Goal: Task Accomplishment & Management: Use online tool/utility

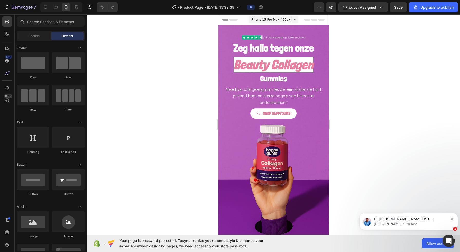
click at [305, 225] on p "[PERSON_NAME] • 7h ago" at bounding box center [411, 224] width 74 height 5
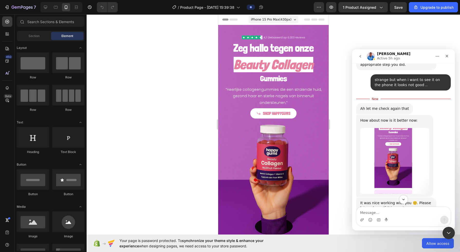
scroll to position [1509, 0]
click at [305, 129] on img "Noah says…" at bounding box center [394, 162] width 69 height 66
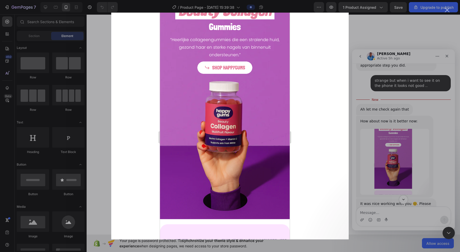
click at [305, 106] on div "Intercom messenger" at bounding box center [230, 126] width 460 height 252
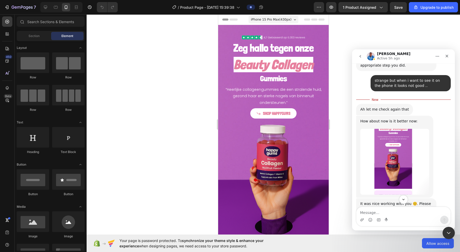
scroll to position [1499, 0]
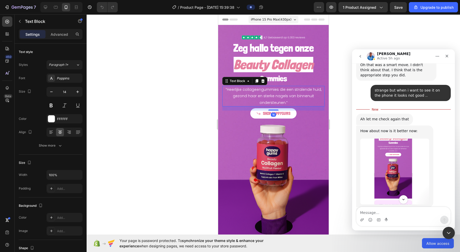
click at [191, 80] on div at bounding box center [273, 132] width 373 height 237
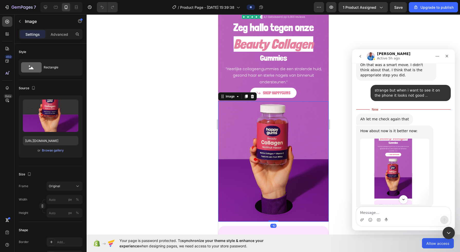
scroll to position [0, 0]
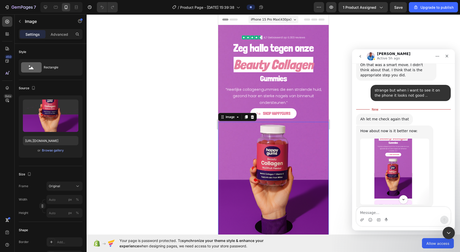
click at [58, 14] on div "7 / Product Page - Sep 25, 15:39:38 Preview 1 product assigned Save Upgrade to …" at bounding box center [230, 7] width 460 height 15
click at [52, 10] on div at bounding box center [56, 7] width 8 height 8
type input "https://cdn.shopify.com/s/files/1/2005/9307/files/image_demo.jpg"
type input "100"
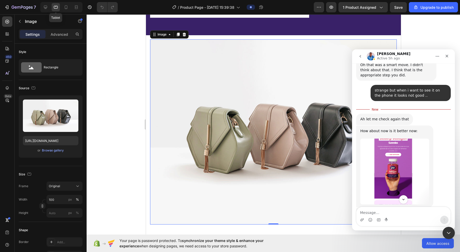
scroll to position [151, 0]
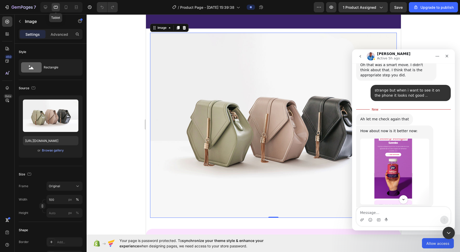
click at [45, 7] on icon at bounding box center [45, 7] width 3 height 3
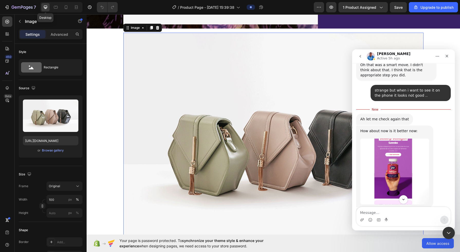
click at [64, 9] on icon at bounding box center [65, 7] width 5 height 5
type input "https://cdn.shopify.com/s/files/1/0968/2046/1897/files/gempages_584425626782401…"
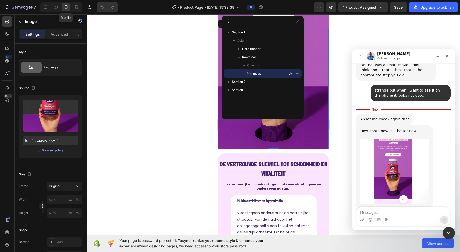
scroll to position [89, 0]
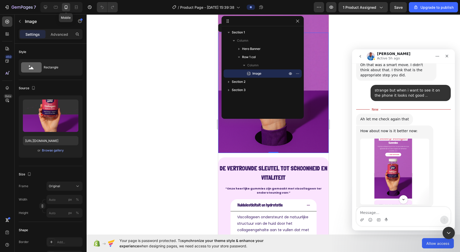
click at [145, 56] on div at bounding box center [273, 132] width 373 height 237
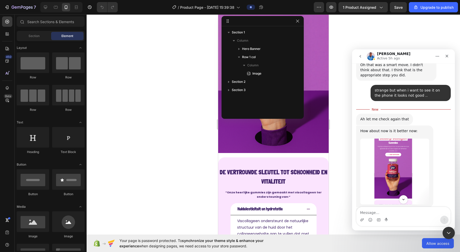
click at [297, 21] on icon "button" at bounding box center [297, 21] width 3 height 3
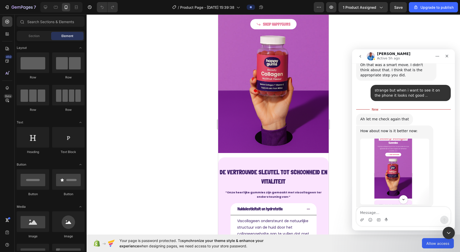
click at [305, 57] on icon "Close" at bounding box center [447, 56] width 4 height 4
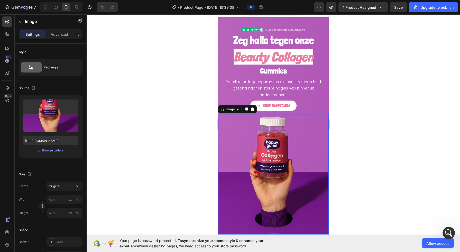
scroll to position [0, 0]
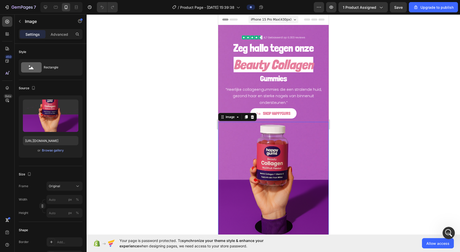
click at [304, 42] on h2 "Zeg hallo tegen onze" at bounding box center [273, 48] width 102 height 15
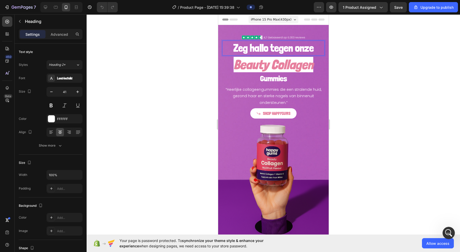
click at [299, 37] on img at bounding box center [272, 37] width 63 height 4
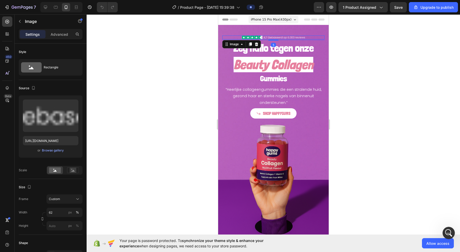
click at [60, 151] on div "Browse gallery" at bounding box center [53, 150] width 22 height 5
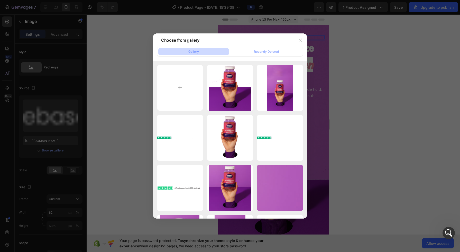
click at [0, 0] on div "Nieuw project (79).png 10.52 kb" at bounding box center [0, 0] width 0 height 0
type input "https://cdn.shopify.com/s/files/1/0968/2046/1897/files/gempages_584425626782401…"
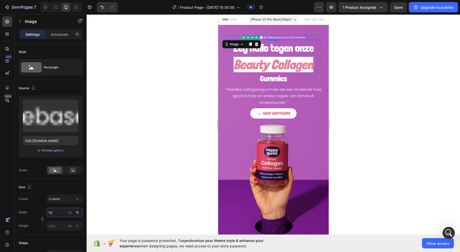
click at [59, 210] on input "62" at bounding box center [64, 212] width 36 height 9
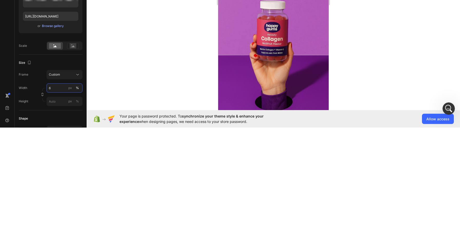
type input "65"
click at [305, 191] on div at bounding box center [273, 132] width 373 height 237
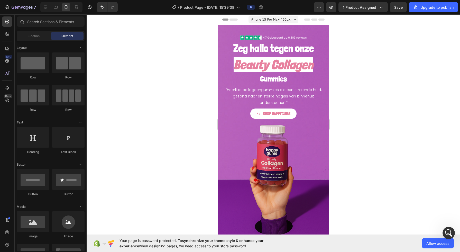
click at [56, 6] on icon at bounding box center [55, 7] width 5 height 5
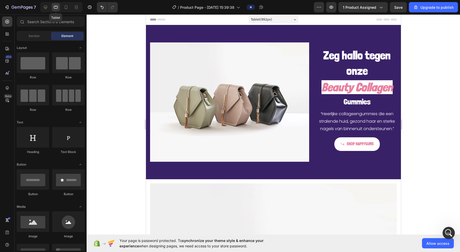
click at [158, 24] on div "Hero Banner" at bounding box center [157, 22] width 21 height 5
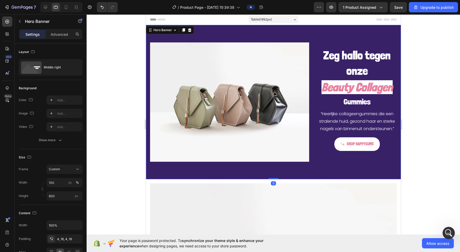
click at [181, 86] on img at bounding box center [229, 101] width 159 height 119
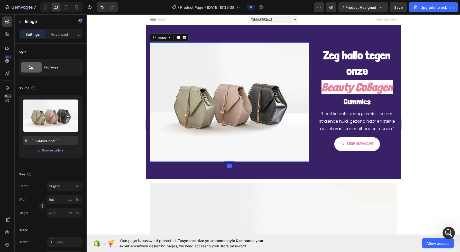
click at [63, 8] on icon at bounding box center [65, 7] width 5 height 5
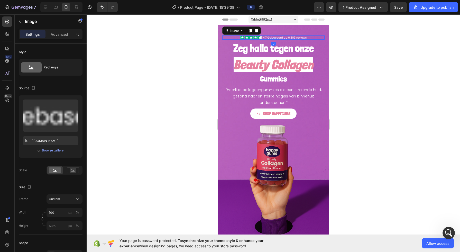
type input "https://cdn.shopify.com/s/files/1/0968/2046/1897/files/gempages_584425626782401…"
type input "65"
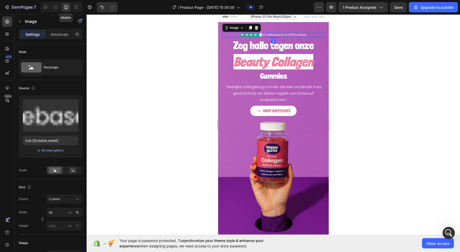
click at [45, 7] on icon at bounding box center [45, 7] width 3 height 3
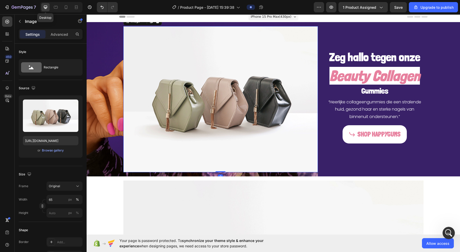
type input "https://cdn.shopify.com/s/files/1/2005/9307/files/image_demo.jpg"
type input "100"
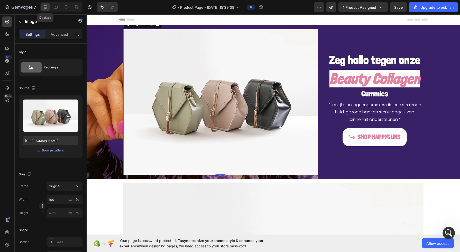
click at [98, 66] on div "Background Image" at bounding box center [273, 102] width 373 height 154
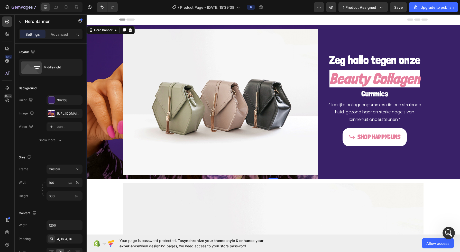
click at [57, 112] on div "https://cdn.shopify.com/s/files/1/0968/2046/1897/files/gempages_584425626782401…" at bounding box center [64, 113] width 36 height 9
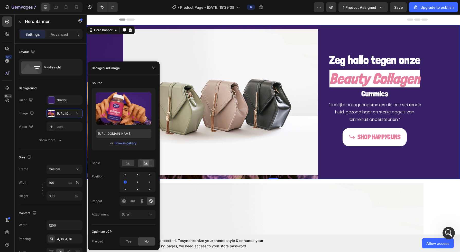
click at [121, 143] on div "Browse gallery" at bounding box center [126, 143] width 22 height 5
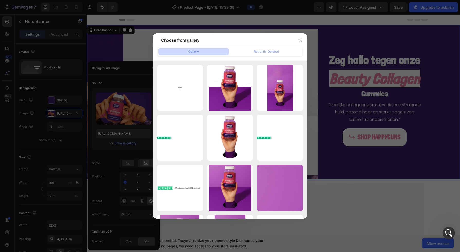
click at [0, 0] on div "Nieuw project (80).png 1404.99 kb" at bounding box center [0, 0] width 0 height 0
type input "https://cdn.shopify.com/s/files/1/0968/2046/1897/files/gempages_584425626782401…"
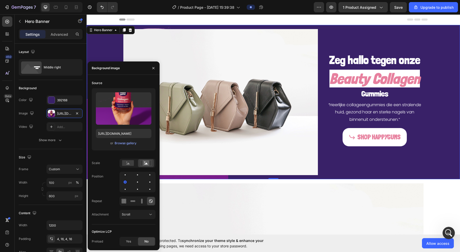
click at [190, 123] on img at bounding box center [220, 102] width 194 height 146
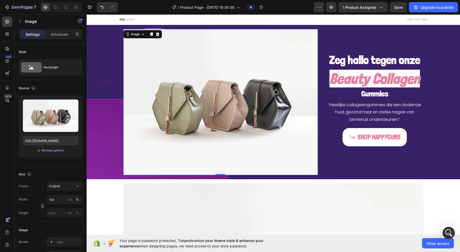
click at [43, 150] on div "Browse gallery" at bounding box center [53, 150] width 22 height 5
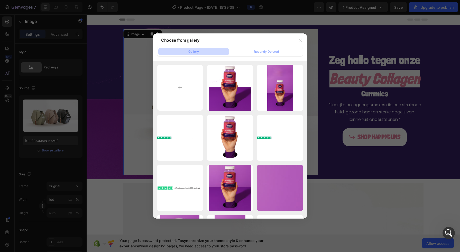
click at [0, 0] on div "Nieuw project (80).png 1404.99 kb" at bounding box center [0, 0] width 0 height 0
type input "https://cdn.shopify.com/s/files/1/0968/2046/1897/files/gempages_584425626782401…"
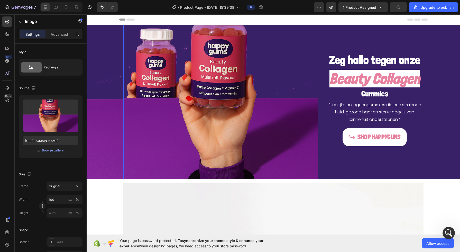
click at [53, 181] on button "Original" at bounding box center [64, 185] width 36 height 9
click at [48, 208] on div "Vertical" at bounding box center [59, 208] width 41 height 10
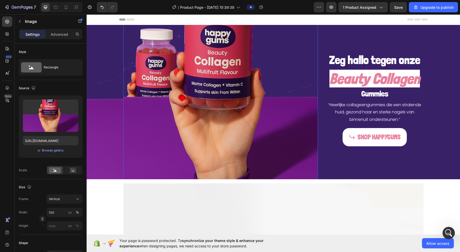
click at [54, 197] on span "Vertical" at bounding box center [54, 199] width 11 height 5
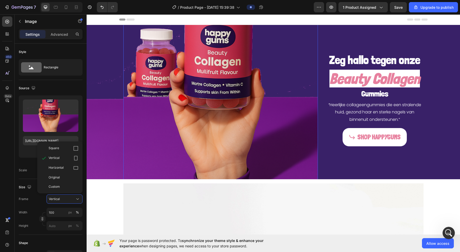
click at [51, 173] on div "Original" at bounding box center [59, 177] width 41 height 9
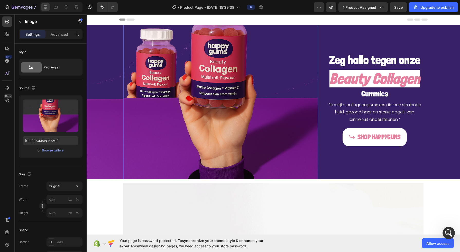
click at [50, 185] on span "Original" at bounding box center [54, 186] width 11 height 5
click at [49, 219] on span "Horizontal" at bounding box center [56, 218] width 15 height 5
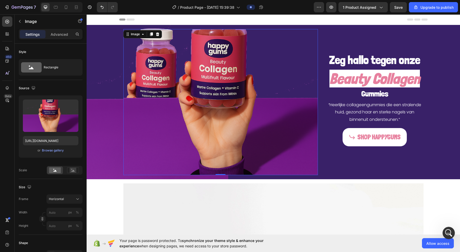
click at [49, 198] on span "Horizontal" at bounding box center [56, 199] width 15 height 5
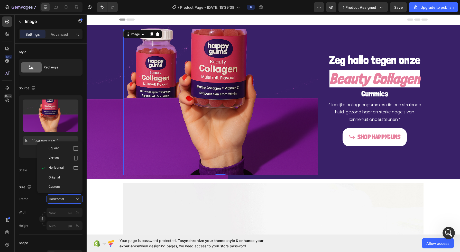
click at [48, 150] on div "Square" at bounding box center [59, 148] width 41 height 10
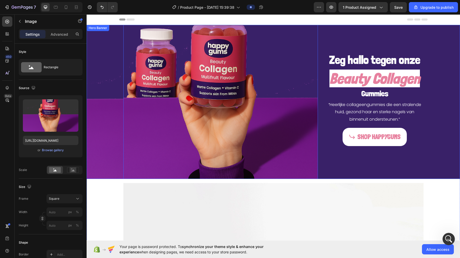
click at [94, 55] on div "Background Image" at bounding box center [273, 102] width 373 height 154
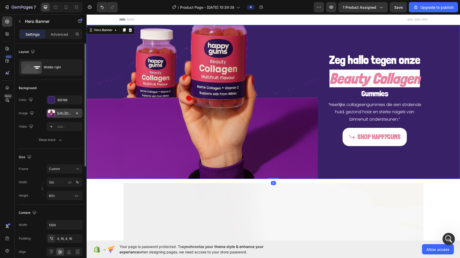
click at [67, 112] on div "https://cdn.shopify.com/s/files/1/0968/2046/1897/files/gempages_584425626782401…" at bounding box center [64, 113] width 15 height 5
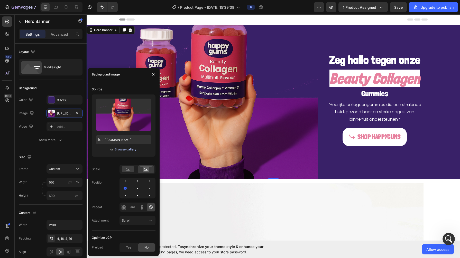
click at [118, 148] on div "Browse gallery" at bounding box center [126, 149] width 22 height 5
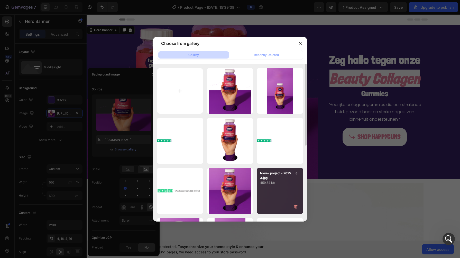
click at [269, 194] on div "Nieuw project - 2025-...83.jpg 459.54 kb" at bounding box center [280, 191] width 46 height 46
type input "https://cdn.shopify.com/s/files/1/0968/2046/1897/files/gempages_584425626782401…"
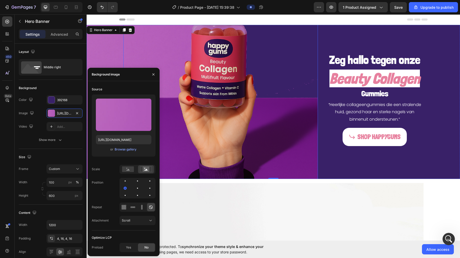
click at [272, 86] on img at bounding box center [220, 102] width 194 height 194
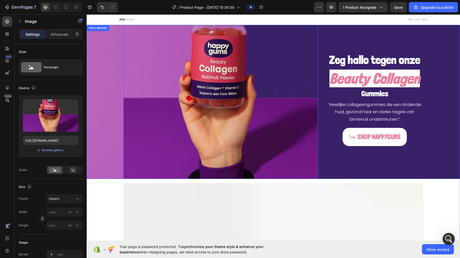
click at [305, 41] on div "Zeg hallo tegen onze Heading Beauty Collagen Heading Gummies Heading “Heerlijke…" at bounding box center [374, 102] width 97 height 194
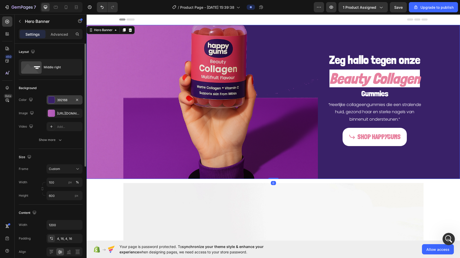
click at [67, 98] on div "392168" at bounding box center [64, 100] width 15 height 5
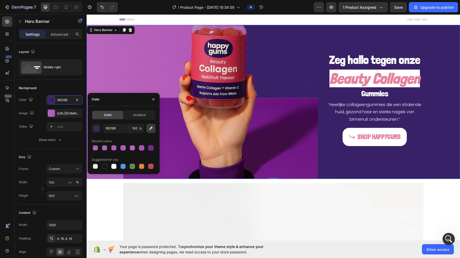
click at [151, 130] on icon "button" at bounding box center [150, 128] width 5 height 5
click at [152, 125] on button "button" at bounding box center [150, 128] width 9 height 9
type input "B262B7"
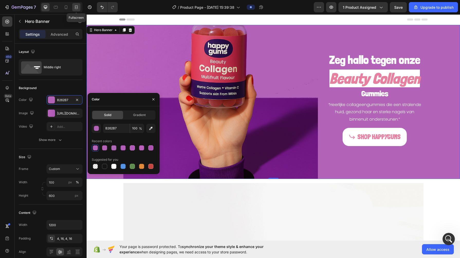
click at [75, 8] on icon at bounding box center [76, 7] width 5 height 5
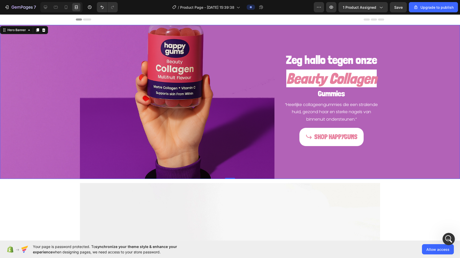
click at [305, 1] on div "7 / Product Page - Sep 25, 15:39:38 Preview 1 product assigned Save Upgrade to …" at bounding box center [230, 7] width 460 height 15
click at [305, 3] on button "Save" at bounding box center [398, 7] width 17 height 10
click at [165, 113] on img at bounding box center [177, 102] width 194 height 194
click at [39, 7] on div at bounding box center [60, 7] width 44 height 10
click at [46, 8] on icon at bounding box center [45, 7] width 3 height 3
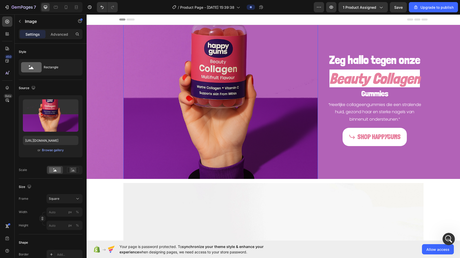
click at [194, 63] on img at bounding box center [220, 102] width 194 height 194
click at [55, 36] on p "Advanced" at bounding box center [59, 34] width 17 height 5
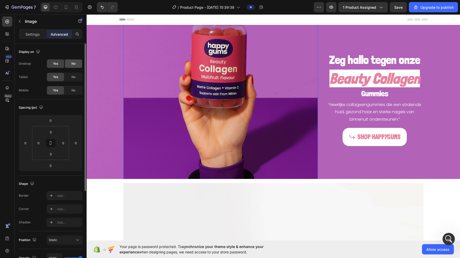
click at [71, 64] on div "No" at bounding box center [73, 64] width 17 height 8
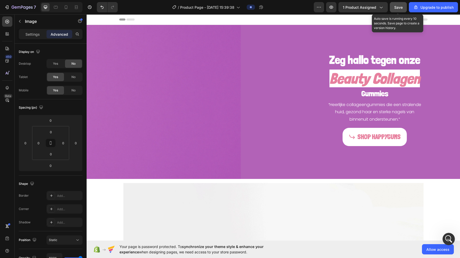
click at [305, 10] on div "Save" at bounding box center [398, 7] width 8 height 5
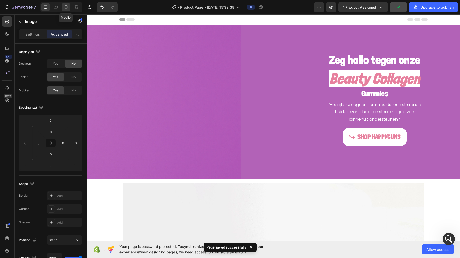
click at [67, 10] on div at bounding box center [66, 7] width 8 height 8
type input "25"
type input "5"
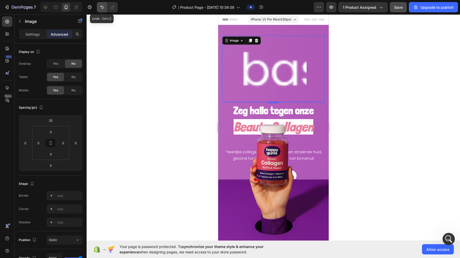
click at [100, 5] on icon "Undo/Redo" at bounding box center [101, 7] width 5 height 5
click at [101, 5] on icon "Undo/Redo" at bounding box center [101, 7] width 5 height 5
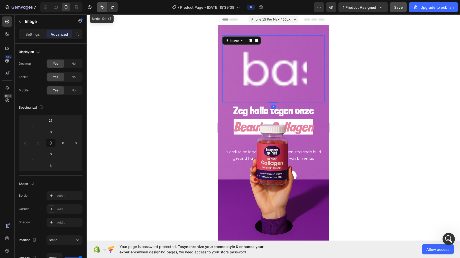
click at [101, 5] on icon "Undo/Redo" at bounding box center [101, 7] width 5 height 5
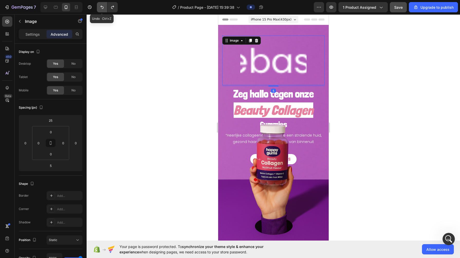
click at [101, 5] on icon "Undo/Redo" at bounding box center [101, 7] width 5 height 5
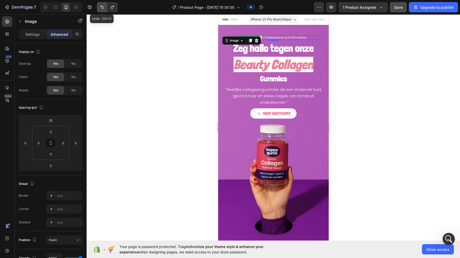
click at [101, 5] on icon "Undo/Redo" at bounding box center [101, 7] width 5 height 5
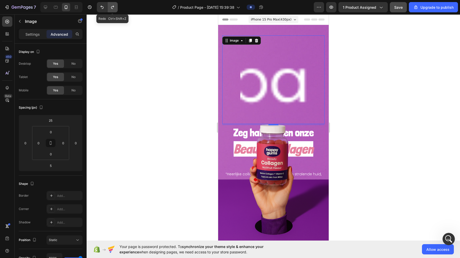
click at [111, 7] on icon "Undo/Redo" at bounding box center [112, 7] width 5 height 5
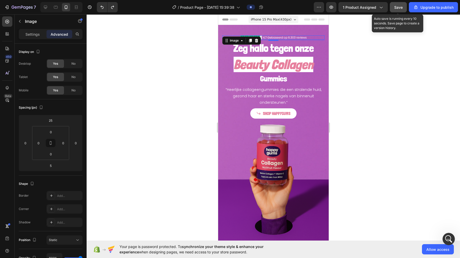
click at [305, 8] on span "Save" at bounding box center [398, 7] width 8 height 4
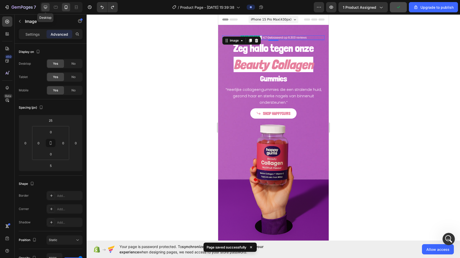
click at [46, 6] on icon at bounding box center [45, 7] width 5 height 5
type input "0"
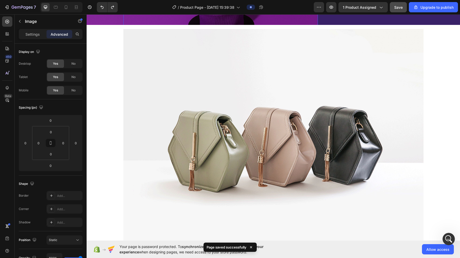
scroll to position [128, 0]
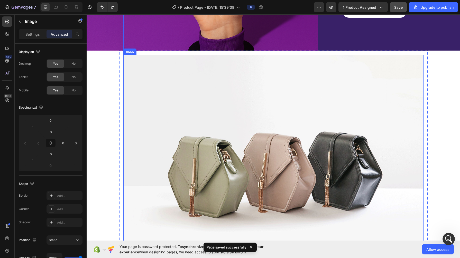
click at [214, 101] on img at bounding box center [273, 167] width 300 height 225
click at [155, 52] on div at bounding box center [157, 50] width 6 height 6
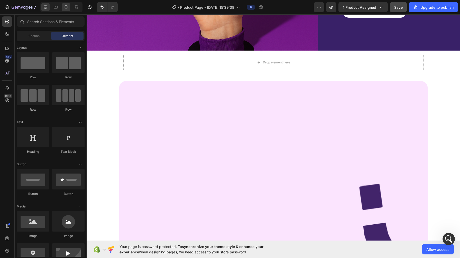
click at [68, 11] on div at bounding box center [61, 7] width 42 height 10
click at [67, 9] on icon at bounding box center [65, 7] width 5 height 5
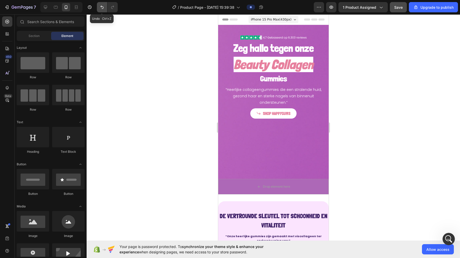
click at [98, 9] on button "Undo/Redo" at bounding box center [102, 7] width 10 height 10
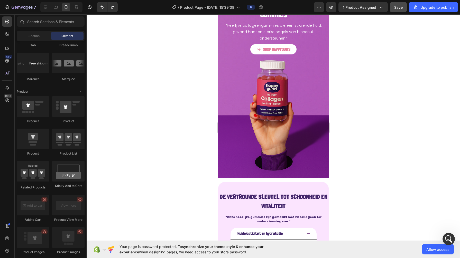
scroll to position [417, 0]
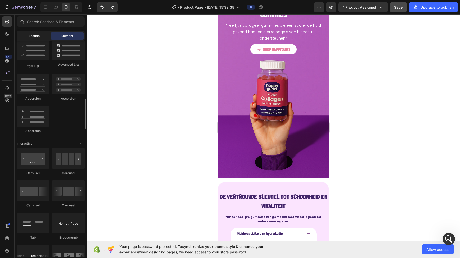
click at [43, 36] on div "Section" at bounding box center [34, 36] width 32 height 8
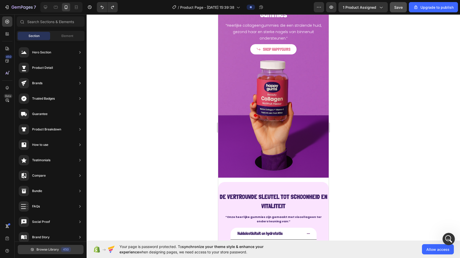
click at [54, 246] on button "Browse Library 450" at bounding box center [51, 249] width 66 height 9
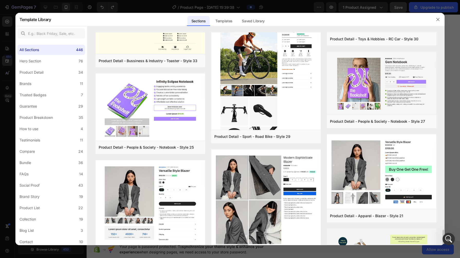
scroll to position [1507, 0]
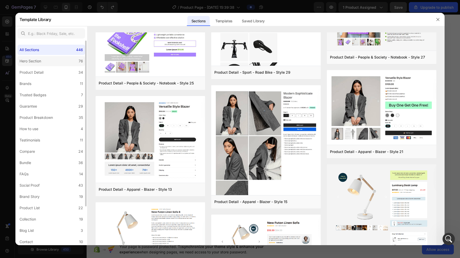
click at [52, 59] on label "Hero Section 76" at bounding box center [51, 61] width 68 height 10
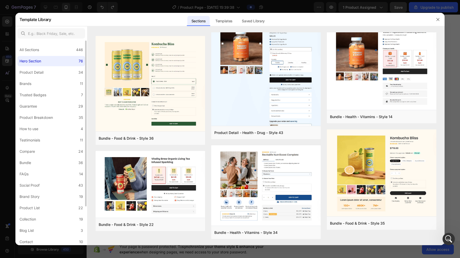
scroll to position [0, 0]
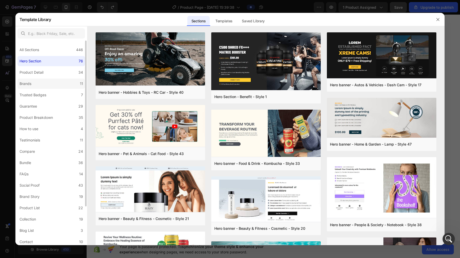
click at [36, 84] on label "Brands 11" at bounding box center [51, 84] width 68 height 10
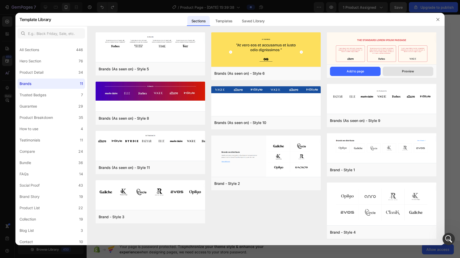
click at [305, 71] on button "Preview" at bounding box center [408, 71] width 51 height 9
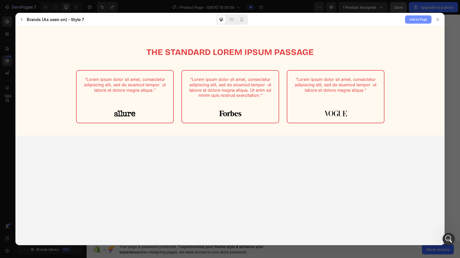
click at [305, 22] on span "Add to Page" at bounding box center [418, 19] width 18 height 6
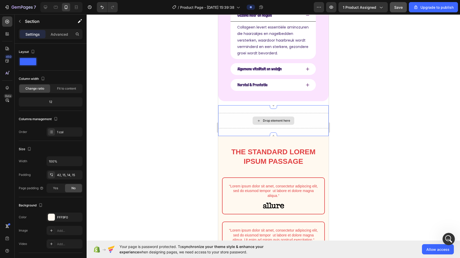
scroll to position [386, 0]
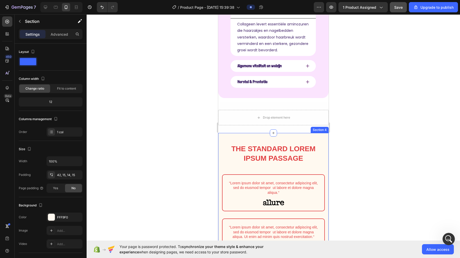
click at [222, 133] on div "The standard Lorem Ipsum passage Heading Row “Lorem ipsum dolor sit amet, conse…" at bounding box center [273, 215] width 110 height 165
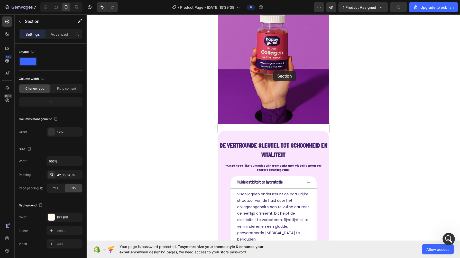
scroll to position [85, 0]
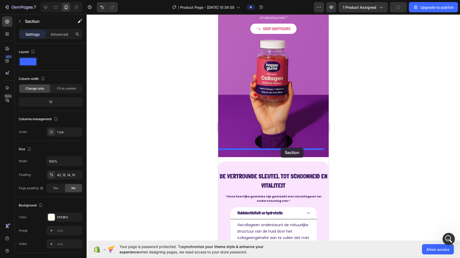
drag, startPoint x: 318, startPoint y: 123, endPoint x: 281, endPoint y: 148, distance: 44.5
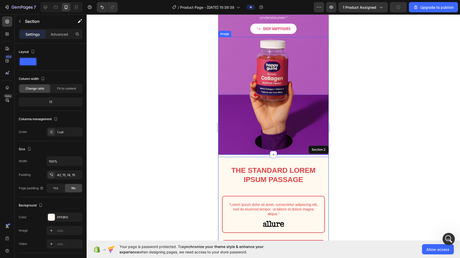
scroll to position [117, 0]
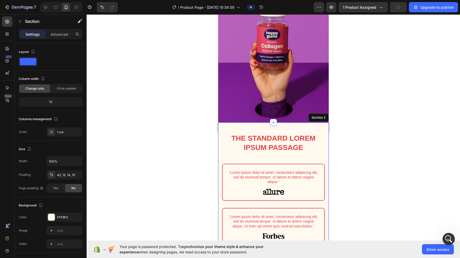
click at [181, 104] on div at bounding box center [273, 136] width 373 height 244
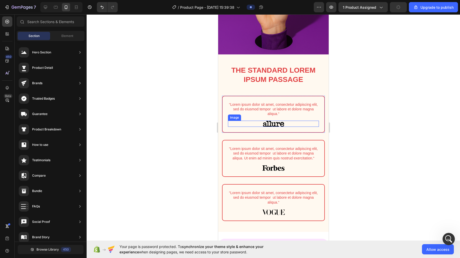
scroll to position [181, 0]
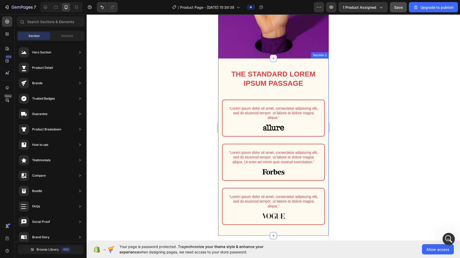
click at [242, 59] on div "The standard Lorem Ipsum passage Heading Row “Lorem ipsum dolor sit amet, conse…" at bounding box center [273, 147] width 110 height 178
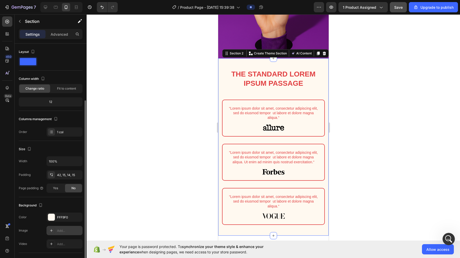
scroll to position [32, 0]
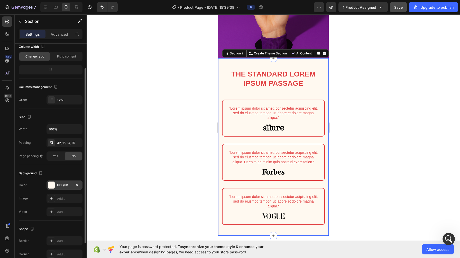
click at [57, 187] on div "FFF9F0" at bounding box center [64, 185] width 36 height 9
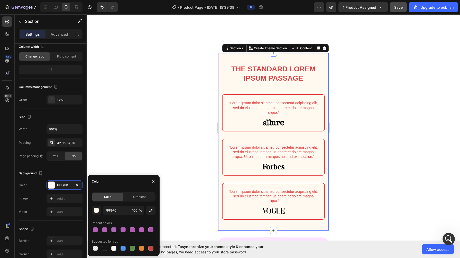
scroll to position [245, 0]
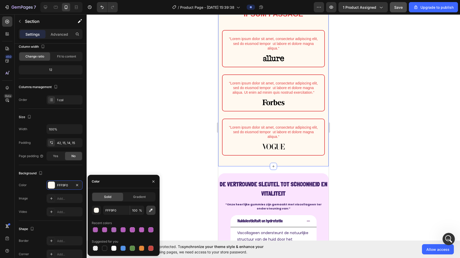
click at [151, 211] on icon "button" at bounding box center [150, 210] width 5 height 5
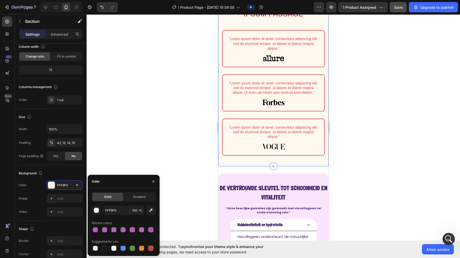
type input "F9E5FD"
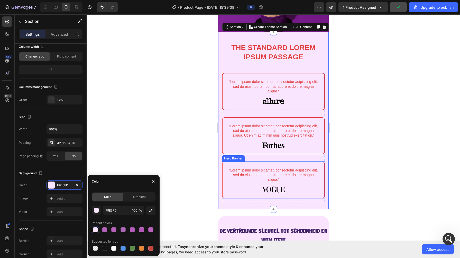
scroll to position [181, 0]
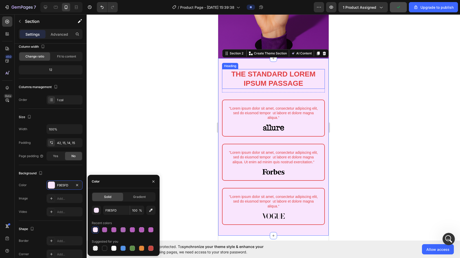
click at [245, 75] on h2 "The standard Lorem Ipsum passage" at bounding box center [273, 79] width 103 height 20
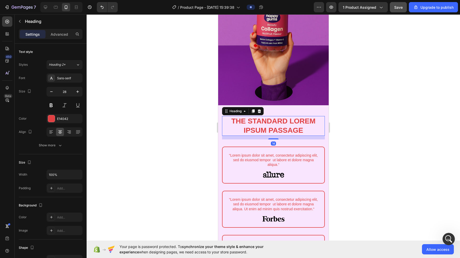
scroll to position [117, 0]
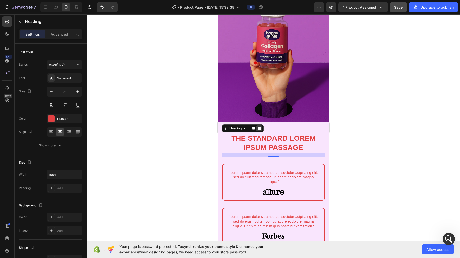
click at [259, 127] on icon at bounding box center [258, 129] width 3 height 4
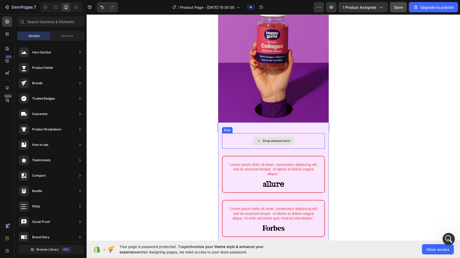
click at [255, 137] on div "Drop element here" at bounding box center [273, 141] width 42 height 8
click at [235, 133] on div "Drop element here" at bounding box center [273, 140] width 103 height 15
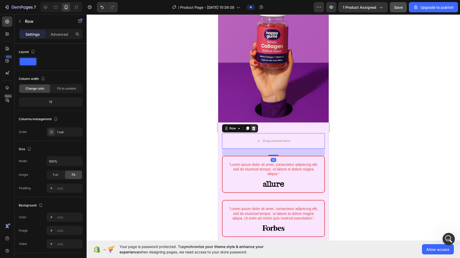
click at [253, 127] on icon at bounding box center [253, 129] width 3 height 4
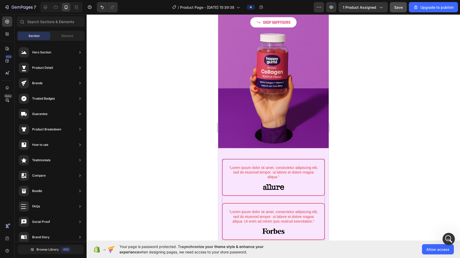
scroll to position [96, 0]
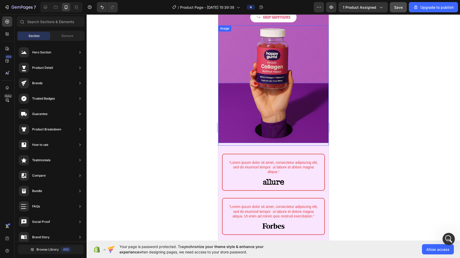
click at [226, 132] on img at bounding box center [273, 85] width 110 height 120
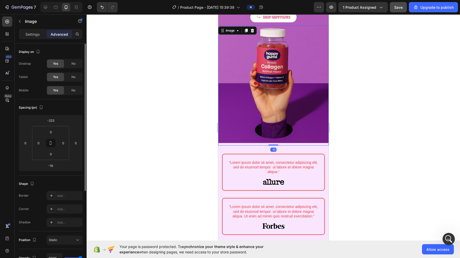
scroll to position [64, 0]
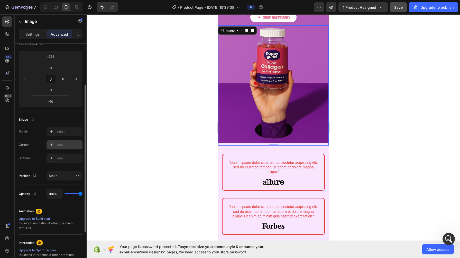
click at [69, 146] on div "Add..." at bounding box center [69, 145] width 24 height 5
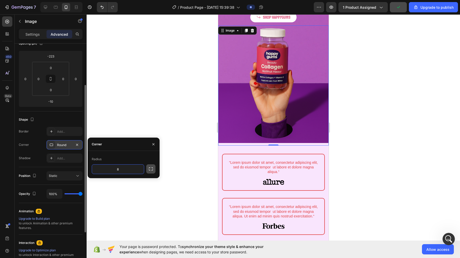
click at [152, 167] on icon "button" at bounding box center [151, 168] width 4 height 3
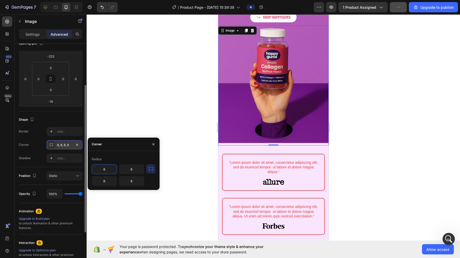
click at [101, 170] on input "8" at bounding box center [104, 169] width 25 height 9
click at [113, 169] on input "8" at bounding box center [104, 169] width 25 height 9
click at [137, 171] on input "8" at bounding box center [131, 169] width 25 height 9
click at [102, 181] on input "8" at bounding box center [104, 180] width 25 height 9
click at [107, 181] on input "8" at bounding box center [104, 180] width 25 height 9
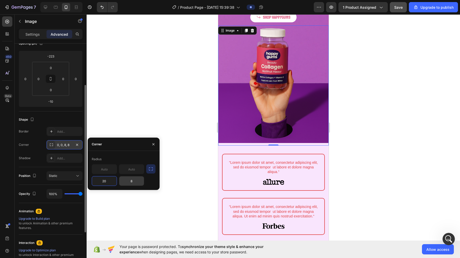
type input "20"
click at [130, 182] on input "8" at bounding box center [131, 180] width 25 height 9
click at [137, 182] on input "8" at bounding box center [131, 180] width 25 height 9
type input "20"
click at [139, 206] on div at bounding box center [273, 136] width 373 height 244
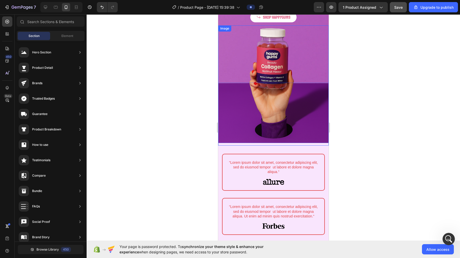
scroll to position [0, 0]
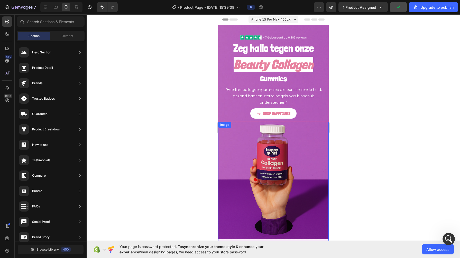
click at [233, 203] on img at bounding box center [273, 182] width 110 height 120
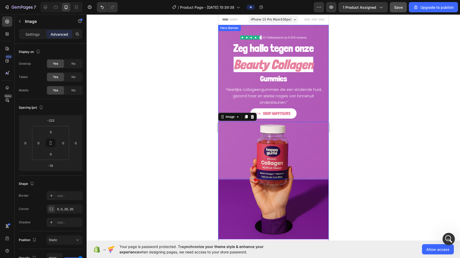
click at [223, 27] on div "Hero Banner" at bounding box center [229, 28] width 21 height 5
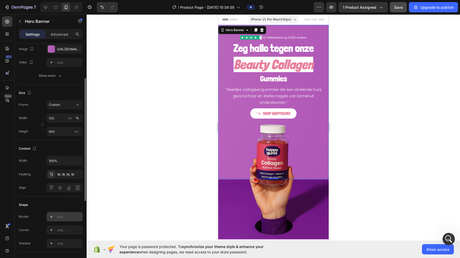
scroll to position [96, 0]
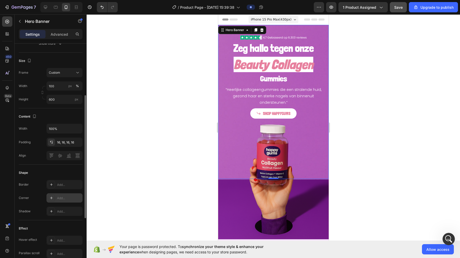
click at [61, 198] on div "Add..." at bounding box center [69, 198] width 24 height 5
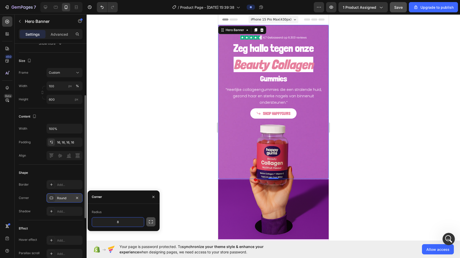
click at [150, 222] on icon "button" at bounding box center [150, 221] width 5 height 5
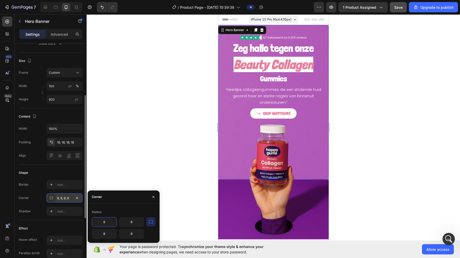
click at [107, 219] on input "8" at bounding box center [104, 222] width 25 height 9
click at [138, 222] on input "8" at bounding box center [131, 222] width 25 height 9
click at [106, 237] on input "8" at bounding box center [104, 233] width 25 height 9
type input "20"
click at [129, 233] on input "8" at bounding box center [131, 233] width 25 height 9
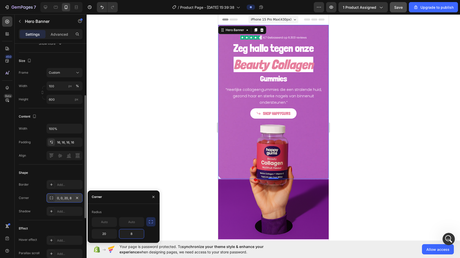
click at [134, 233] on input "8" at bounding box center [131, 233] width 25 height 9
type input "20"
click at [149, 135] on div at bounding box center [273, 136] width 373 height 244
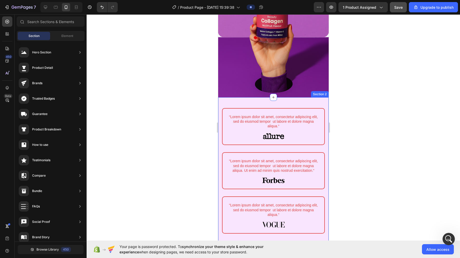
scroll to position [128, 0]
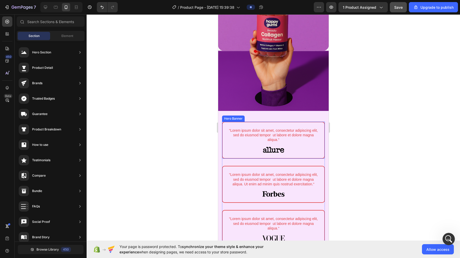
click at [239, 122] on div "“Lorem ipsum dolor sit amet, consectetur adipiscing elit, sed do eiusmod tempor…" at bounding box center [273, 140] width 102 height 36
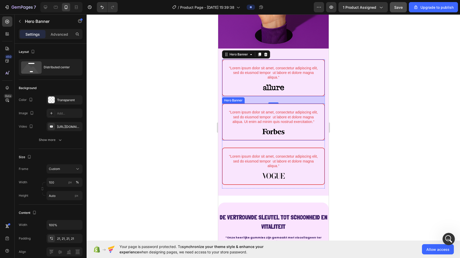
scroll to position [193, 0]
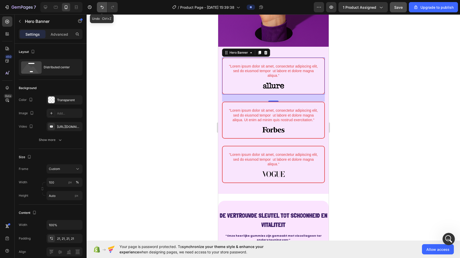
click at [98, 7] on button "Undo/Redo" at bounding box center [102, 7] width 10 height 10
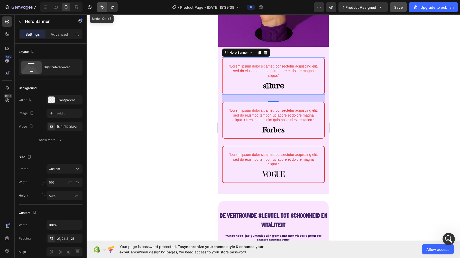
click at [98, 7] on button "Undo/Redo" at bounding box center [102, 7] width 10 height 10
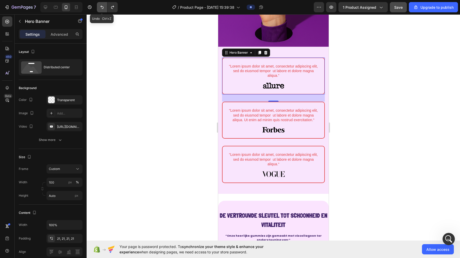
click at [98, 7] on button "Undo/Redo" at bounding box center [102, 7] width 10 height 10
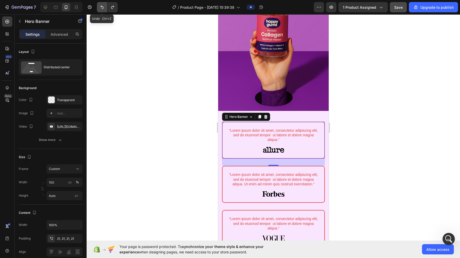
click at [99, 8] on icon "Undo/Redo" at bounding box center [101, 7] width 5 height 5
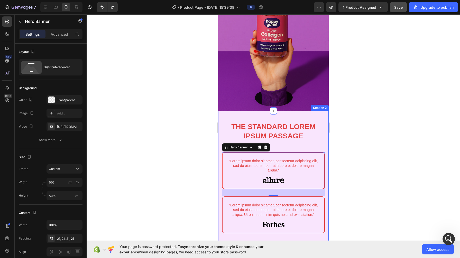
click at [257, 111] on div "The standard Lorem Ipsum passage Heading Row “Lorem ipsum dolor sit amet, conse…" at bounding box center [273, 200] width 110 height 178
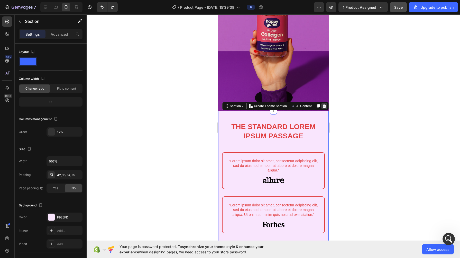
click at [305, 104] on icon at bounding box center [323, 106] width 3 height 4
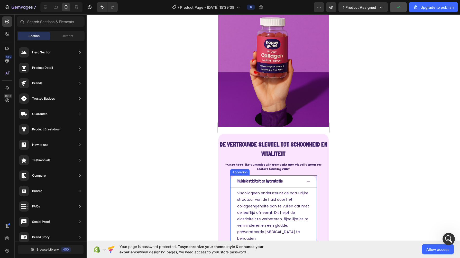
scroll to position [96, 0]
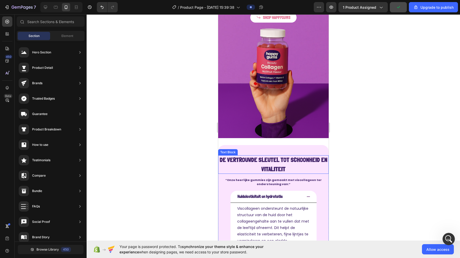
click at [273, 167] on strong "De vertrouwde sleutel tot schoonheid en vitaliteit" at bounding box center [273, 164] width 108 height 17
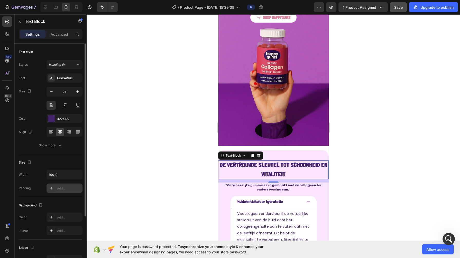
click at [72, 190] on div "Add..." at bounding box center [69, 188] width 24 height 5
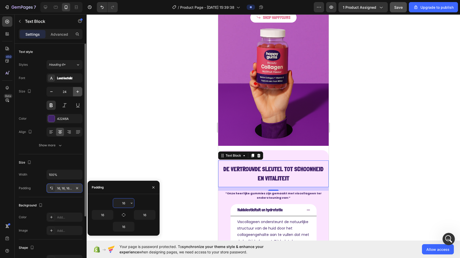
click at [77, 92] on icon "button" at bounding box center [77, 91] width 5 height 5
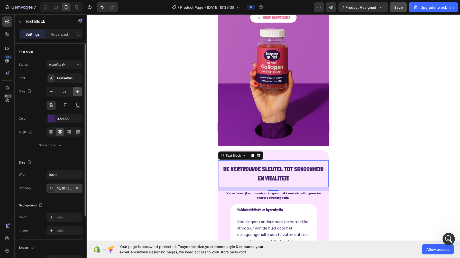
click at [77, 92] on icon "button" at bounding box center [77, 91] width 5 height 5
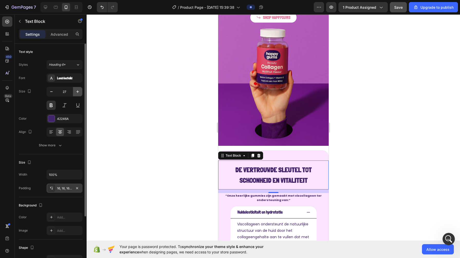
click at [77, 92] on icon "button" at bounding box center [77, 91] width 5 height 5
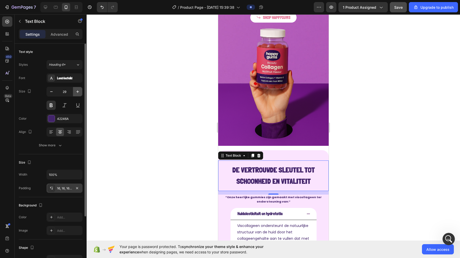
click at [77, 92] on icon "button" at bounding box center [77, 91] width 5 height 5
type input "31"
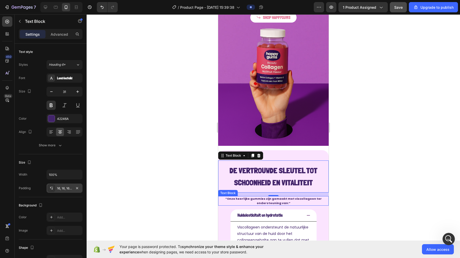
click at [233, 197] on p "“Onze heerlijke gummies zijn gemaakt met viscollageen ter ondersteuning van:”" at bounding box center [272, 201] width 109 height 8
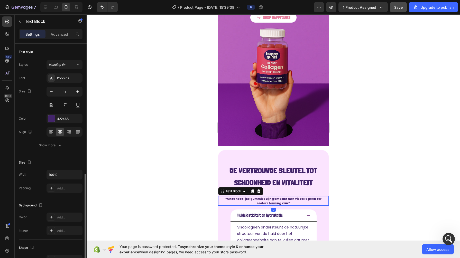
scroll to position [74, 0]
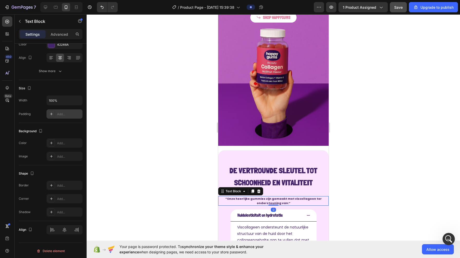
click at [63, 114] on div "Add..." at bounding box center [69, 114] width 24 height 5
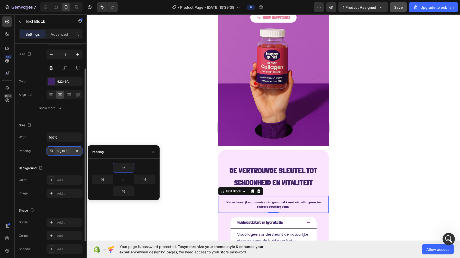
scroll to position [35, 0]
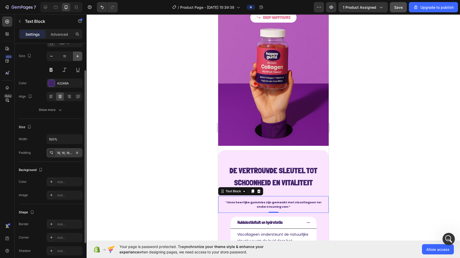
click at [78, 59] on button "button" at bounding box center [77, 56] width 9 height 9
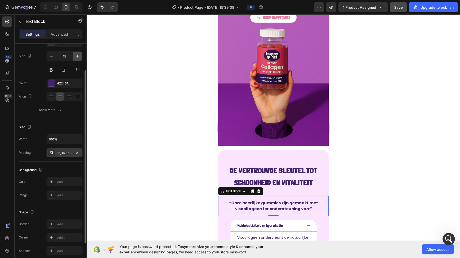
click at [78, 59] on button "button" at bounding box center [77, 56] width 9 height 9
type input "16"
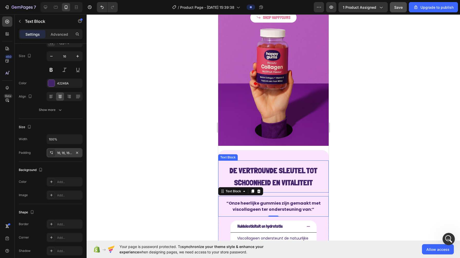
click at [281, 181] on strong "De vertrouwde sleutel tot schoonheid en vitaliteit" at bounding box center [273, 176] width 88 height 21
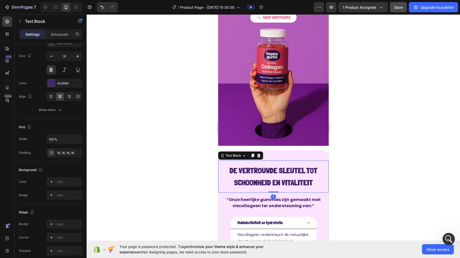
drag, startPoint x: 271, startPoint y: 190, endPoint x: 271, endPoint y: 176, distance: 13.4
click at [271, 176] on div "De vertrouwde sleutel tot schoonheid en vitaliteit Text Block 0" at bounding box center [273, 177] width 110 height 32
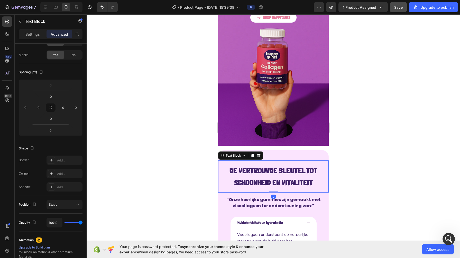
click at [203, 180] on div at bounding box center [273, 136] width 373 height 244
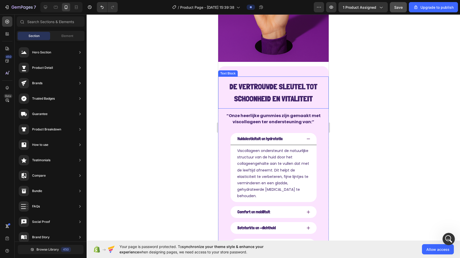
scroll to position [181, 0]
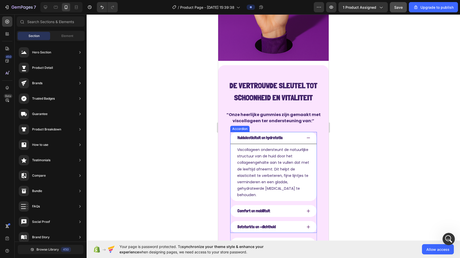
click at [264, 135] on span "Huidelasticiteit en hydratatie" at bounding box center [259, 137] width 45 height 5
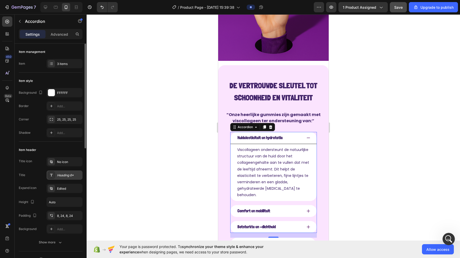
click at [60, 176] on div "Heading 6*" at bounding box center [69, 175] width 24 height 5
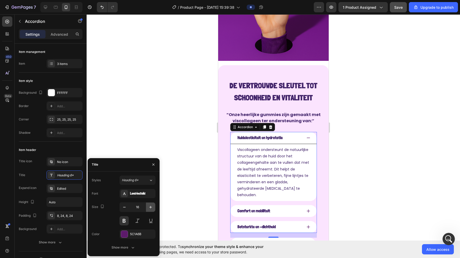
click at [148, 206] on button "button" at bounding box center [150, 207] width 9 height 9
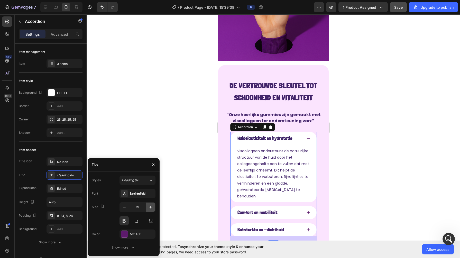
click at [148, 206] on button "button" at bounding box center [150, 207] width 9 height 9
type input "22"
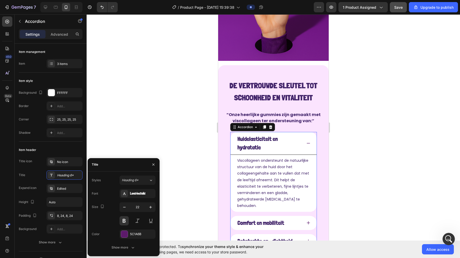
click at [183, 125] on div at bounding box center [273, 136] width 373 height 244
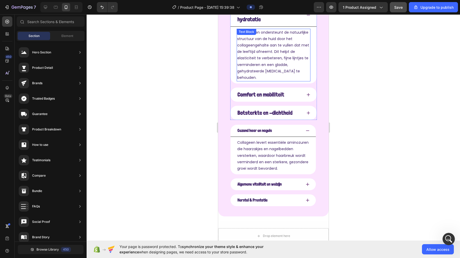
scroll to position [304, 0]
click at [251, 110] on strong "Botsterkte en -dichtheid" at bounding box center [264, 113] width 55 height 7
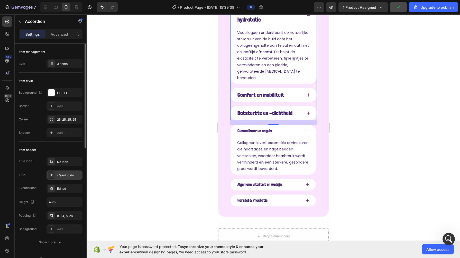
click at [63, 172] on div "Heading 6*" at bounding box center [64, 175] width 36 height 9
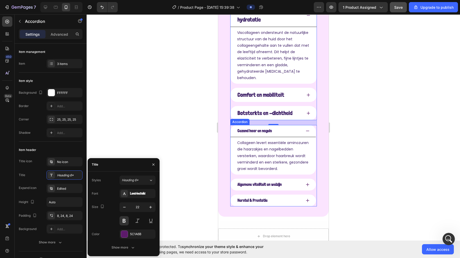
click at [247, 127] on div "Gezond haar en nagels" at bounding box center [254, 131] width 36 height 8
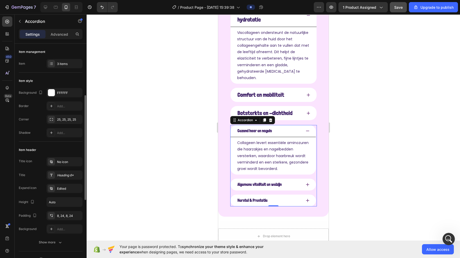
scroll to position [35, 0]
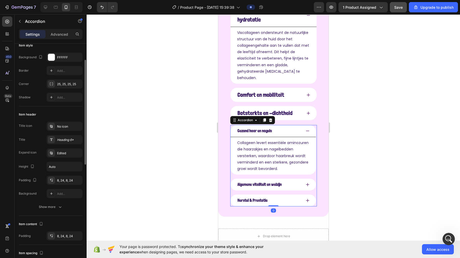
click at [246, 128] on strong "Gezond haar en nagels" at bounding box center [254, 130] width 34 height 5
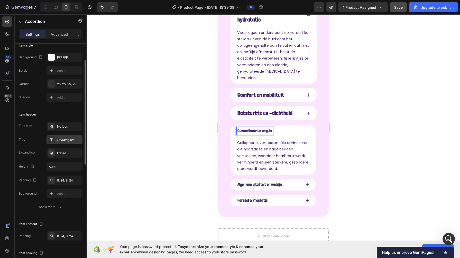
click at [67, 141] on div "Heading 6*" at bounding box center [69, 140] width 24 height 5
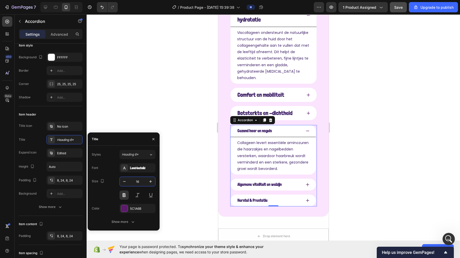
click at [136, 179] on input "16" at bounding box center [137, 181] width 17 height 9
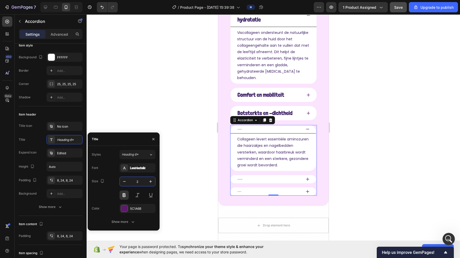
type input "22"
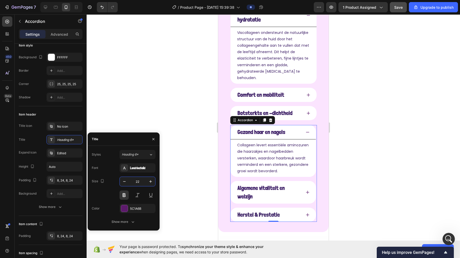
click at [184, 148] on div at bounding box center [273, 136] width 373 height 244
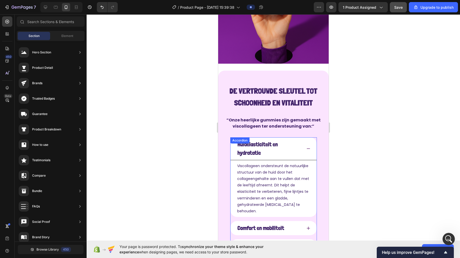
scroll to position [170, 0]
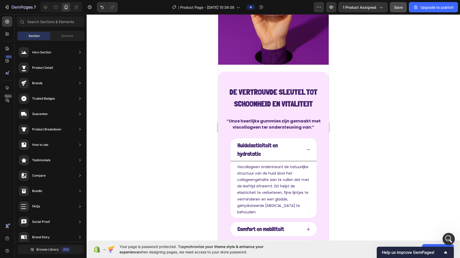
click at [305, 1] on div "7 / Product Page - Sep 25, 15:39:38 Preview 1 product assigned Save Upgrade to …" at bounding box center [230, 7] width 460 height 15
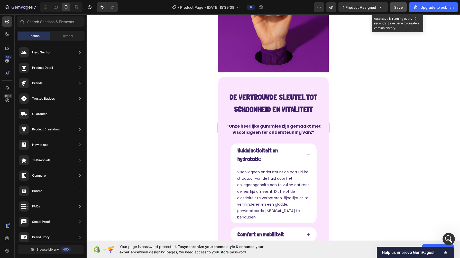
click at [305, 5] on span "Save" at bounding box center [398, 7] width 8 height 4
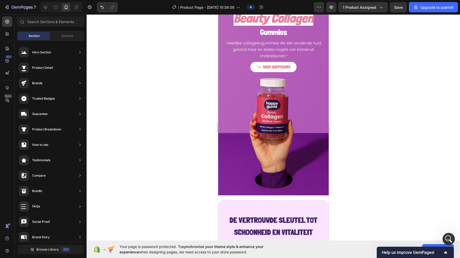
scroll to position [40, 0]
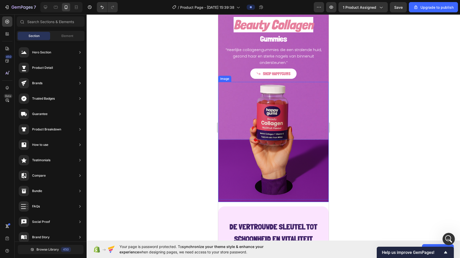
click at [259, 126] on img at bounding box center [273, 142] width 110 height 120
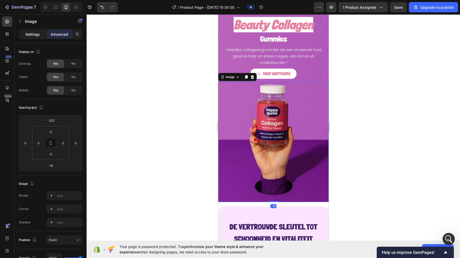
click at [24, 32] on div "Settings" at bounding box center [33, 34] width 26 height 8
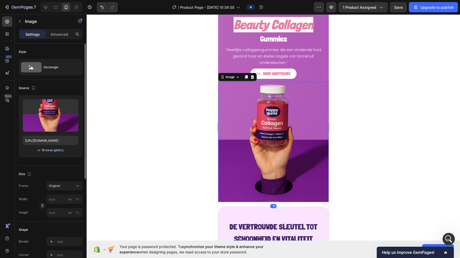
click at [57, 148] on div "Browse gallery" at bounding box center [53, 150] width 22 height 5
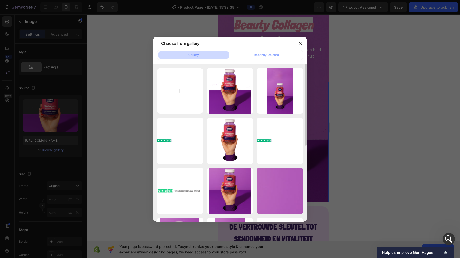
click at [164, 105] on input "file" at bounding box center [180, 91] width 46 height 46
type input "C:\fakepath\Nieuw project (81).png"
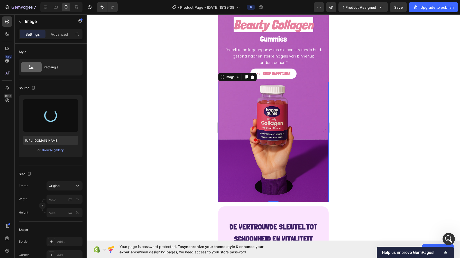
type input "[URL][DOMAIN_NAME]"
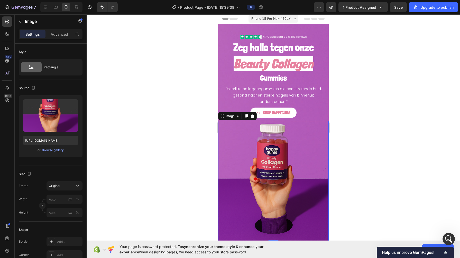
scroll to position [0, 0]
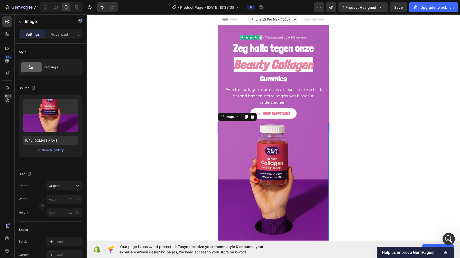
click at [188, 112] on div at bounding box center [273, 136] width 373 height 244
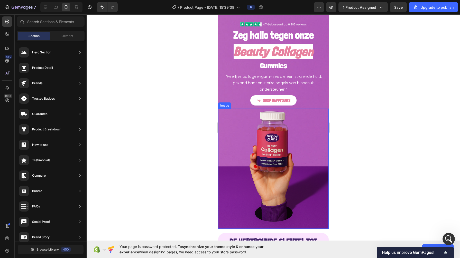
scroll to position [8, 0]
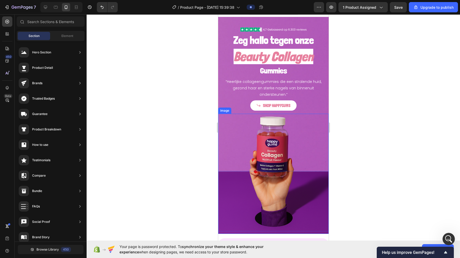
click at [160, 121] on div at bounding box center [273, 136] width 373 height 244
click at [204, 79] on div at bounding box center [273, 136] width 373 height 244
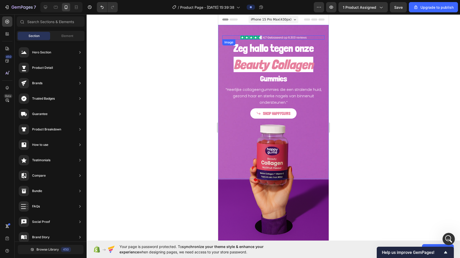
click at [259, 37] on img at bounding box center [273, 37] width 67 height 4
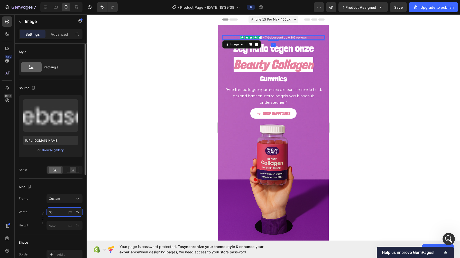
click at [59, 209] on input "65" at bounding box center [64, 212] width 36 height 9
type input "74"
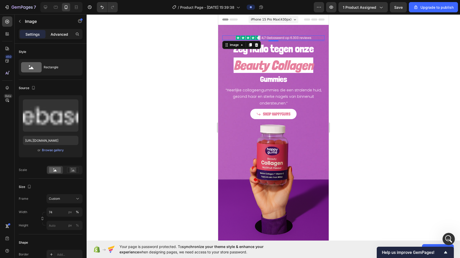
click at [57, 37] on div "Advanced" at bounding box center [59, 34] width 26 height 8
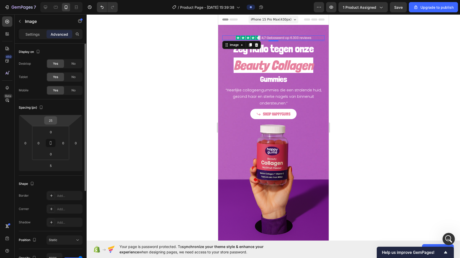
click at [52, 120] on input "25" at bounding box center [50, 121] width 10 height 8
type input "26"
click at [274, 39] on img at bounding box center [273, 38] width 76 height 5
click at [276, 48] on h2 "Zeg hallo tegen onze" at bounding box center [273, 49] width 102 height 15
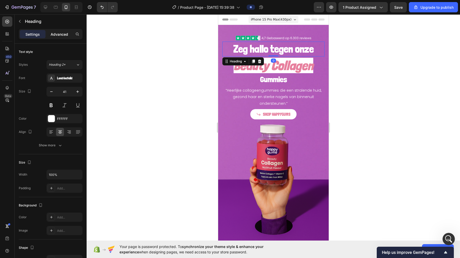
click at [54, 31] on div "Advanced" at bounding box center [59, 34] width 26 height 8
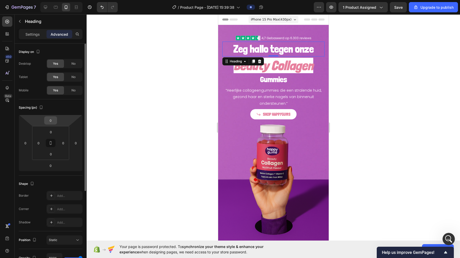
click at [49, 117] on input "0" at bounding box center [50, 121] width 10 height 8
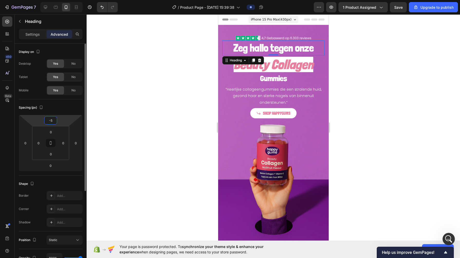
type input "-6"
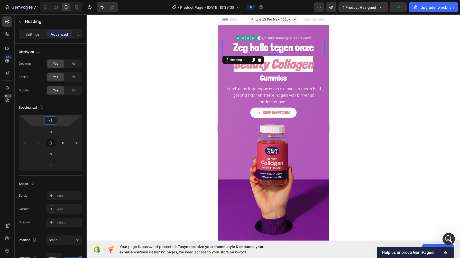
click at [127, 100] on div at bounding box center [273, 136] width 373 height 244
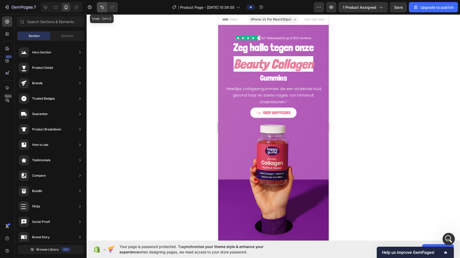
click at [100, 6] on icon "Undo/Redo" at bounding box center [101, 7] width 5 height 5
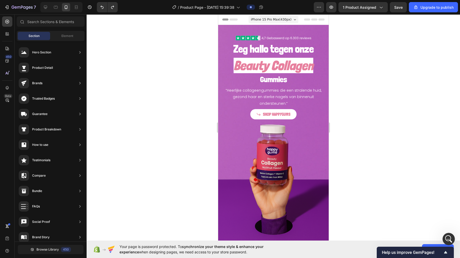
click at [149, 50] on div at bounding box center [273, 136] width 373 height 244
click at [194, 140] on div at bounding box center [273, 136] width 373 height 244
click at [247, 168] on img at bounding box center [273, 182] width 110 height 120
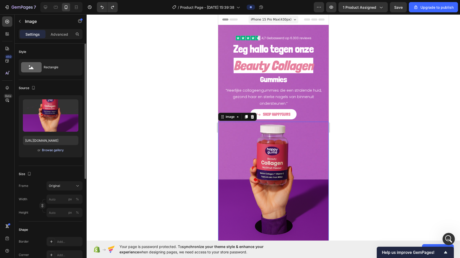
click at [46, 151] on div "Browse gallery" at bounding box center [53, 150] width 22 height 5
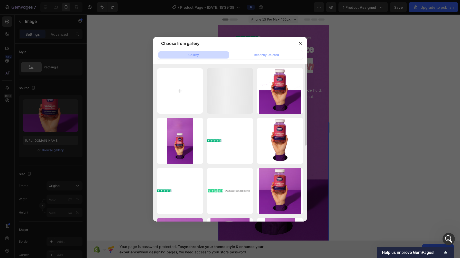
click at [181, 89] on input "file" at bounding box center [180, 91] width 46 height 46
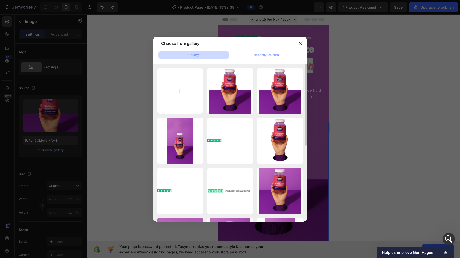
type input "C:\fakepath\7a518336-402d-4fd4-b452-222ed490abb0.png"
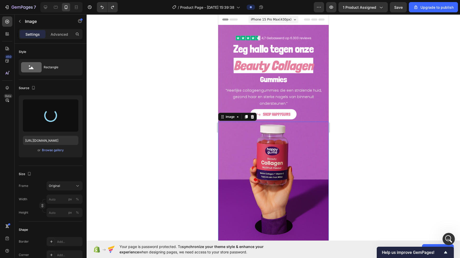
type input "https://cdn.shopify.com/s/files/1/0968/2046/1897/files/gempages_584425626782401…"
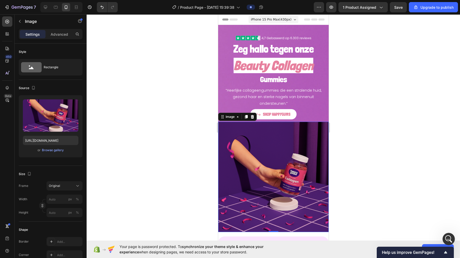
click at [182, 139] on div at bounding box center [273, 136] width 373 height 244
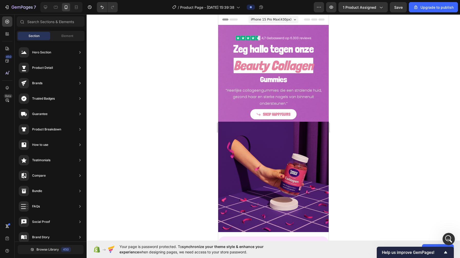
click at [165, 142] on div at bounding box center [273, 136] width 373 height 244
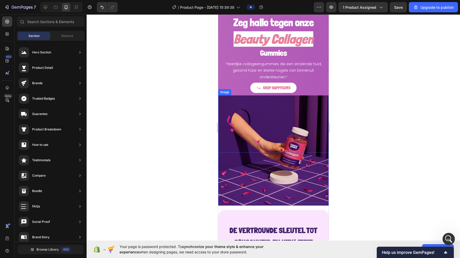
scroll to position [27, 0]
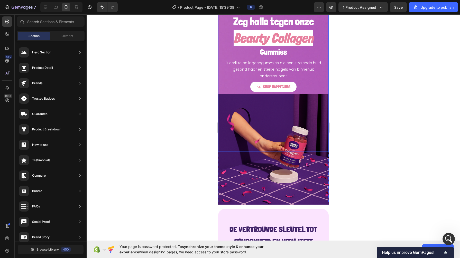
click at [220, 75] on div "Zeg hallo tegen onze Heading Beauty Collagen Heading Gummies Heading “Heerlijke…" at bounding box center [273, 46] width 110 height 99
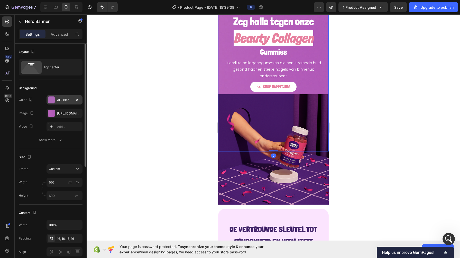
click at [57, 97] on div "AD68B7" at bounding box center [64, 99] width 36 height 9
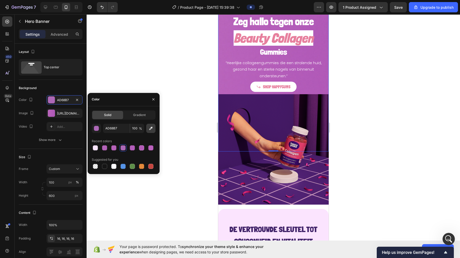
click at [149, 127] on icon "button" at bounding box center [150, 128] width 5 height 5
type input "421D64"
click at [246, 101] on img at bounding box center [273, 149] width 110 height 110
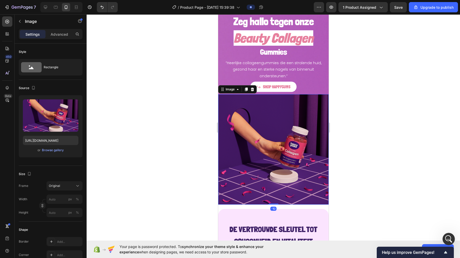
scroll to position [0, 0]
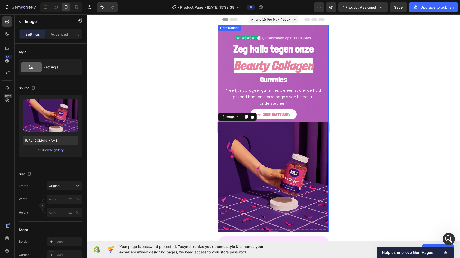
click at [222, 32] on div "Zeg hallo tegen onze Heading Beauty Collagen Heading Gummies Heading “Heerlijke…" at bounding box center [273, 102] width 110 height 154
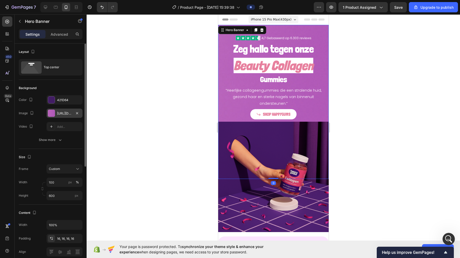
click at [62, 111] on div "https://cdn.shopify.com/s/files/1/0968/2046/1897/files/gempages_584425626782401…" at bounding box center [64, 113] width 15 height 5
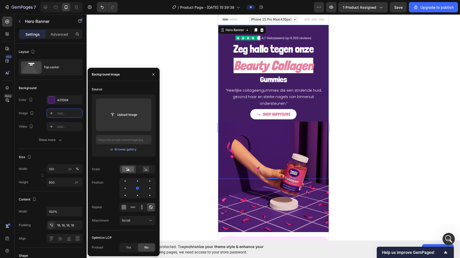
click at [183, 125] on div at bounding box center [273, 136] width 373 height 244
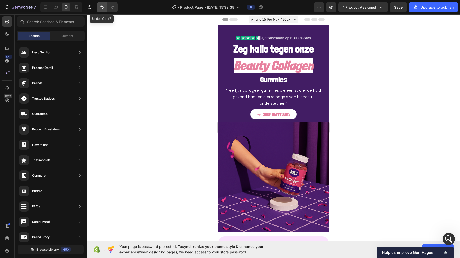
click at [103, 9] on icon "Undo/Redo" at bounding box center [101, 7] width 5 height 5
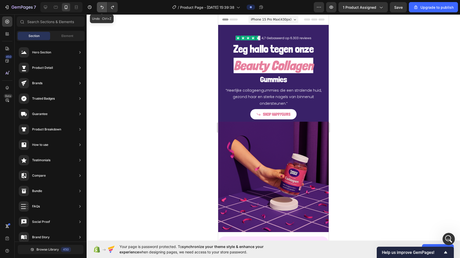
click at [103, 9] on icon "Undo/Redo" at bounding box center [101, 7] width 5 height 5
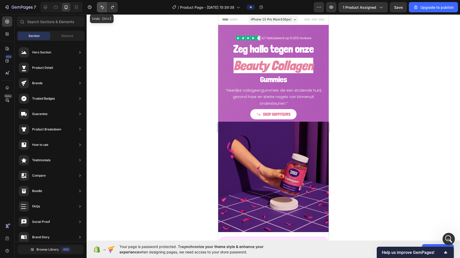
click at [103, 9] on icon "Undo/Redo" at bounding box center [101, 7] width 5 height 5
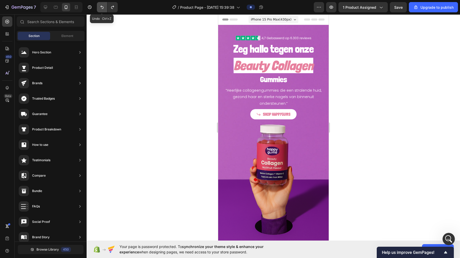
click at [103, 9] on icon "Undo/Redo" at bounding box center [101, 7] width 5 height 5
click at [115, 6] on button "Undo/Redo" at bounding box center [112, 7] width 10 height 10
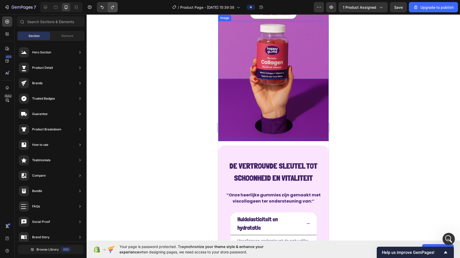
scroll to position [99, 0]
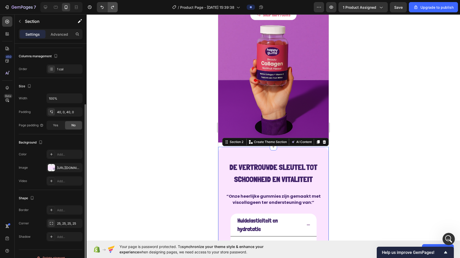
scroll to position [70, 0]
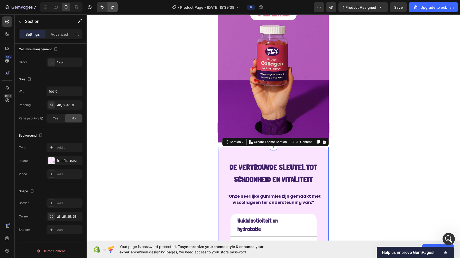
click at [66, 217] on div "25, 25, 25, 25" at bounding box center [69, 216] width 24 height 5
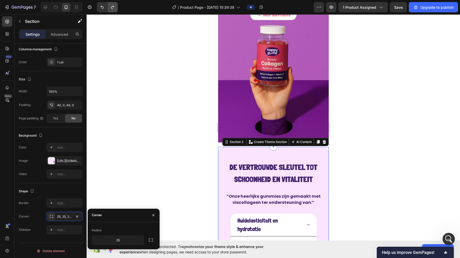
click at [77, 217] on icon "button" at bounding box center [77, 216] width 4 height 4
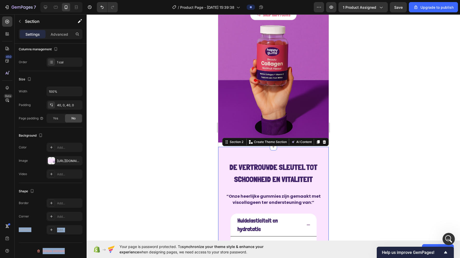
drag, startPoint x: 77, startPoint y: 217, endPoint x: 136, endPoint y: 155, distance: 85.6
click at [136, 0] on div "7 / Product Page - Sep 25, 15:39:38 Preview 1 product assigned Save Upgrade to …" at bounding box center [230, 0] width 460 height 0
click at [136, 155] on div at bounding box center [273, 136] width 373 height 244
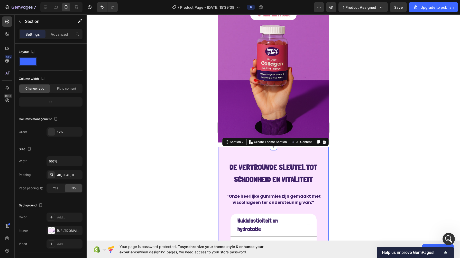
click at [48, 30] on div "Settings Advanced" at bounding box center [51, 34] width 64 height 10
click at [54, 34] on p "Advanced" at bounding box center [59, 34] width 17 height 5
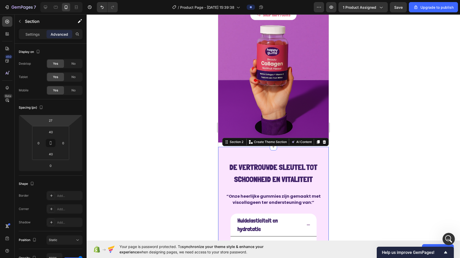
click at [56, 119] on div "27" at bounding box center [50, 120] width 13 height 8
click at [51, 119] on input "27" at bounding box center [50, 121] width 10 height 8
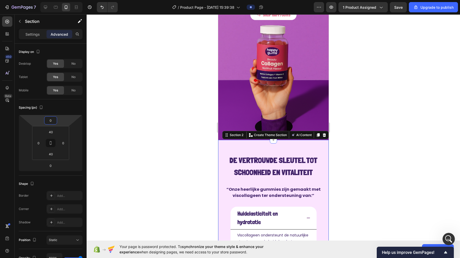
click at [148, 145] on div at bounding box center [273, 136] width 373 height 244
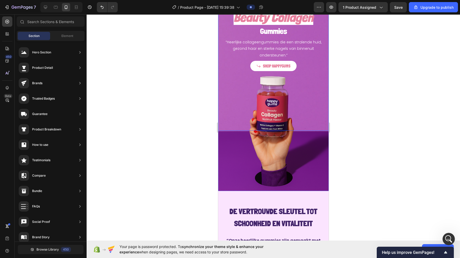
scroll to position [0, 0]
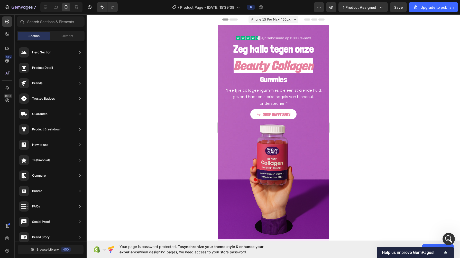
click at [162, 88] on div at bounding box center [273, 136] width 373 height 244
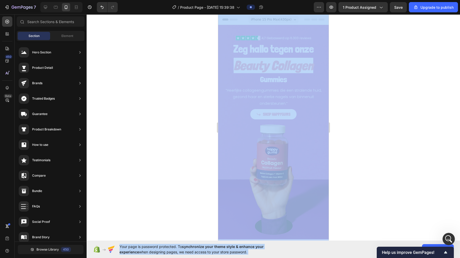
drag, startPoint x: 162, startPoint y: 88, endPoint x: 160, endPoint y: -33, distance: 121.0
click at [160, 0] on html "7 / Product Page - Sep 25, 15:39:38 Preview 1 product assigned Save Upgrade to …" at bounding box center [230, 0] width 460 height 0
click at [166, 115] on div at bounding box center [273, 136] width 373 height 244
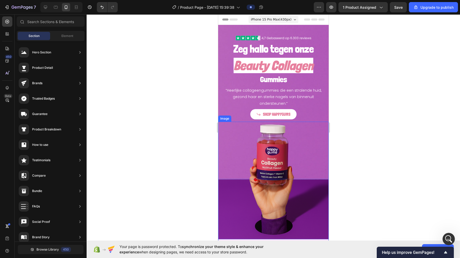
click at [243, 162] on img at bounding box center [273, 182] width 110 height 120
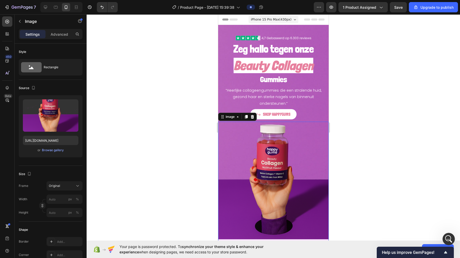
click at [57, 153] on div "Upload Image https://cdn.shopify.com/s/files/1/0968/2046/1897/files/gempages_58…" at bounding box center [51, 126] width 64 height 62
click at [55, 152] on button "Browse gallery" at bounding box center [53, 150] width 22 height 5
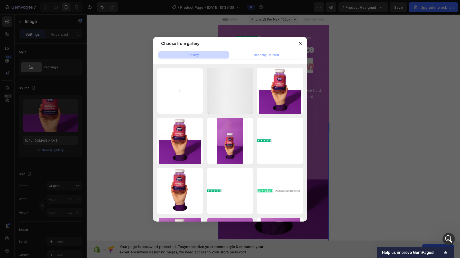
click at [179, 89] on input "file" at bounding box center [180, 91] width 46 height 46
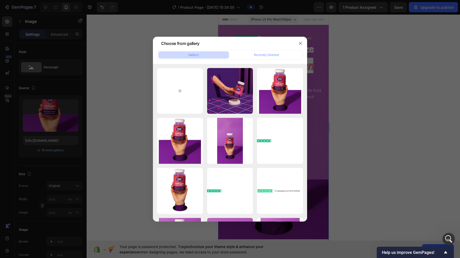
type input "C:\fakepath\Nieuw project - 2025-09-28T085204.172.jpg"
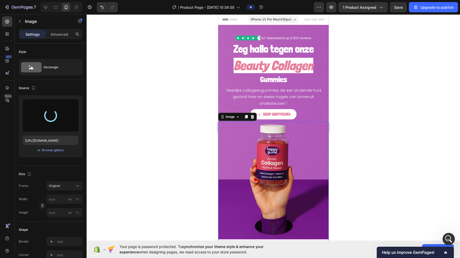
type input "https://cdn.shopify.com/s/files/1/0968/2046/1897/files/gempages_584425626782401…"
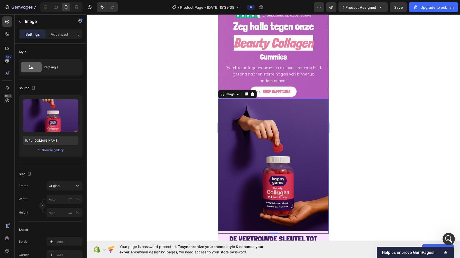
scroll to position [22, 0]
click at [182, 131] on div at bounding box center [273, 136] width 373 height 244
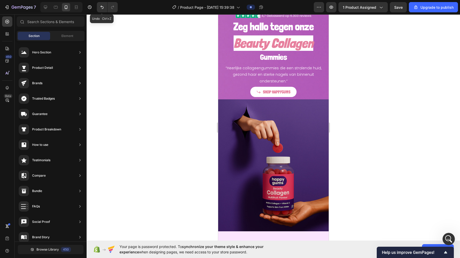
click at [99, 7] on icon "Undo/Redo" at bounding box center [101, 7] width 5 height 5
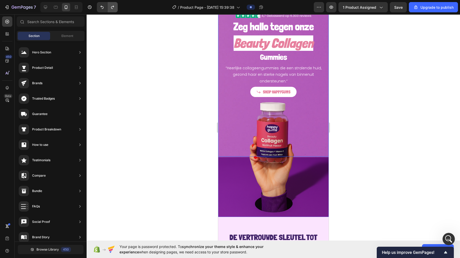
scroll to position [0, 0]
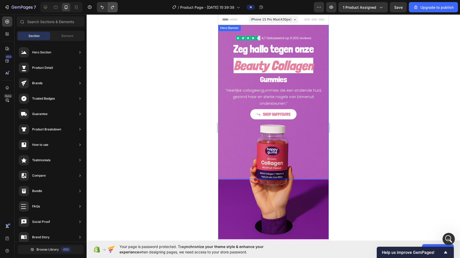
click at [221, 34] on div "Zeg hallo tegen onze Heading Beauty Collagen Heading Gummies Heading “Heerlijke…" at bounding box center [273, 102] width 110 height 154
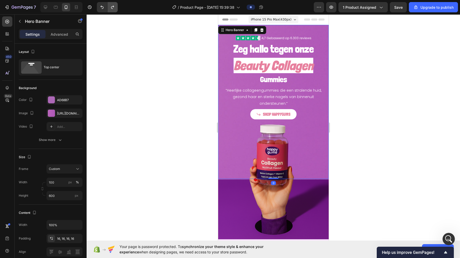
click at [59, 99] on div "AD68B7" at bounding box center [69, 100] width 24 height 5
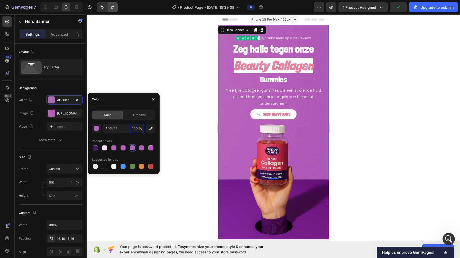
click at [135, 127] on input "100" at bounding box center [137, 128] width 14 height 9
type input "34"
click at [60, 112] on div "https://cdn.shopify.com/s/files/1/0968/2046/1897/files/gempages_584425626782401…" at bounding box center [69, 113] width 24 height 5
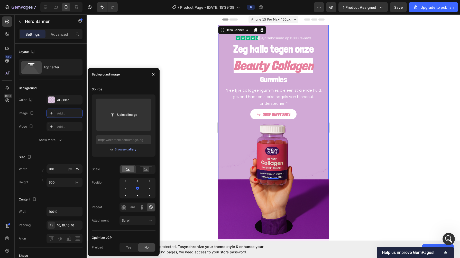
click at [194, 61] on div at bounding box center [273, 136] width 373 height 244
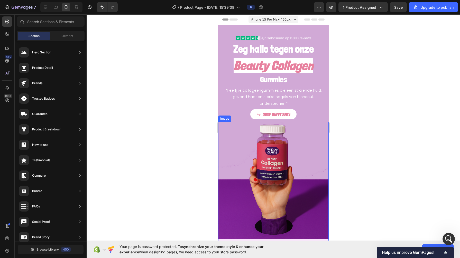
click at [232, 208] on img at bounding box center [273, 182] width 110 height 120
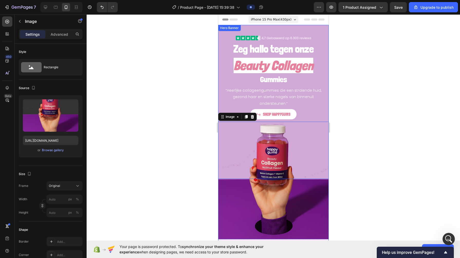
click at [221, 43] on div "Zeg hallo tegen onze Heading Beauty Collagen Heading Gummies Heading “Heerlijke…" at bounding box center [273, 74] width 110 height 99
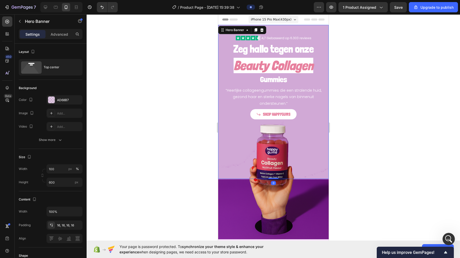
click at [67, 98] on div "AD68B7" at bounding box center [69, 100] width 24 height 5
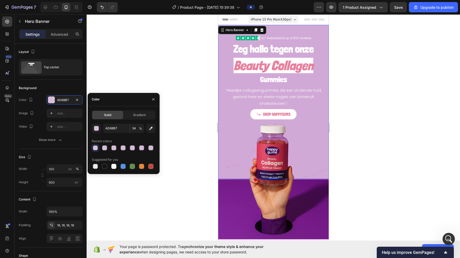
click at [153, 129] on icon "button" at bounding box center [150, 128] width 5 height 5
type input "77268E"
type input "100"
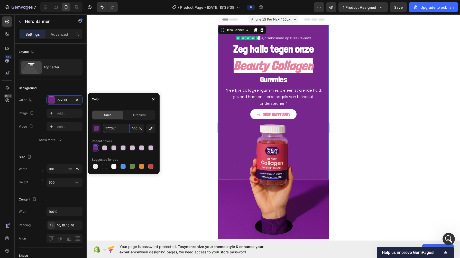
click at [109, 130] on input "77268E" at bounding box center [116, 128] width 27 height 9
paste input "8E3626"
type input "8E3626"
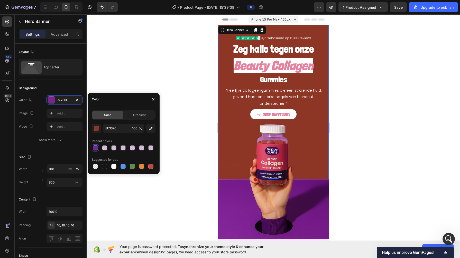
click at [183, 128] on div at bounding box center [273, 136] width 373 height 244
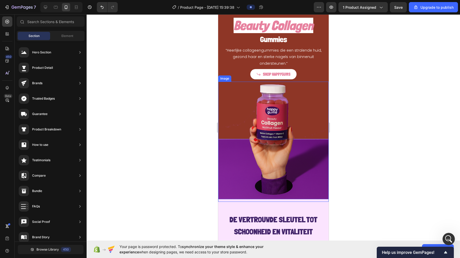
scroll to position [41, 0]
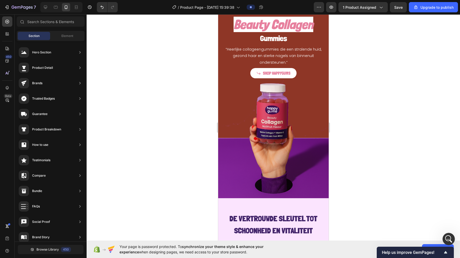
click at [186, 137] on div at bounding box center [273, 136] width 373 height 244
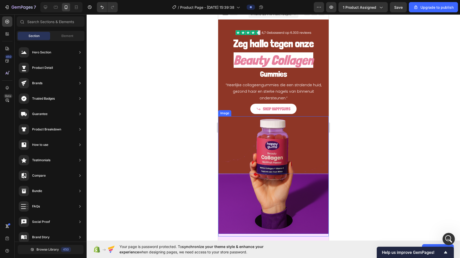
scroll to position [0, 0]
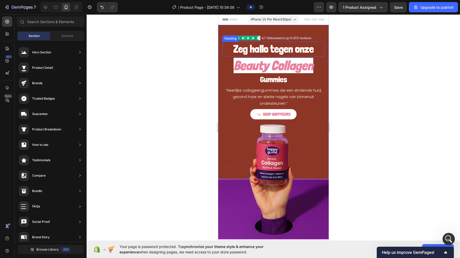
click at [223, 37] on div "Zeg hallo tegen onze Heading Beauty Collagen Heading Gummies Heading “Heerlijke…" at bounding box center [273, 74] width 110 height 99
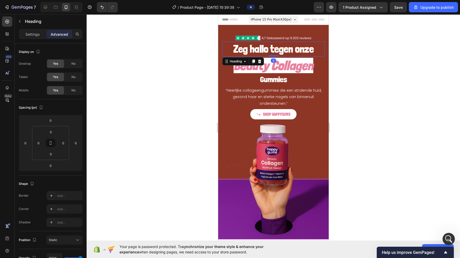
click at [223, 34] on div "Image" at bounding box center [273, 35] width 102 height 13
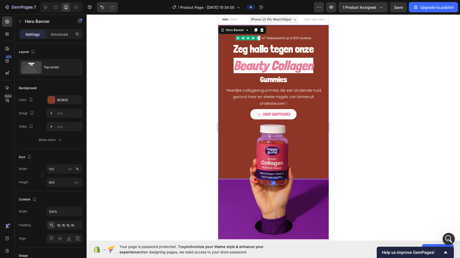
click at [69, 98] on div "8E3626" at bounding box center [69, 100] width 24 height 5
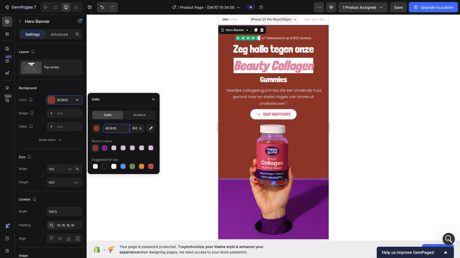
click at [109, 129] on input "8E3626" at bounding box center [116, 128] width 27 height 9
paste input "68268E"
type input "68268E"
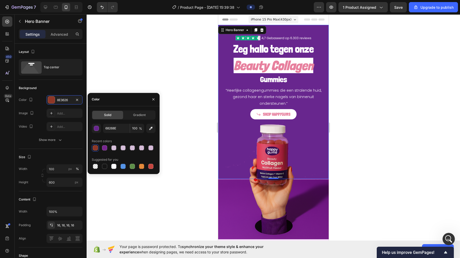
click at [180, 110] on div at bounding box center [273, 136] width 373 height 244
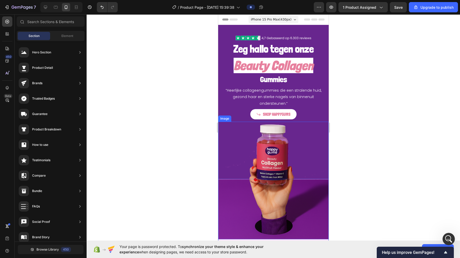
scroll to position [32, 0]
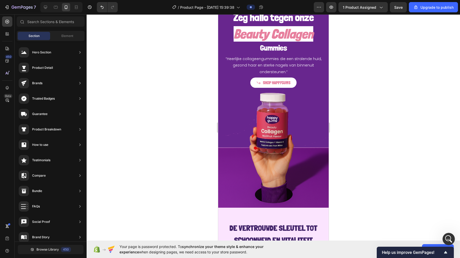
click at [183, 147] on div at bounding box center [273, 136] width 373 height 244
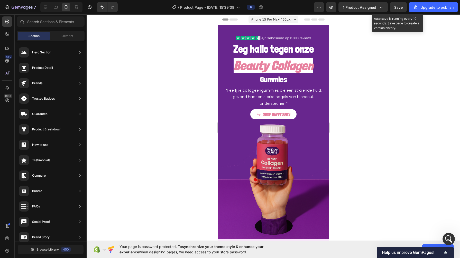
click at [305, 3] on button "Save" at bounding box center [398, 7] width 17 height 10
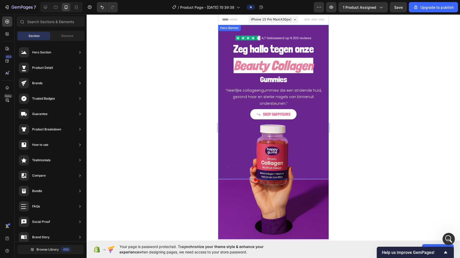
click at [276, 30] on div "Image" at bounding box center [273, 35] width 102 height 13
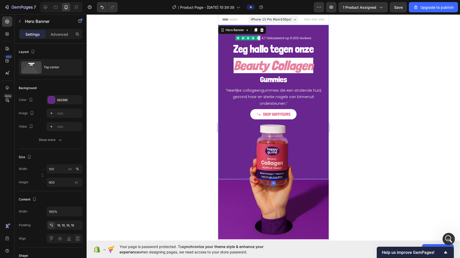
click at [69, 103] on div "68268E" at bounding box center [64, 99] width 36 height 9
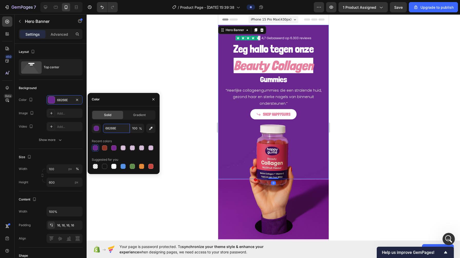
click at [114, 124] on input "68268E" at bounding box center [116, 128] width 27 height 9
paste input "8E2681"
type input "8E2681"
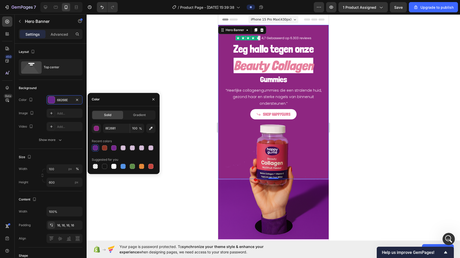
click at [183, 104] on div at bounding box center [273, 136] width 373 height 244
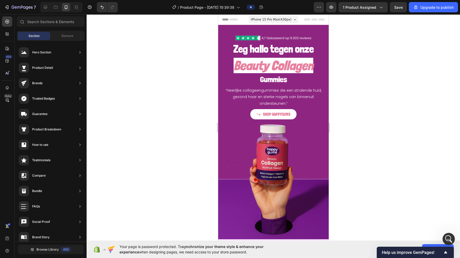
click at [186, 115] on div at bounding box center [273, 136] width 373 height 244
click at [223, 36] on div at bounding box center [273, 38] width 102 height 5
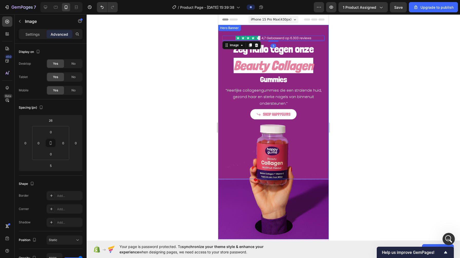
click at [223, 32] on div "Zeg hallo tegen onze Heading Beauty Collagen Heading Gummies Heading “Heerlijke…" at bounding box center [273, 102] width 110 height 154
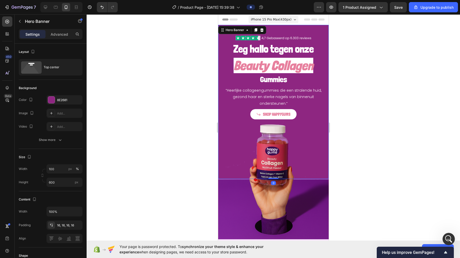
click at [60, 100] on div "8E2681" at bounding box center [69, 100] width 24 height 5
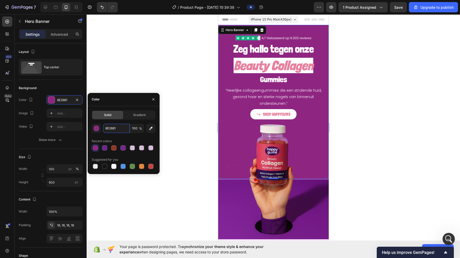
click at [113, 130] on input "8E2681" at bounding box center [116, 128] width 27 height 9
paste input "268E77"
type input "268E77"
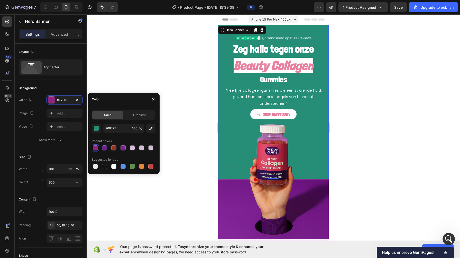
click at [193, 120] on div at bounding box center [273, 136] width 373 height 244
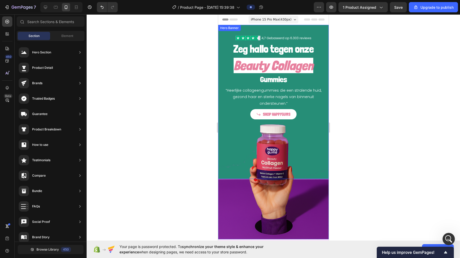
click at [223, 29] on div "Hero Banner" at bounding box center [229, 28] width 21 height 5
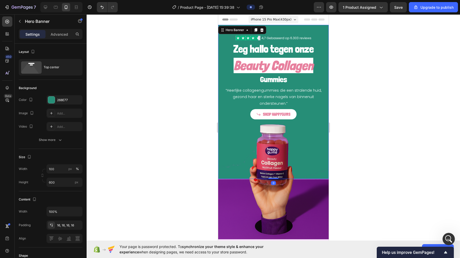
click at [65, 98] on div "268E77" at bounding box center [69, 100] width 24 height 5
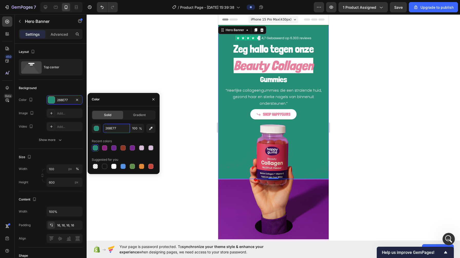
click at [112, 126] on input "268E77" at bounding box center [116, 128] width 27 height 9
paste input "8E7726"
type input "8E7726"
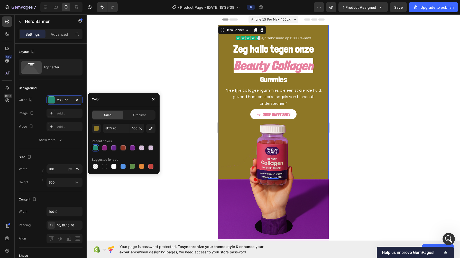
click at [179, 99] on div at bounding box center [273, 136] width 373 height 244
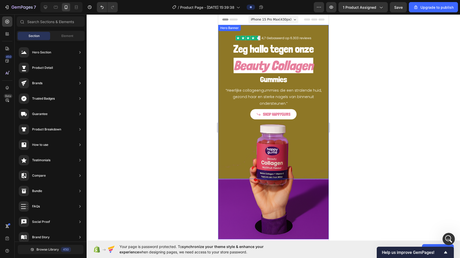
click at [221, 40] on div "Zeg hallo tegen onze Heading Beauty Collagen Heading Gummies Heading “Heerlijke…" at bounding box center [273, 74] width 110 height 99
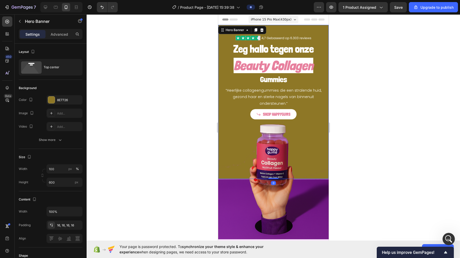
click at [62, 99] on div "8E7726" at bounding box center [69, 100] width 24 height 5
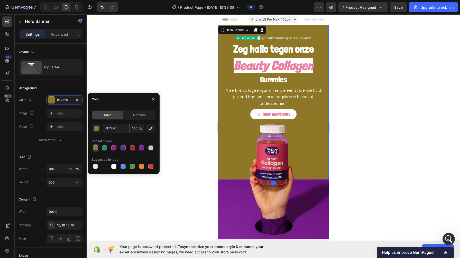
click at [114, 131] on input "8E7726" at bounding box center [116, 128] width 27 height 9
paste input "2653"
type input "8E2653"
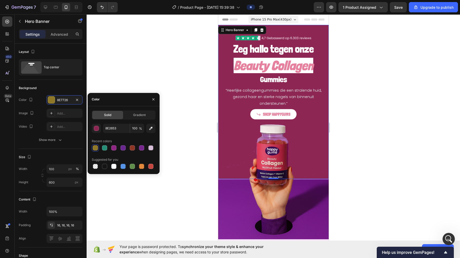
click at [187, 90] on div at bounding box center [273, 136] width 373 height 244
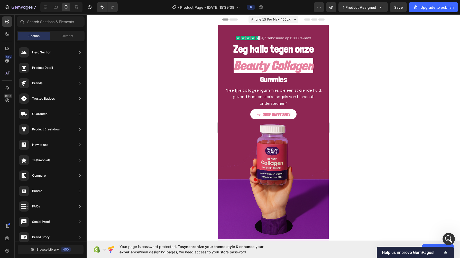
click at [187, 90] on div at bounding box center [273, 136] width 373 height 244
click at [221, 30] on div "Hero Banner" at bounding box center [229, 28] width 21 height 5
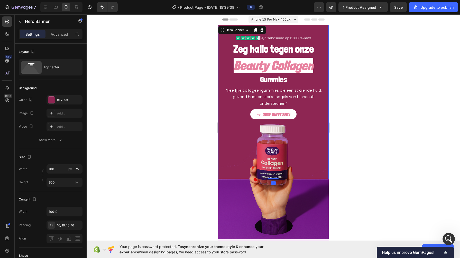
click at [67, 101] on div "8E2653" at bounding box center [69, 100] width 24 height 5
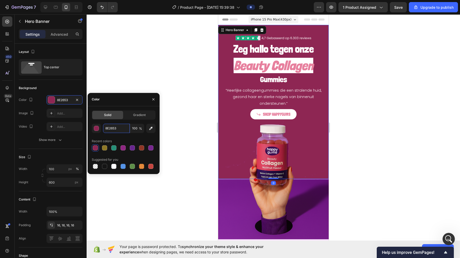
click at [110, 129] on input "8E2653" at bounding box center [116, 128] width 27 height 9
paste input "69"
type input "8E2669"
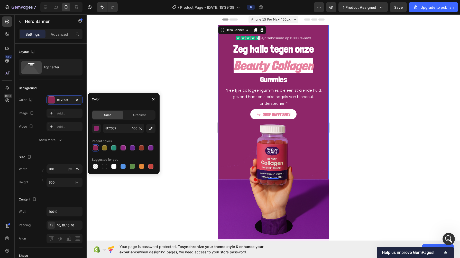
click at [197, 108] on div at bounding box center [273, 136] width 373 height 244
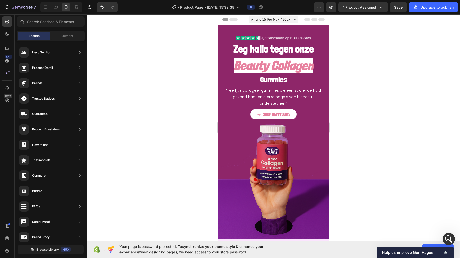
click at [197, 108] on div at bounding box center [273, 136] width 373 height 244
click at [222, 29] on div "Hero Banner" at bounding box center [229, 28] width 21 height 5
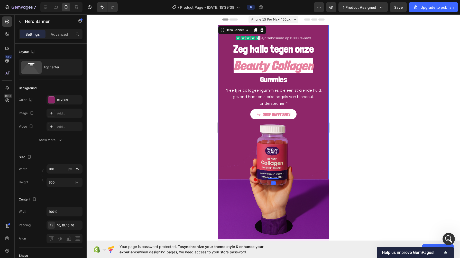
click at [58, 101] on div "8E2669" at bounding box center [69, 100] width 24 height 5
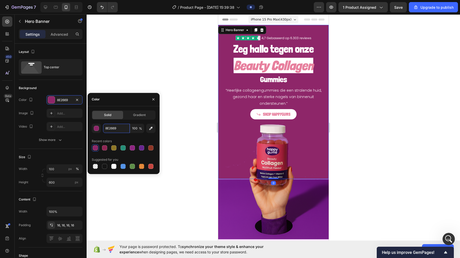
click at [111, 125] on input "8E2669" at bounding box center [116, 128] width 27 height 9
type input "v"
paste input "77268E"
type input "77268E"
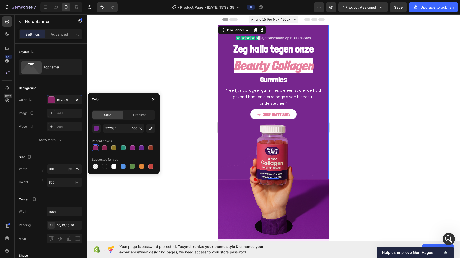
click at [172, 107] on div at bounding box center [273, 136] width 373 height 244
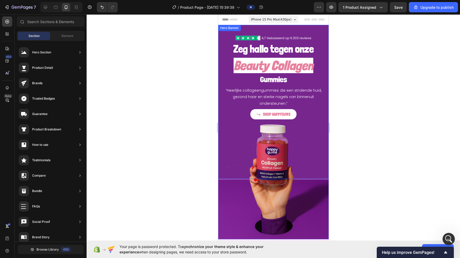
click at [224, 28] on div "Hero Banner" at bounding box center [229, 28] width 21 height 5
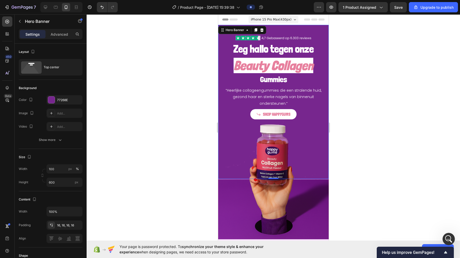
click at [66, 97] on div "77268E" at bounding box center [64, 99] width 36 height 9
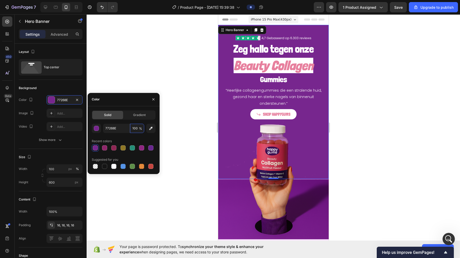
click at [137, 128] on input "100" at bounding box center [137, 128] width 14 height 9
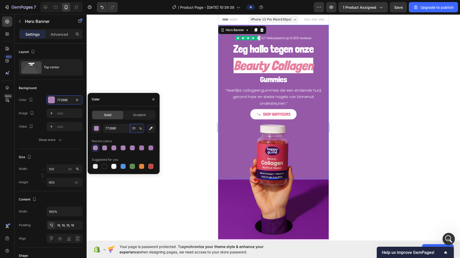
type input "50"
click at [188, 62] on div at bounding box center [273, 136] width 373 height 244
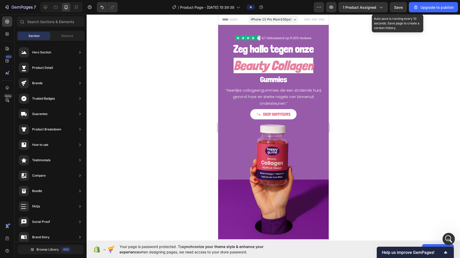
click at [305, 11] on button "Save" at bounding box center [398, 7] width 17 height 10
click at [228, 134] on img at bounding box center [273, 182] width 110 height 120
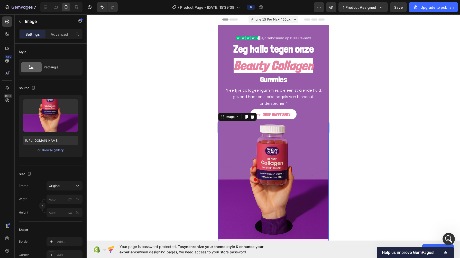
click at [55, 32] on p "Advanced" at bounding box center [59, 34] width 17 height 5
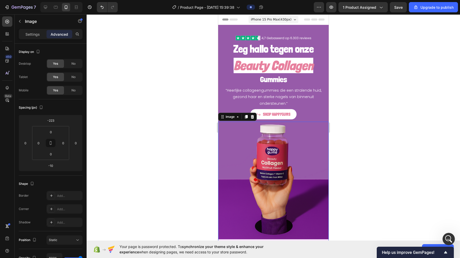
click at [171, 92] on div at bounding box center [273, 136] width 373 height 244
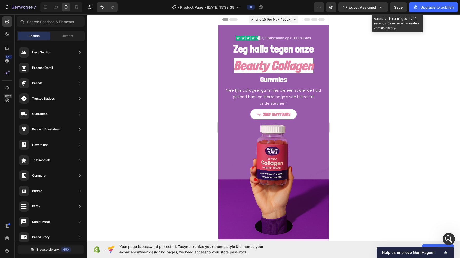
click at [305, 6] on span "Save" at bounding box center [398, 7] width 8 height 4
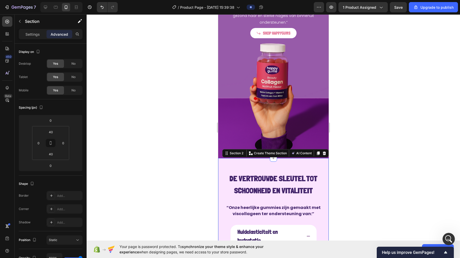
click at [30, 37] on div "Settings" at bounding box center [33, 34] width 26 height 8
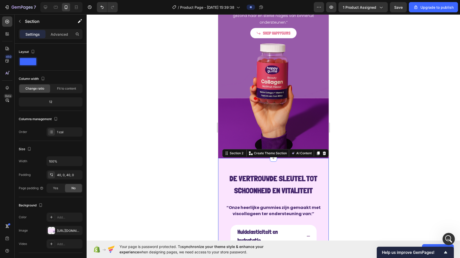
scroll to position [70, 0]
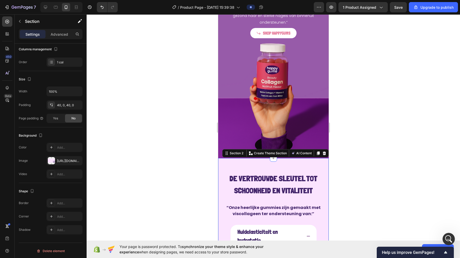
click at [62, 147] on div "Add..." at bounding box center [69, 147] width 24 height 5
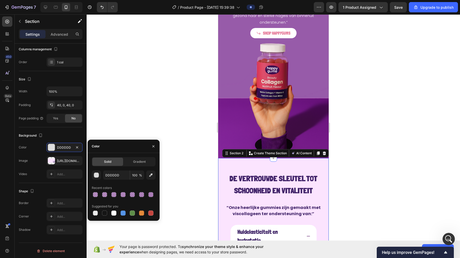
click at [95, 194] on div at bounding box center [95, 194] width 5 height 5
type input "77268E"
type input "50"
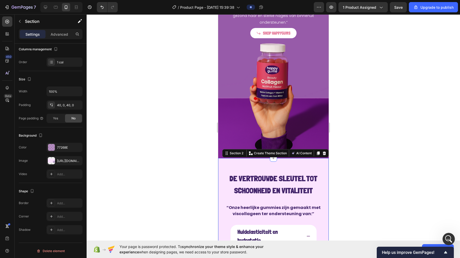
click at [64, 157] on div "https://cdn.shopify.com/s/files/1/0968/2046/1897/files/gempages_584425626782401…" at bounding box center [64, 160] width 36 height 9
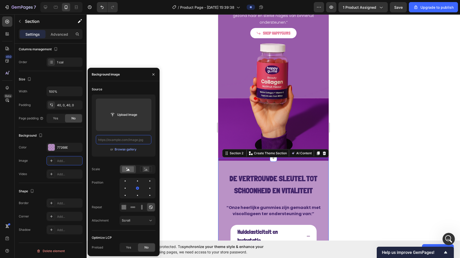
scroll to position [0, 0]
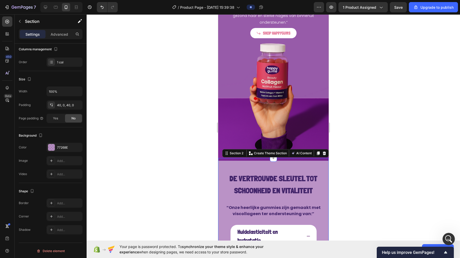
click at [194, 142] on div at bounding box center [273, 136] width 373 height 244
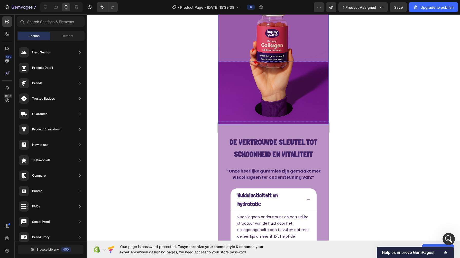
scroll to position [120, 0]
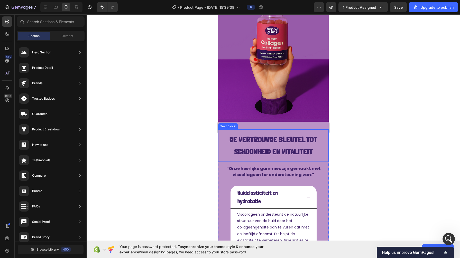
click at [241, 137] on strong "De vertrouwde sleutel tot schoonheid en vitaliteit" at bounding box center [273, 145] width 88 height 21
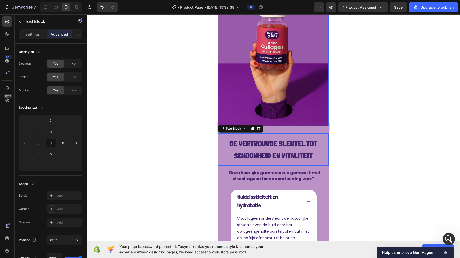
scroll to position [117, 0]
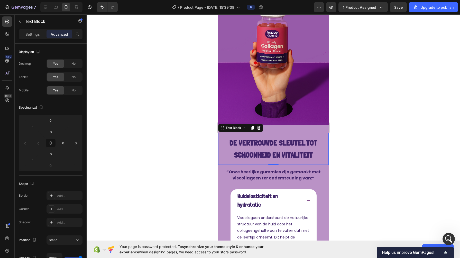
click at [239, 145] on strong "De vertrouwde sleutel tot schoonheid en vitaliteit" at bounding box center [273, 148] width 88 height 21
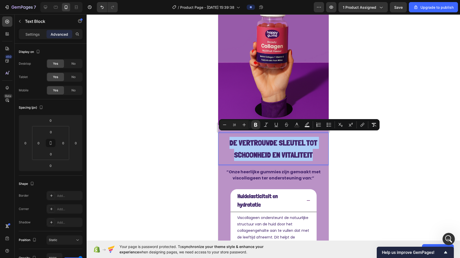
click at [297, 127] on rect "Editor contextual toolbar" at bounding box center [296, 126] width 5 height 1
type input "42246A"
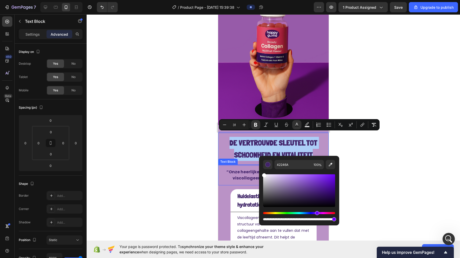
drag, startPoint x: 492, startPoint y: 196, endPoint x: 250, endPoint y: 168, distance: 243.3
type input "FFFFFF"
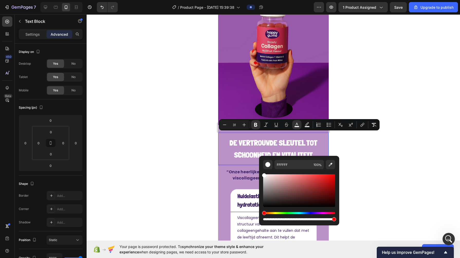
click at [186, 146] on div at bounding box center [273, 136] width 373 height 244
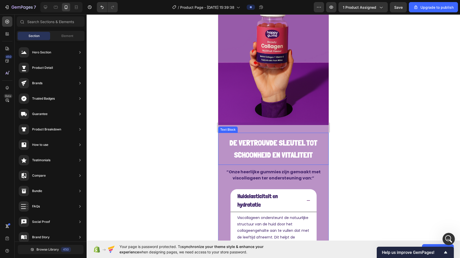
click at [238, 150] on strong "De vertrouwde sleutel tot schoonheid en vitaliteit" at bounding box center [273, 148] width 88 height 21
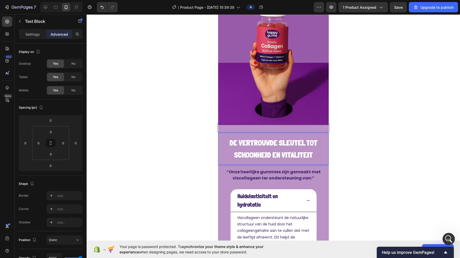
click at [237, 150] on strong "De vertrouwde sleutel tot schoonheid en vitaliteit" at bounding box center [273, 148] width 88 height 21
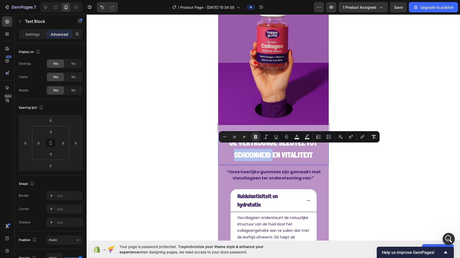
click at [237, 150] on strong "De vertrouwde sleutel tot schoonheid en vitaliteit" at bounding box center [273, 148] width 88 height 21
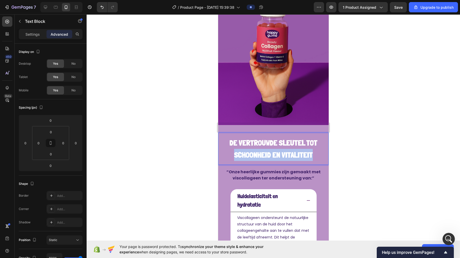
drag, startPoint x: 231, startPoint y: 150, endPoint x: 311, endPoint y: 154, distance: 79.5
click at [305, 154] on p "De vertrouwde sleutel tot schoonheid en vitaliteit" at bounding box center [273, 149] width 102 height 24
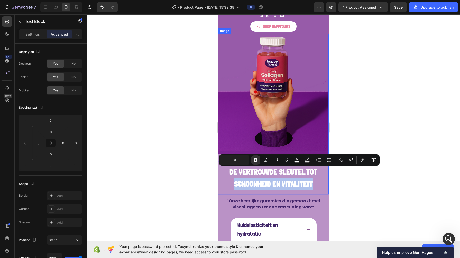
scroll to position [98, 0]
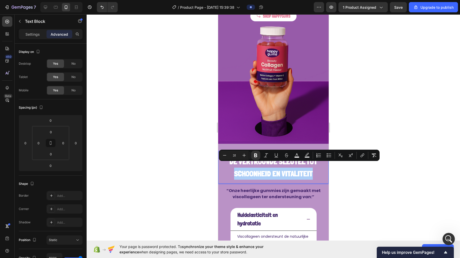
click at [298, 156] on icon "Editor contextual toolbar" at bounding box center [296, 155] width 5 height 5
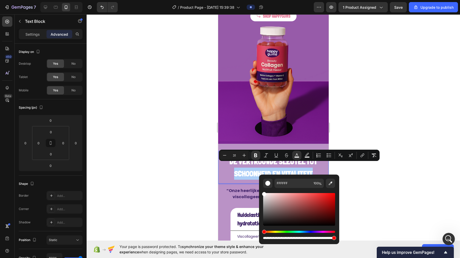
click at [305, 184] on icon "Editor contextual toolbar" at bounding box center [330, 183] width 5 height 5
type input "E2839E"
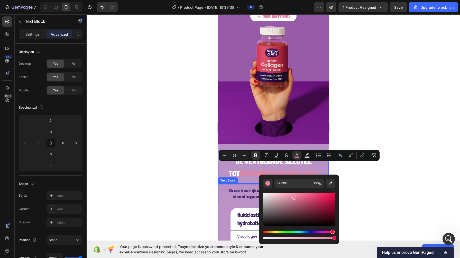
click at [213, 189] on div at bounding box center [273, 136] width 373 height 244
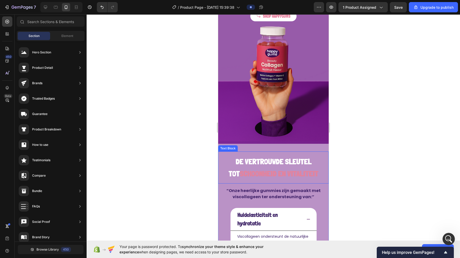
click at [248, 169] on strong "schoonheid en vitaliteit" at bounding box center [278, 173] width 79 height 9
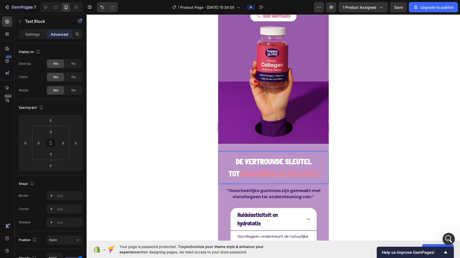
click at [249, 169] on strong "schoonheid en vitaliteit" at bounding box center [278, 173] width 79 height 9
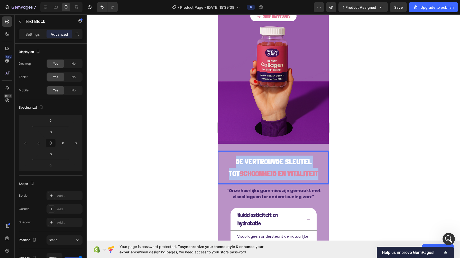
click at [249, 169] on strong "schoonheid en vitaliteit" at bounding box center [278, 173] width 79 height 9
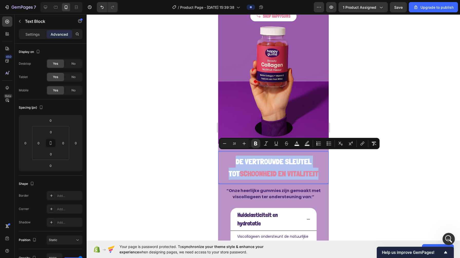
click at [251, 169] on strong "schoonheid en vitaliteit" at bounding box center [278, 173] width 79 height 9
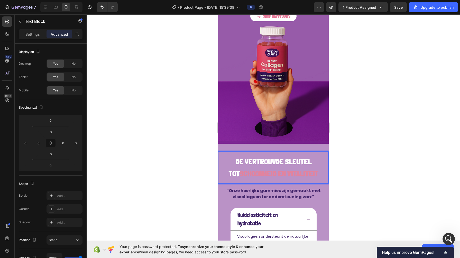
click at [239, 169] on strong "schoonheid en vitaliteit" at bounding box center [278, 173] width 79 height 9
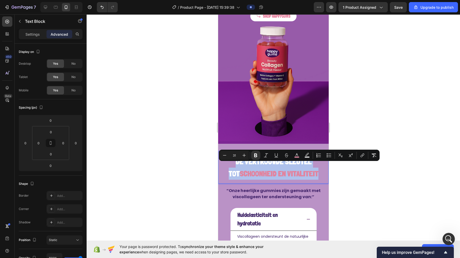
click at [239, 169] on strong "schoonheid en vitaliteit" at bounding box center [278, 173] width 79 height 9
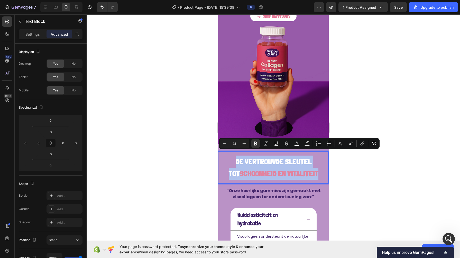
click at [239, 169] on strong "schoonheid en vitaliteit" at bounding box center [278, 173] width 79 height 9
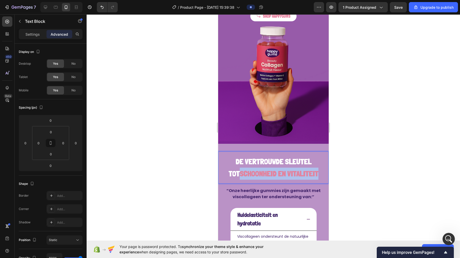
drag, startPoint x: 233, startPoint y: 168, endPoint x: 312, endPoint y: 170, distance: 78.9
click at [305, 170] on p "De vertrouwde sleutel tot schoonheid en vitaliteit" at bounding box center [273, 168] width 102 height 24
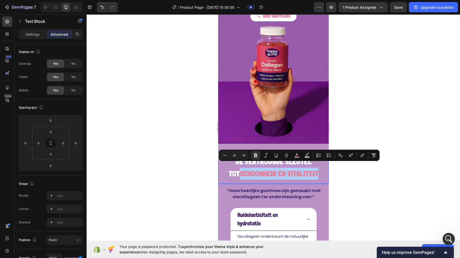
click at [305, 157] on rect "Editor contextual toolbar" at bounding box center [307, 157] width 5 height 1
type input "000000"
type input "77"
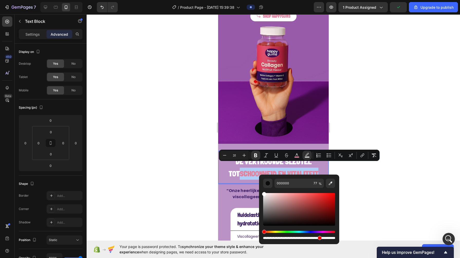
drag, startPoint x: 271, startPoint y: 201, endPoint x: 260, endPoint y: 192, distance: 14.9
click at [260, 192] on div "000000 77 %" at bounding box center [299, 208] width 80 height 66
type input "FFFFFF"
click at [184, 172] on div at bounding box center [273, 136] width 373 height 244
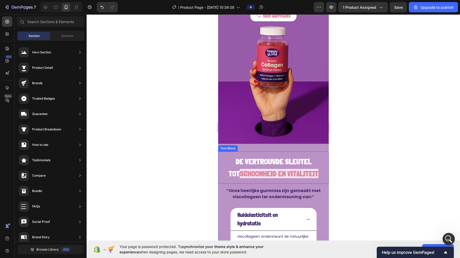
click at [239, 169] on strong "schoonheid en vitaliteit" at bounding box center [278, 173] width 79 height 9
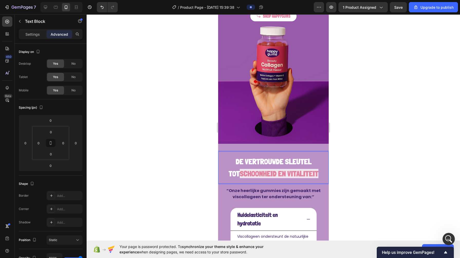
click at [239, 169] on strong "schoonheid en vitaliteit" at bounding box center [278, 173] width 79 height 9
click at [202, 151] on div at bounding box center [273, 136] width 373 height 244
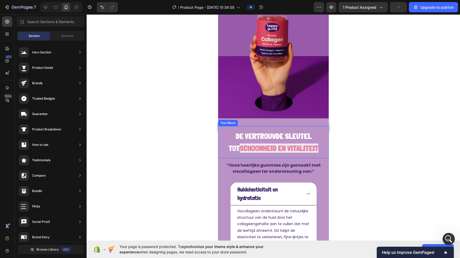
scroll to position [126, 0]
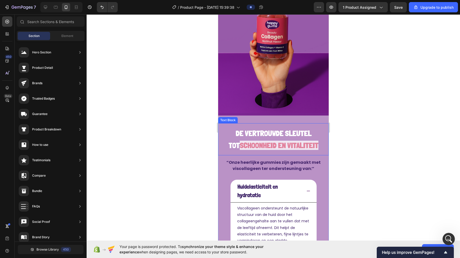
click at [259, 123] on div "De vertrouwde sleutel tot schoonheid en vitaliteit" at bounding box center [273, 139] width 110 height 32
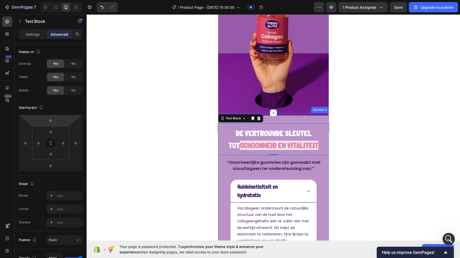
click at [305, 115] on div "De vertrouwde sleutel tot schoonheid en vitaliteit Text Block 0 “Onze heerlijke…" at bounding box center [273, 260] width 110 height 295
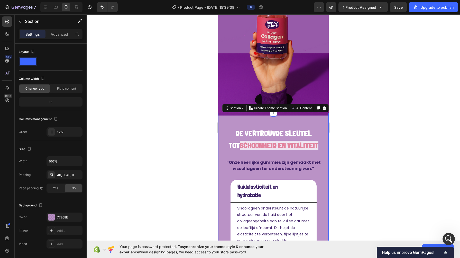
click at [62, 213] on div "77268E" at bounding box center [64, 217] width 36 height 9
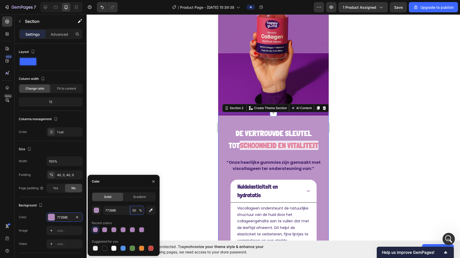
click at [138, 212] on input "50" at bounding box center [137, 210] width 14 height 9
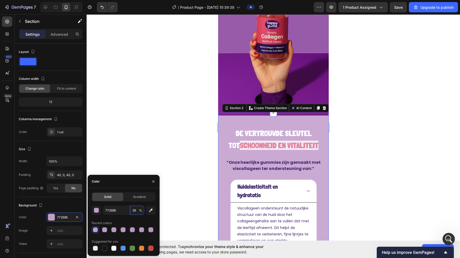
type input "38"
click at [178, 126] on div at bounding box center [273, 136] width 373 height 244
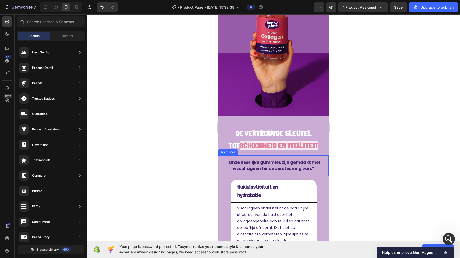
click at [241, 161] on strong "“Onze heerlijke gummies zijn gemaakt met viscollageen ter ondersteuning van:”" at bounding box center [273, 166] width 94 height 12
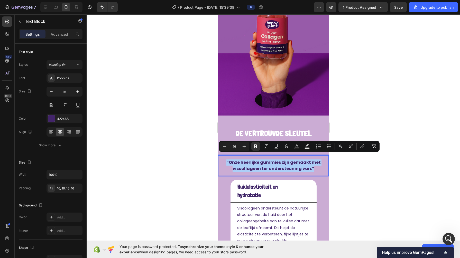
click at [68, 117] on div "42246A" at bounding box center [69, 119] width 24 height 5
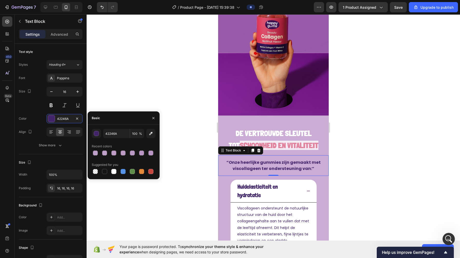
scroll to position [1645, 0]
click at [96, 134] on div "button" at bounding box center [96, 133] width 5 height 5
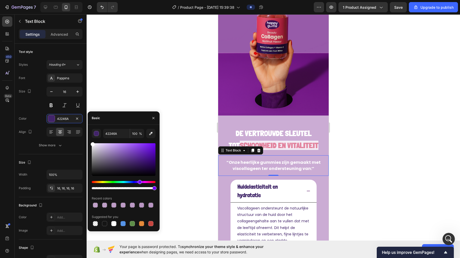
drag, startPoint x: 102, startPoint y: 174, endPoint x: 73, endPoint y: 121, distance: 60.6
click at [73, 121] on div "450 Beta Sections(11) Elements(84) Section Element Hero Section Product Detail …" at bounding box center [43, 136] width 87 height 244
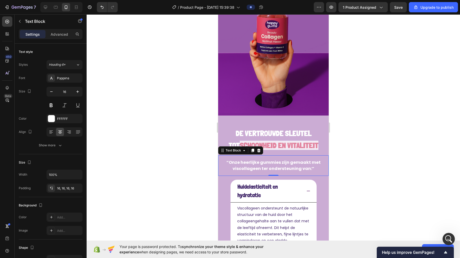
click at [139, 66] on div at bounding box center [273, 136] width 373 height 244
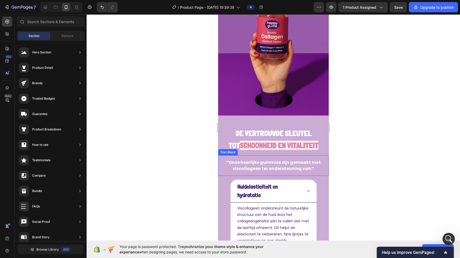
click at [238, 161] on strong "“Onze heerlijke gummies zijn gemaakt met viscollageen ter ondersteuning van:”" at bounding box center [273, 166] width 94 height 12
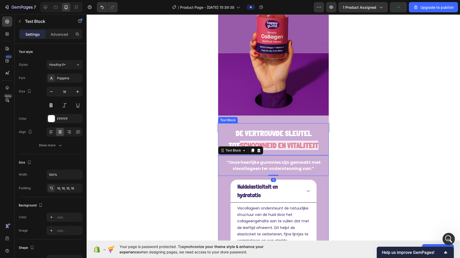
click at [274, 147] on div "De vertrouwde sleutel tot schoonheid en vitaliteit" at bounding box center [273, 139] width 110 height 32
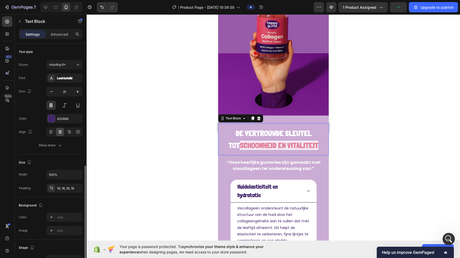
scroll to position [70, 0]
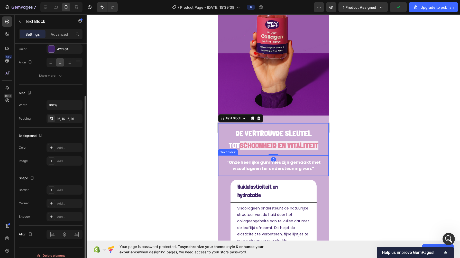
click at [248, 163] on strong "“Onze heerlijke gummies zijn gemaakt met viscollageen ter ondersteuning van:”" at bounding box center [273, 166] width 94 height 12
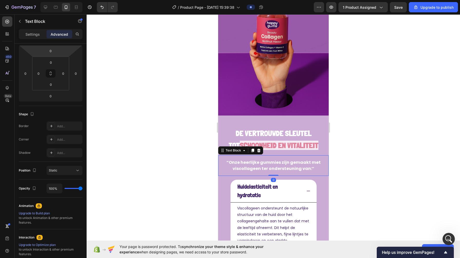
click at [50, 49] on input "0" at bounding box center [50, 51] width 10 height 8
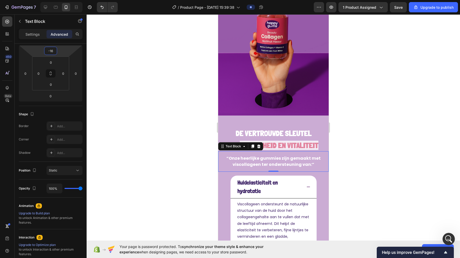
type input "-15"
click at [164, 155] on div at bounding box center [273, 136] width 373 height 244
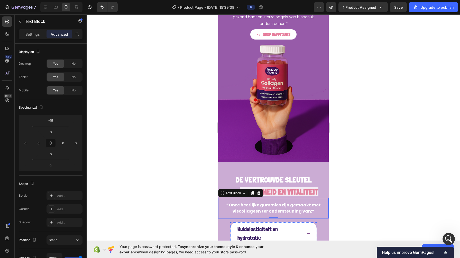
scroll to position [80, 0]
click at [166, 172] on div at bounding box center [273, 136] width 373 height 244
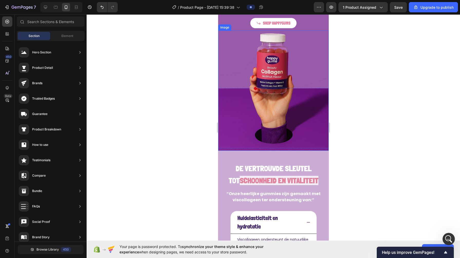
scroll to position [91, 0]
click at [245, 164] on strong "De vertrouwde sleutel tot" at bounding box center [269, 174] width 83 height 21
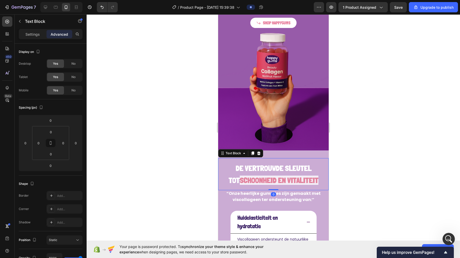
click at [245, 164] on strong "De vertrouwde sleutel tot" at bounding box center [269, 174] width 83 height 21
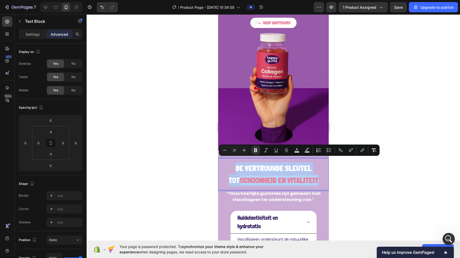
copy p "De vertrouwde sleutel tot schoonheid en vitaliteit"
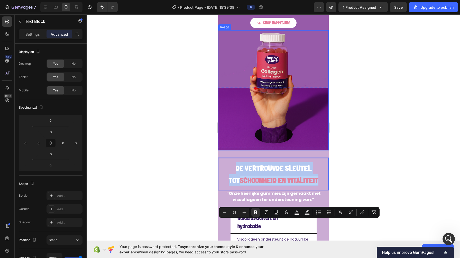
scroll to position [0, 0]
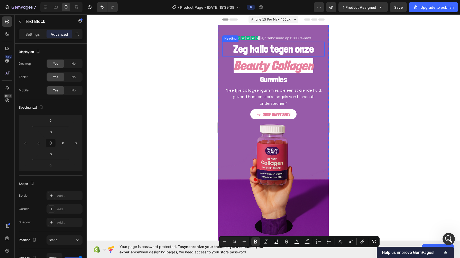
click at [249, 54] on h2 "Zeg hallo tegen onze" at bounding box center [273, 49] width 102 height 15
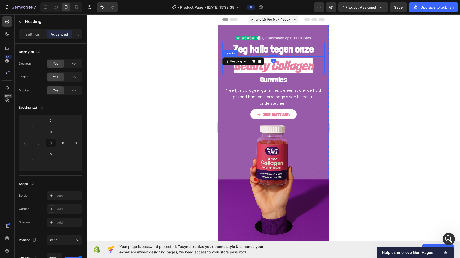
click at [296, 69] on icon "Beauty Collagen" at bounding box center [273, 65] width 80 height 15
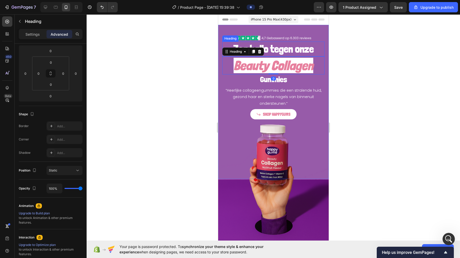
click at [279, 52] on h2 "Zeg hallo tegen onze" at bounding box center [273, 49] width 102 height 15
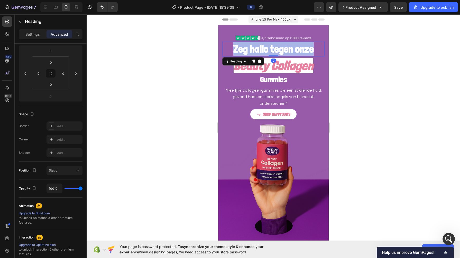
click at [279, 52] on p "Zeg hallo tegen onze" at bounding box center [272, 49] width 101 height 14
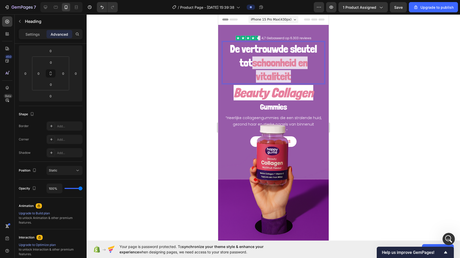
click at [269, 73] on strong "schoonheid en vitaliteit" at bounding box center [279, 70] width 55 height 26
click at [267, 97] on icon "Beauty Collagen" at bounding box center [273, 92] width 80 height 15
click at [259, 79] on icon at bounding box center [259, 79] width 3 height 4
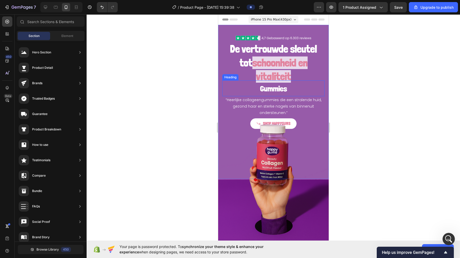
click at [270, 89] on span "Gummies" at bounding box center [273, 88] width 27 height 9
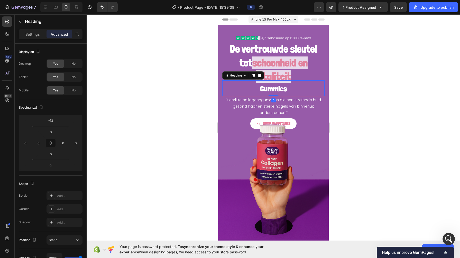
click at [262, 74] on div at bounding box center [259, 75] width 6 height 6
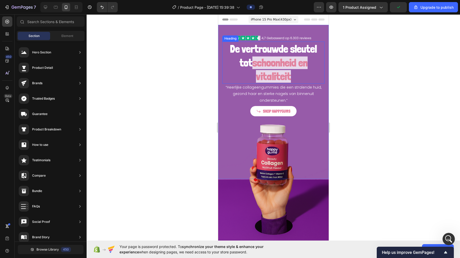
click at [266, 64] on strong "schoonheid en vitaliteit" at bounding box center [279, 70] width 55 height 26
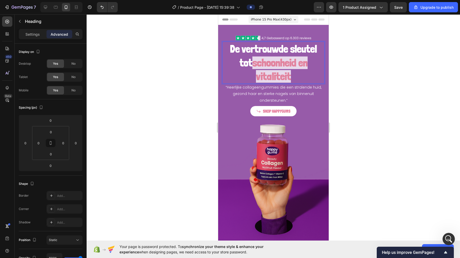
click at [254, 66] on strong "schoonheid en vitaliteit" at bounding box center [279, 70] width 55 height 26
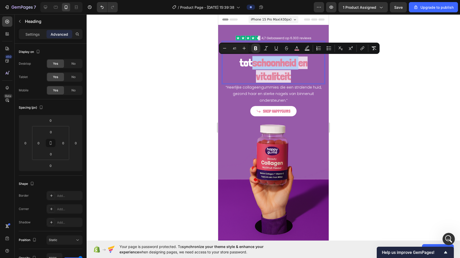
click at [253, 65] on strong "schoonheid en vitaliteit" at bounding box center [279, 70] width 55 height 26
drag, startPoint x: 251, startPoint y: 62, endPoint x: 298, endPoint y: 79, distance: 50.2
click at [298, 79] on p "De vertrouwde sleutel tot schoonheid en vitaliteit" at bounding box center [272, 62] width 101 height 41
click at [304, 50] on icon "Editor contextual toolbar" at bounding box center [306, 48] width 5 height 5
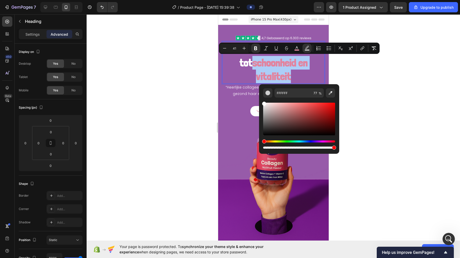
drag, startPoint x: 321, startPoint y: 146, endPoint x: 349, endPoint y: 146, distance: 28.3
click at [349, 0] on body "7 / Product Page - [DATE] 15:39:38 Preview 1 product assigned Save Upgrade to p…" at bounding box center [230, 0] width 460 height 0
type input "100"
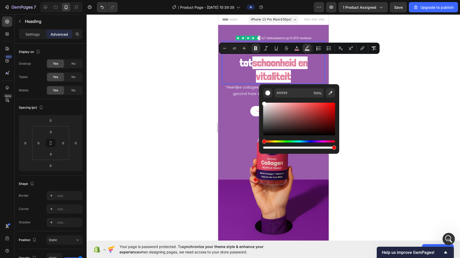
click at [364, 141] on div at bounding box center [273, 136] width 373 height 244
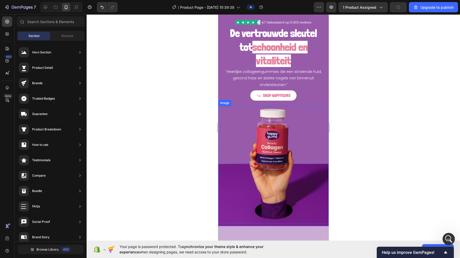
scroll to position [16, 0]
click at [294, 60] on p "⁠⁠⁠⁠⁠⁠⁠ De vertrouwde sleutel tot schoonheid en vitaliteit" at bounding box center [272, 46] width 101 height 41
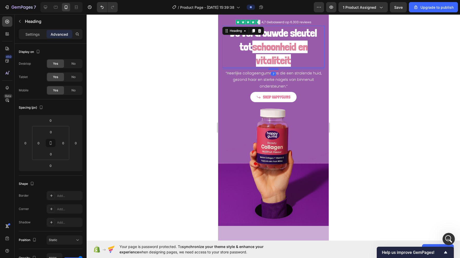
click at [272, 69] on div at bounding box center [273, 69] width 10 height 1
type input "7"
click at [332, 69] on div at bounding box center [273, 136] width 373 height 244
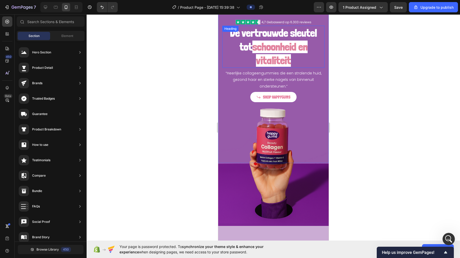
click at [280, 45] on strong "schoonheid en vitaliteit" at bounding box center [279, 54] width 55 height 26
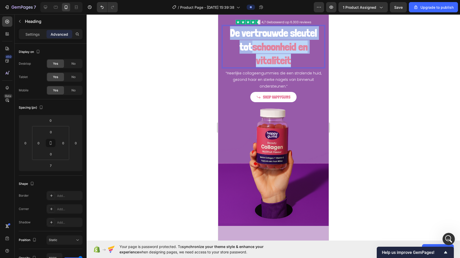
click at [280, 45] on strong "schoonheid en vitaliteit" at bounding box center [279, 54] width 55 height 26
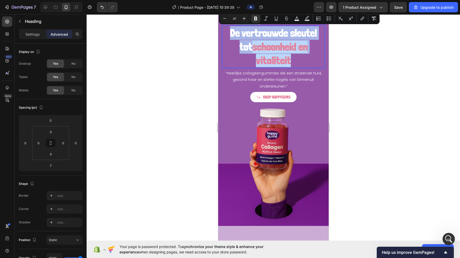
copy p "De vertrouwde sleutel tot schoonheid en vitaliteit"
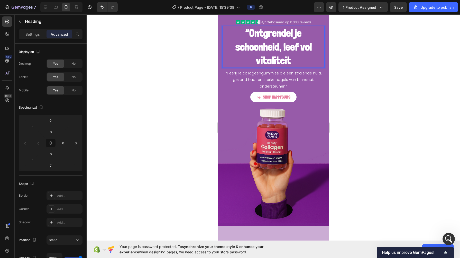
click at [247, 31] on strong "“Ontgrendel je schoonheid, leef vol vitaliteit" at bounding box center [273, 47] width 76 height 40
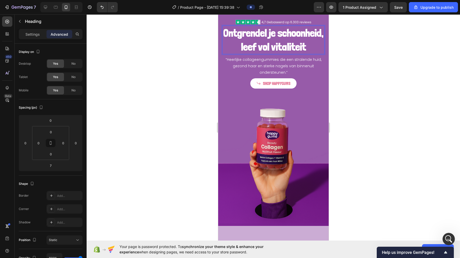
scroll to position [0, 0]
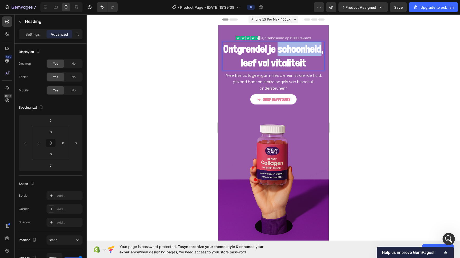
drag, startPoint x: 231, startPoint y: 60, endPoint x: 275, endPoint y: 64, distance: 44.2
click at [275, 64] on p "Ontgrendel je schoonheid, leef vol vitaliteit" at bounding box center [272, 55] width 101 height 27
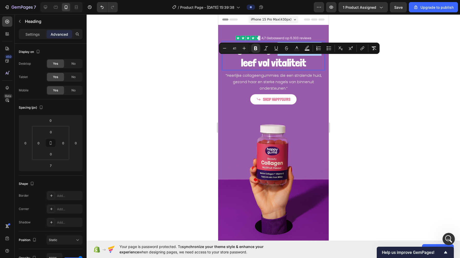
click at [300, 49] on button "color" at bounding box center [296, 48] width 9 height 9
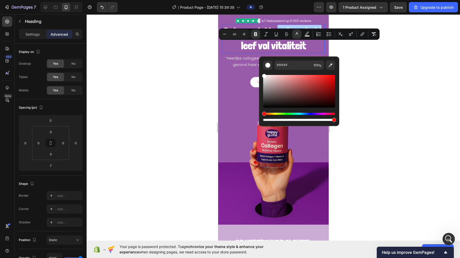
scroll to position [14, 0]
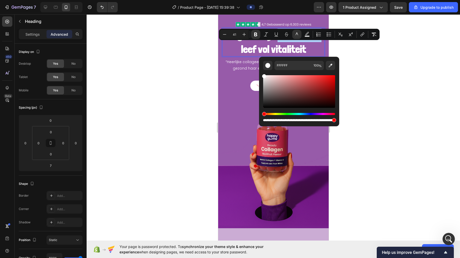
click at [331, 67] on icon "Editor contextual toolbar" at bounding box center [330, 65] width 5 height 5
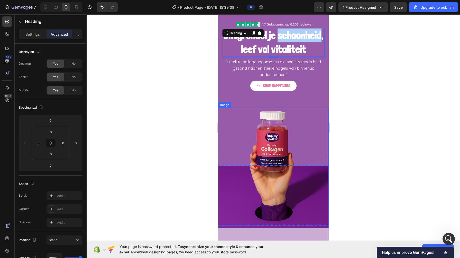
scroll to position [0, 0]
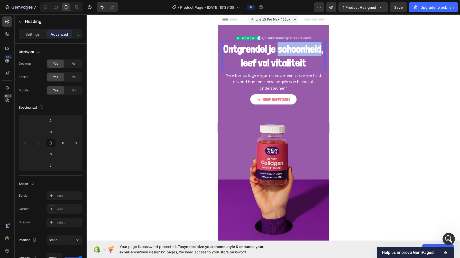
click at [249, 63] on strong "Ontgrendel je schoonheid, leef vol vitaliteit" at bounding box center [273, 56] width 100 height 26
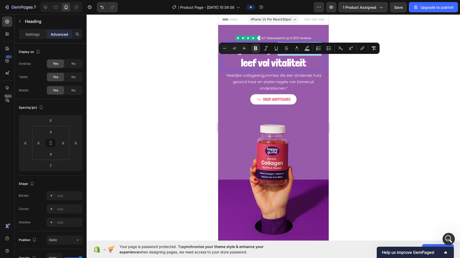
click at [298, 48] on icon "Editor contextual toolbar" at bounding box center [296, 48] width 5 height 5
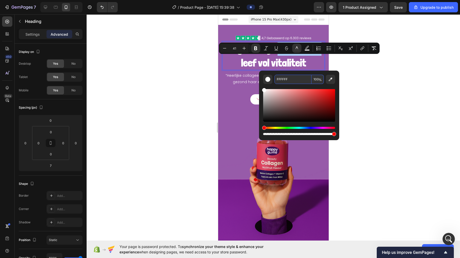
click at [282, 77] on input "FFFFFF" at bounding box center [292, 79] width 37 height 9
paste input "e2839e"
type input "E2839E"
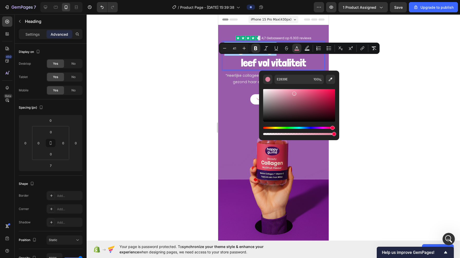
click at [176, 67] on div at bounding box center [273, 136] width 373 height 244
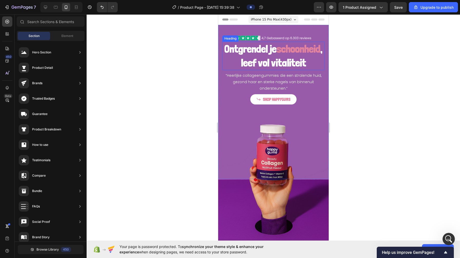
click at [276, 55] on strong "schoonheid" at bounding box center [298, 49] width 44 height 13
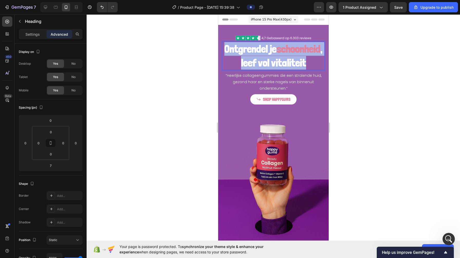
click at [276, 55] on strong "schoonheid" at bounding box center [298, 49] width 44 height 13
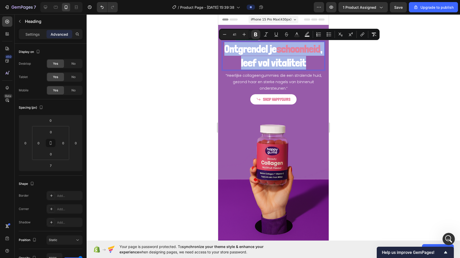
click at [276, 55] on strong "schoonheid" at bounding box center [298, 49] width 44 height 13
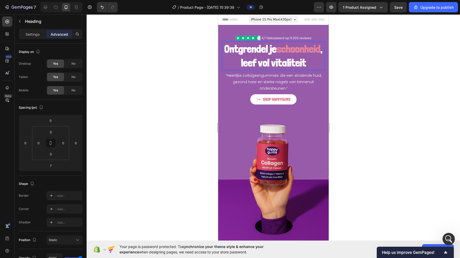
click at [276, 55] on strong "schoonheid" at bounding box center [298, 49] width 44 height 13
click at [263, 69] on strong ", leef vol vitaliteit" at bounding box center [282, 56] width 82 height 26
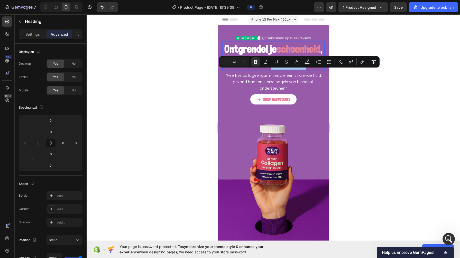
click at [299, 63] on icon "Editor contextual toolbar" at bounding box center [296, 61] width 5 height 5
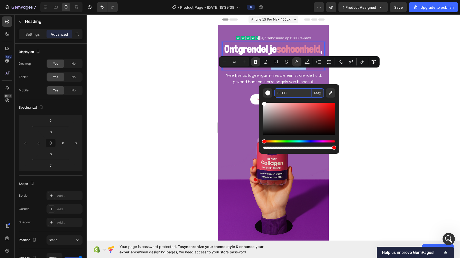
click at [289, 94] on input "FFFFFF" at bounding box center [292, 92] width 37 height 9
paste input "e2839e"
type input "E2839E"
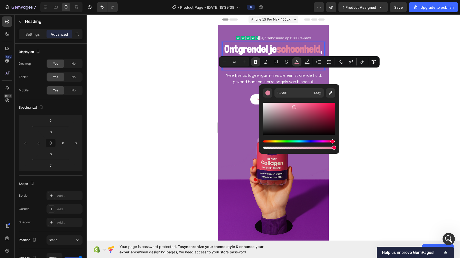
click at [184, 81] on div at bounding box center [273, 136] width 373 height 244
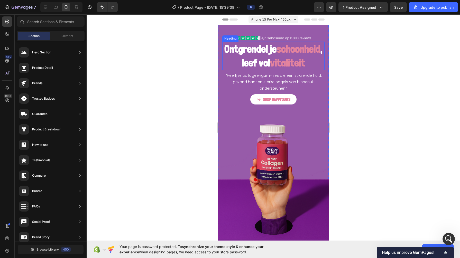
click at [276, 55] on strong "schoonheid" at bounding box center [298, 49] width 44 height 13
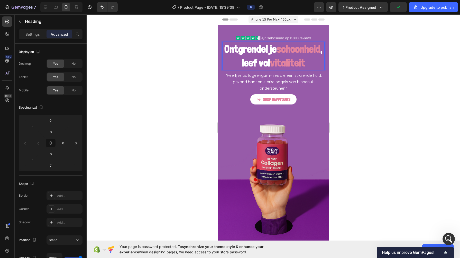
click at [276, 55] on strong "schoonheid" at bounding box center [298, 49] width 44 height 13
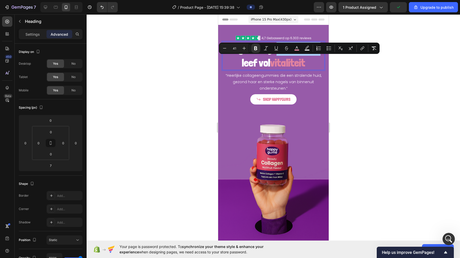
click at [307, 48] on icon "Editor contextual toolbar" at bounding box center [306, 48] width 5 height 5
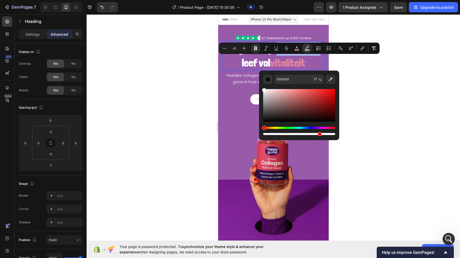
drag, startPoint x: 487, startPoint y: 116, endPoint x: 253, endPoint y: 80, distance: 236.6
type input "FFFFFF"
drag, startPoint x: 320, startPoint y: 134, endPoint x: 353, endPoint y: 136, distance: 33.5
click at [353, 0] on body "7 / Product Page - [DATE] 15:39:38 Preview 1 product assigned Save Upgrade to p…" at bounding box center [230, 0] width 460 height 0
type input "100"
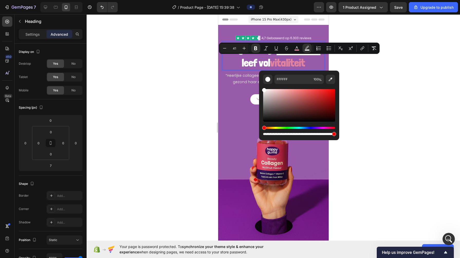
click at [375, 125] on div at bounding box center [273, 136] width 373 height 244
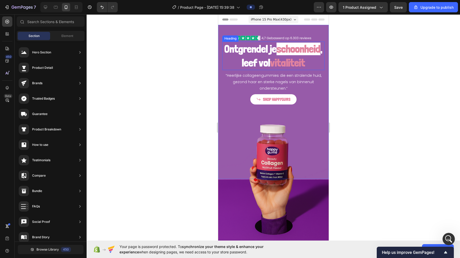
click at [275, 69] on strong "vitaliteit" at bounding box center [287, 63] width 35 height 13
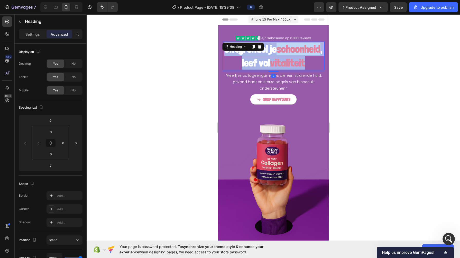
click at [275, 69] on strong "vitaliteit" at bounding box center [287, 63] width 35 height 13
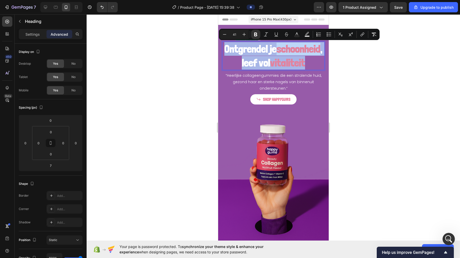
click at [275, 69] on strong "vitaliteit" at bounding box center [287, 63] width 35 height 13
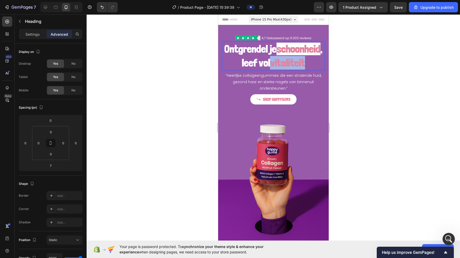
drag, startPoint x: 290, startPoint y: 77, endPoint x: 250, endPoint y: 79, distance: 39.1
click at [250, 70] on p "Ontgrendel je schoonheid , leef vol vitaliteit" at bounding box center [272, 55] width 101 height 27
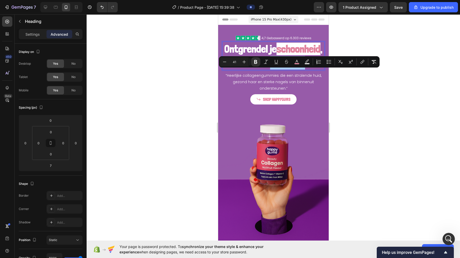
click at [308, 62] on icon "Editor contextual toolbar" at bounding box center [306, 61] width 5 height 5
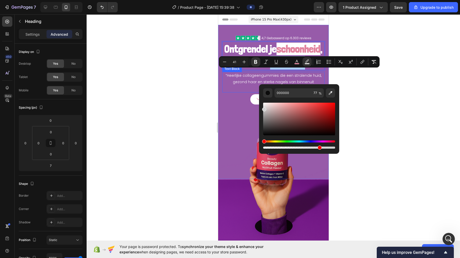
drag, startPoint x: 486, startPoint y: 131, endPoint x: 247, endPoint y: 90, distance: 242.6
drag, startPoint x: 483, startPoint y: 124, endPoint x: 257, endPoint y: 81, distance: 229.3
type input "FFFFFF"
drag, startPoint x: 322, startPoint y: 146, endPoint x: 343, endPoint y: 145, distance: 21.1
click at [343, 0] on body "7 / Product Page - [DATE] 15:39:38 Preview 1 product assigned Save Upgrade to p…" at bounding box center [230, 0] width 460 height 0
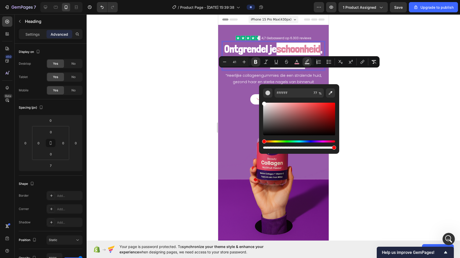
type input "100"
click at [397, 129] on div at bounding box center [273, 136] width 373 height 244
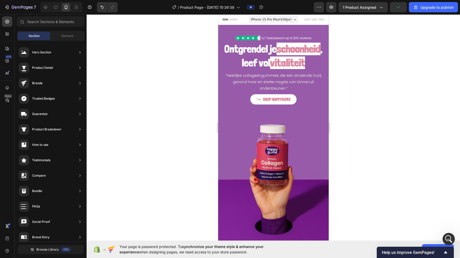
click at [166, 95] on div at bounding box center [273, 136] width 373 height 244
click at [277, 69] on strong "vitaliteit" at bounding box center [287, 63] width 35 height 13
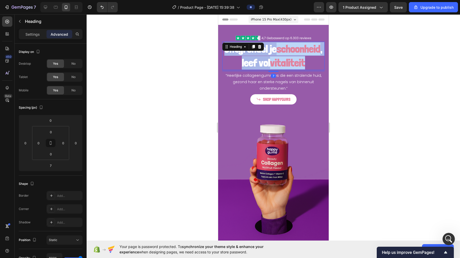
click at [277, 69] on strong "vitaliteit" at bounding box center [287, 63] width 35 height 13
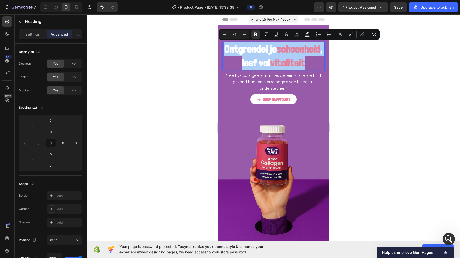
click at [242, 32] on button "Plus" at bounding box center [243, 34] width 9 height 9
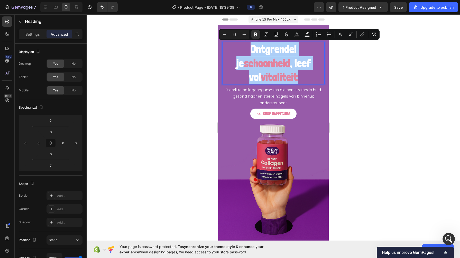
click at [242, 32] on button "Plus" at bounding box center [243, 34] width 9 height 9
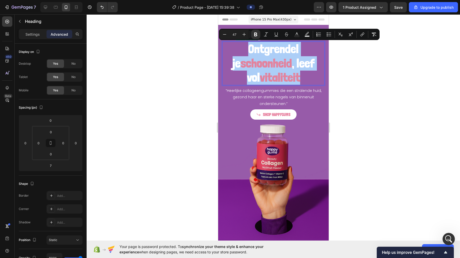
click at [242, 32] on button "Plus" at bounding box center [243, 34] width 9 height 9
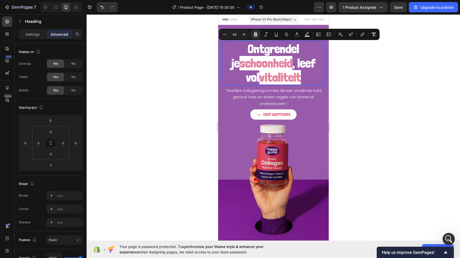
click at [242, 32] on button "Plus" at bounding box center [243, 34] width 9 height 9
type input "49"
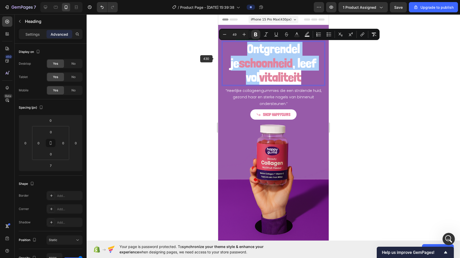
click at [203, 73] on div at bounding box center [273, 136] width 373 height 244
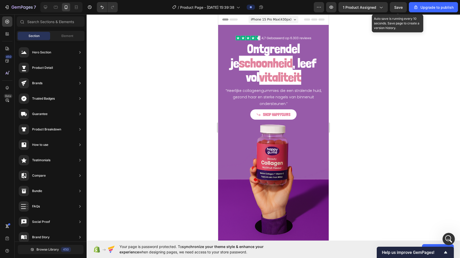
click at [395, 2] on button "Save" at bounding box center [398, 7] width 17 height 10
click at [259, 71] on strong "vitaliteit" at bounding box center [280, 77] width 42 height 15
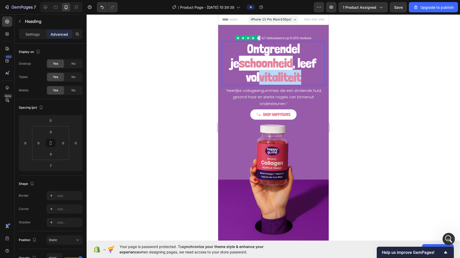
click at [259, 71] on strong "vitaliteit" at bounding box center [280, 77] width 42 height 15
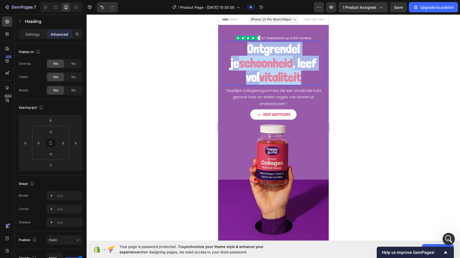
click at [259, 71] on strong "vitaliteit" at bounding box center [280, 77] width 42 height 15
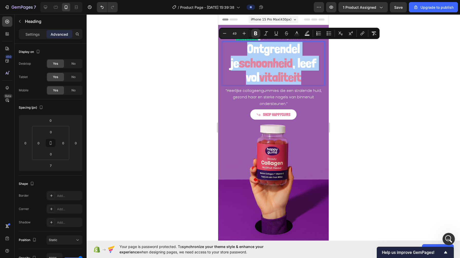
click at [24, 30] on div "Settings" at bounding box center [33, 34] width 26 height 8
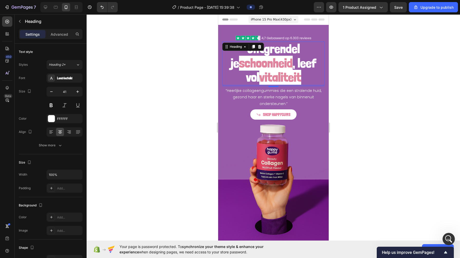
click at [57, 188] on div "Add..." at bounding box center [69, 188] width 24 height 5
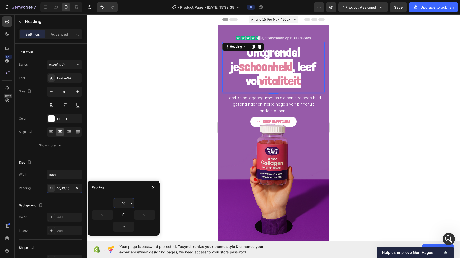
click at [122, 149] on div at bounding box center [273, 136] width 373 height 244
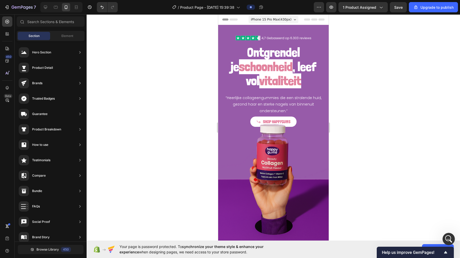
click at [139, 142] on div at bounding box center [273, 136] width 373 height 244
click at [222, 34] on div "⁠⁠⁠⁠⁠⁠⁠ Ontgrendel je schoonheid , leef vol vitaliteit Heading “Heerlijke colla…" at bounding box center [273, 102] width 110 height 154
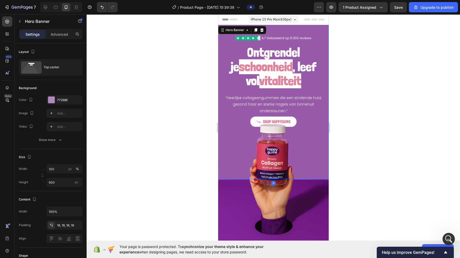
click at [63, 99] on div "77268E" at bounding box center [69, 100] width 24 height 5
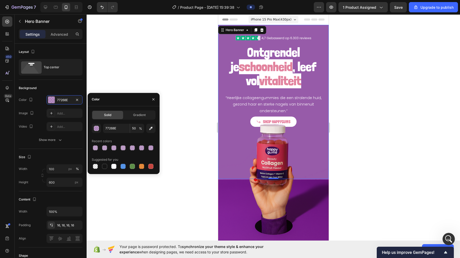
click at [152, 148] on div at bounding box center [150, 147] width 5 height 5
type input "44"
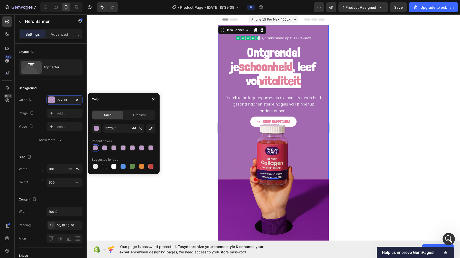
click at [186, 103] on div at bounding box center [273, 136] width 373 height 244
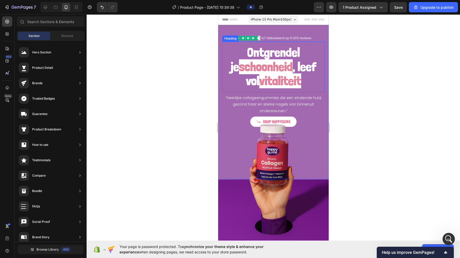
click at [255, 68] on strong "schoonheid" at bounding box center [266, 66] width 54 height 15
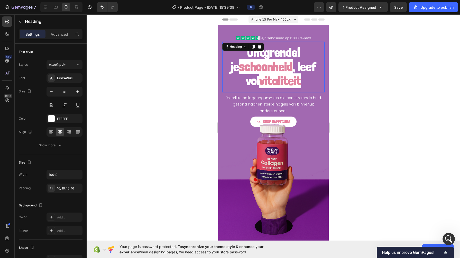
click at [255, 68] on strong "schoonheid" at bounding box center [266, 66] width 54 height 15
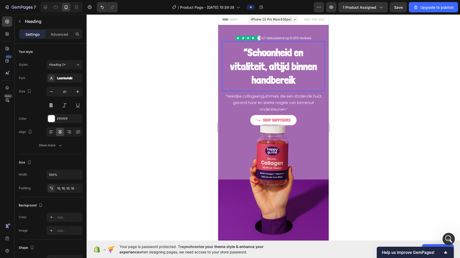
click at [244, 50] on strong "“Schoonheid en vitaliteit, altijd binnen handbereik" at bounding box center [273, 66] width 87 height 40
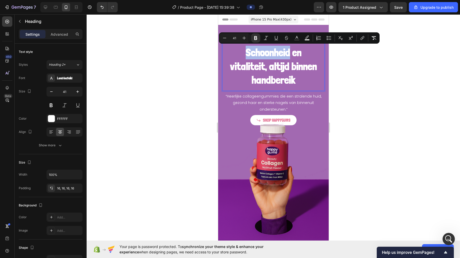
drag, startPoint x: 241, startPoint y: 48, endPoint x: 286, endPoint y: 50, distance: 45.0
click at [286, 50] on p "Schoonheid en vitaliteit, altijd binnen handbereik" at bounding box center [273, 66] width 94 height 41
click at [297, 39] on icon "Editor contextual toolbar" at bounding box center [296, 37] width 5 height 5
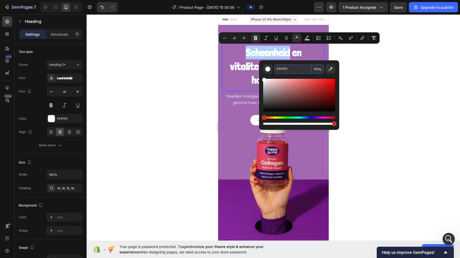
click at [294, 69] on input "FFFFFF" at bounding box center [292, 68] width 37 height 9
paste input "“Schoonheid en vitaliteit, altijd binnen handbereik”"
type input "“Schoonheid en vitaliteit, altijd binnen handbereik”"
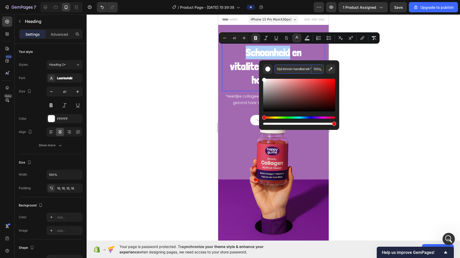
click at [294, 69] on input "“Schoonheid en vitaliteit, altijd binnen handbereik”" at bounding box center [292, 68] width 37 height 9
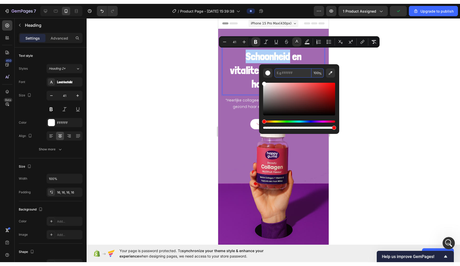
scroll to position [0, 0]
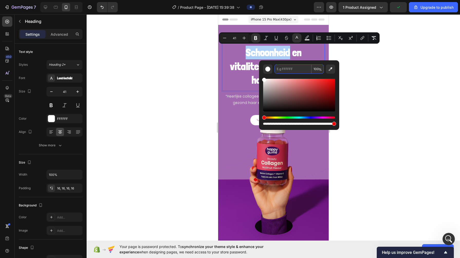
type input "FFFFFF"
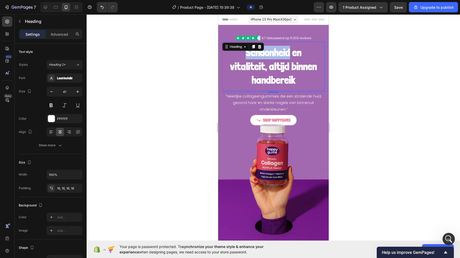
click at [258, 55] on strong "Schoonheid en vitaliteit, altijd binnen handbereik" at bounding box center [273, 66] width 87 height 40
click at [258, 53] on strong "Schoonheid en vitaliteit, altijd binnen handbereik" at bounding box center [273, 66] width 87 height 40
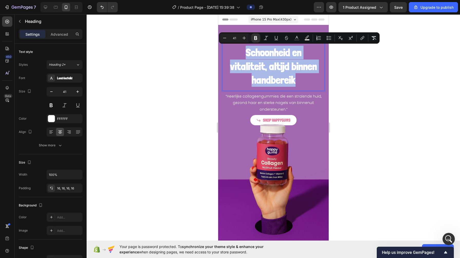
click at [258, 53] on strong "Schoonheid en vitaliteit, altijd binnen handbereik" at bounding box center [273, 66] width 87 height 40
click at [264, 53] on strong "Schoonheid en vitaliteit, altijd binnen handbereik" at bounding box center [273, 66] width 87 height 40
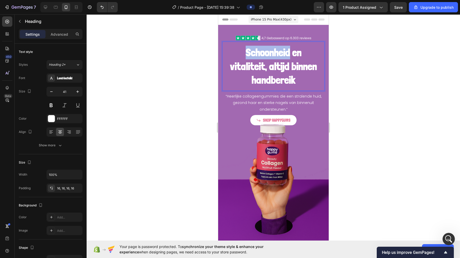
drag, startPoint x: 286, startPoint y: 52, endPoint x: 235, endPoint y: 51, distance: 51.1
click at [235, 51] on p "Schoonheid en vitaliteit, altijd binnen handbereik" at bounding box center [273, 66] width 94 height 41
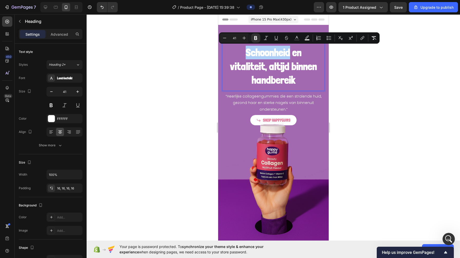
click at [295, 36] on icon "Editor contextual toolbar" at bounding box center [296, 37] width 5 height 5
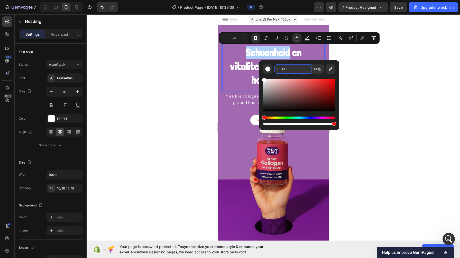
click at [286, 68] on input "FFFFFF" at bounding box center [292, 68] width 37 height 9
paste input "e2839e"
type input "E2839E"
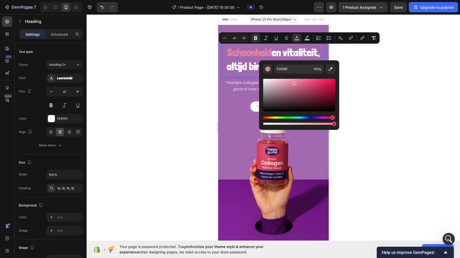
click at [185, 78] on div at bounding box center [273, 136] width 373 height 244
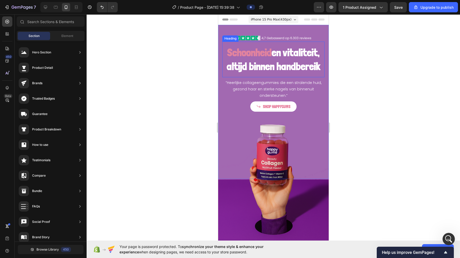
click at [232, 64] on strong "en vitaliteit, altijd binnen handbereik" at bounding box center [273, 59] width 94 height 26
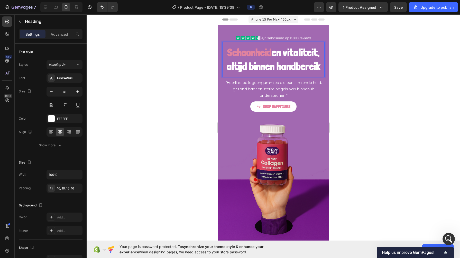
click at [232, 64] on strong "en vitaliteit, altijd binnen handbereik" at bounding box center [273, 59] width 94 height 26
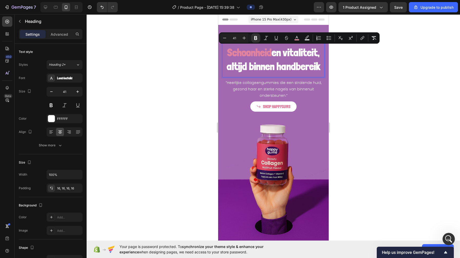
click at [232, 64] on strong "en vitaliteit, altijd binnen handbereik" at bounding box center [273, 59] width 94 height 26
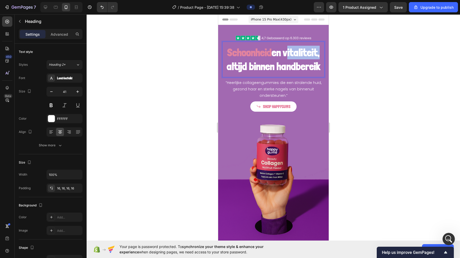
drag, startPoint x: 263, startPoint y: 64, endPoint x: 227, endPoint y: 68, distance: 35.6
click at [227, 68] on strong "en vitaliteit, altijd binnen handbereik" at bounding box center [273, 59] width 94 height 26
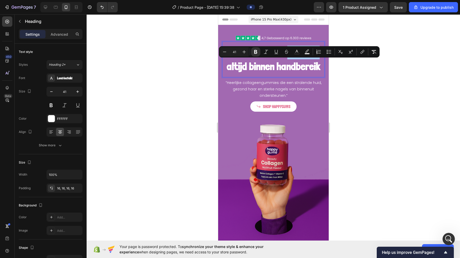
click at [298, 53] on icon "Editor contextual toolbar" at bounding box center [296, 51] width 5 height 5
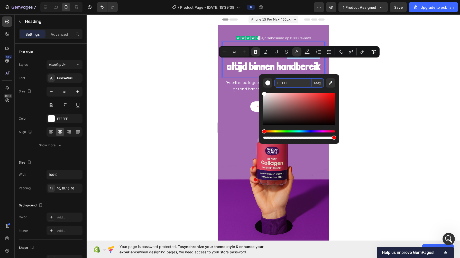
click at [276, 84] on input "FFFFFF" at bounding box center [292, 82] width 37 height 9
paste input "e2839e"
type input "E2839E"
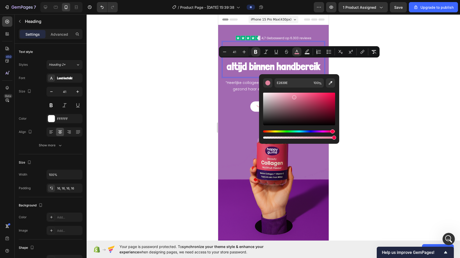
click at [191, 104] on div at bounding box center [273, 136] width 373 height 244
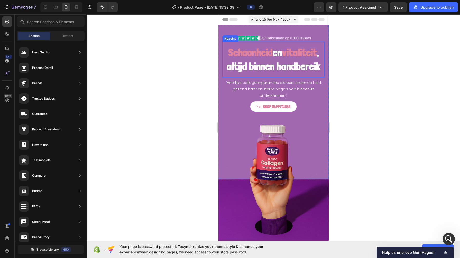
click at [254, 58] on strong "Schoonheid" at bounding box center [250, 52] width 44 height 13
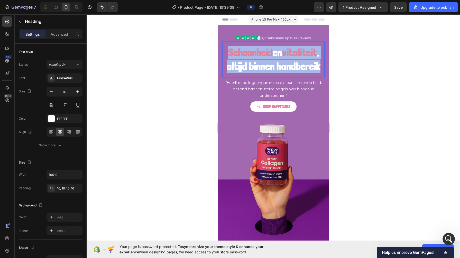
click at [254, 58] on strong "Schoonheid" at bounding box center [250, 52] width 44 height 13
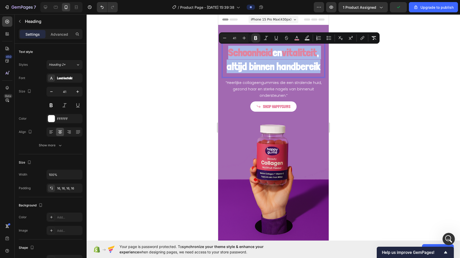
click at [272, 53] on strong "Schoonheid" at bounding box center [250, 52] width 44 height 13
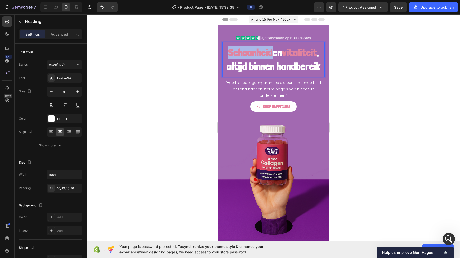
drag, startPoint x: 286, startPoint y: 53, endPoint x: 245, endPoint y: 54, distance: 41.9
click at [245, 54] on strong "Schoonheid" at bounding box center [250, 52] width 44 height 13
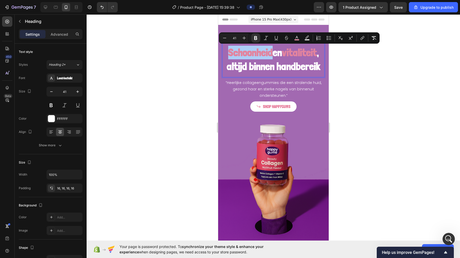
click at [306, 39] on rect "Editor contextual toolbar" at bounding box center [307, 39] width 5 height 1
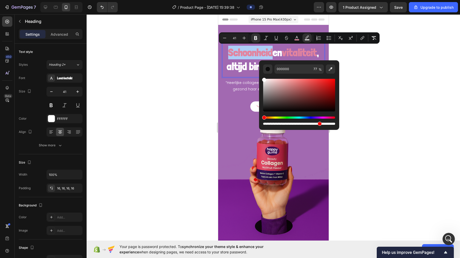
drag, startPoint x: 493, startPoint y: 104, endPoint x: 250, endPoint y: 68, distance: 245.7
type input "FFFFFF"
drag, startPoint x: 318, startPoint y: 123, endPoint x: 360, endPoint y: 118, distance: 42.1
click at [360, 0] on body "7 / Product Page - [DATE] 15:39:38 Preview 1 product assigned Save Upgrade to p…" at bounding box center [230, 0] width 460 height 0
type input "100"
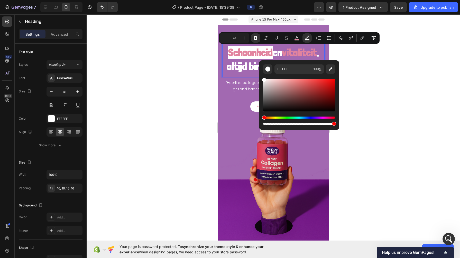
click at [381, 109] on div at bounding box center [273, 136] width 373 height 244
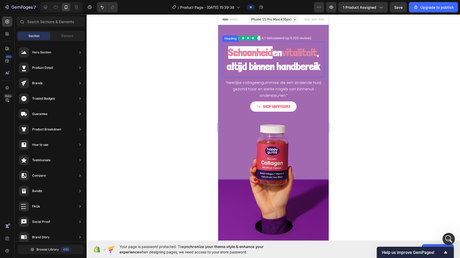
click at [282, 59] on strong "vitaliteit" at bounding box center [299, 52] width 35 height 13
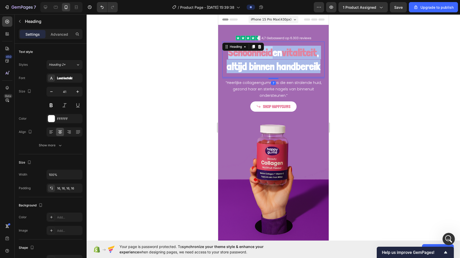
click at [282, 59] on strong "vitaliteit" at bounding box center [299, 52] width 35 height 13
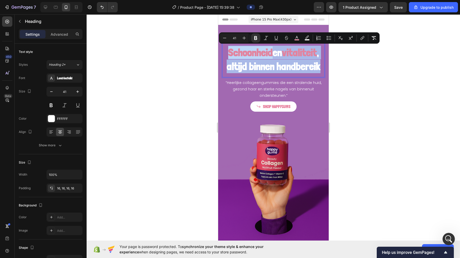
click at [282, 59] on strong "vitaliteit" at bounding box center [299, 52] width 35 height 13
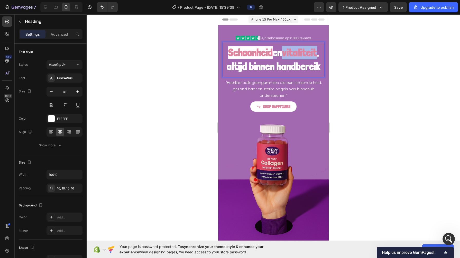
drag, startPoint x: 262, startPoint y: 67, endPoint x: 229, endPoint y: 67, distance: 33.1
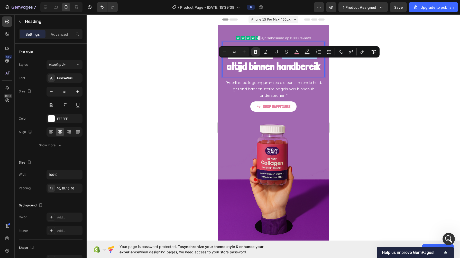
click at [309, 52] on icon "Editor contextual toolbar" at bounding box center [306, 51] width 5 height 5
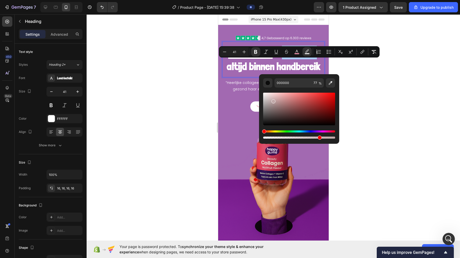
drag, startPoint x: 491, startPoint y: 115, endPoint x: 249, endPoint y: 81, distance: 244.5
type input "FFFFFF"
drag, startPoint x: 321, startPoint y: 137, endPoint x: 365, endPoint y: 136, distance: 43.9
click at [365, 0] on body "7 / Product Page - [DATE] 15:39:38 Preview 1 product assigned Save Upgrade to p…" at bounding box center [230, 0] width 460 height 0
type input "100"
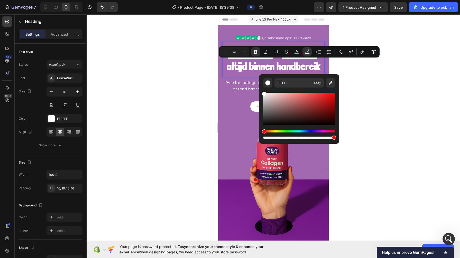
click at [388, 116] on div at bounding box center [273, 136] width 373 height 244
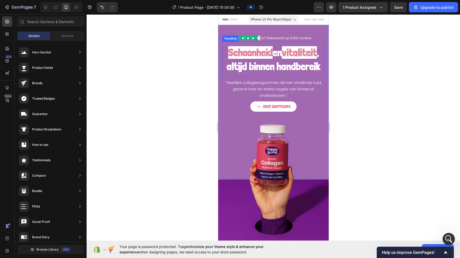
click at [267, 77] on h2 "⁠⁠⁠⁠⁠⁠⁠ Schoonheid en vitaliteit , altijd binnen handbereik" at bounding box center [273, 60] width 102 height 36
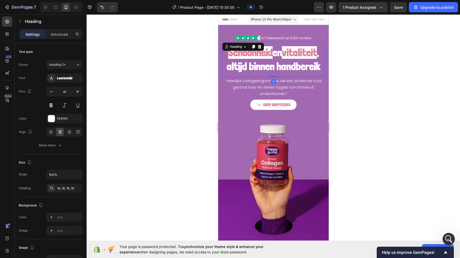
drag, startPoint x: 268, startPoint y: 91, endPoint x: 264, endPoint y: 77, distance: 15.2
click at [264, 77] on div "⁠⁠⁠⁠⁠⁠⁠ Schoonheid en vitaliteit , altijd binnen handbereik Heading 0" at bounding box center [273, 60] width 102 height 36
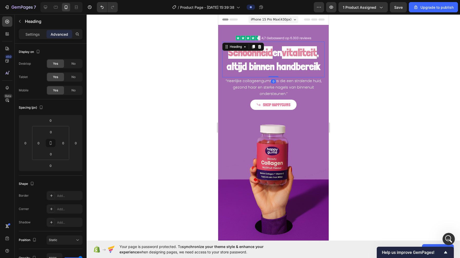
click at [191, 86] on div at bounding box center [273, 136] width 373 height 244
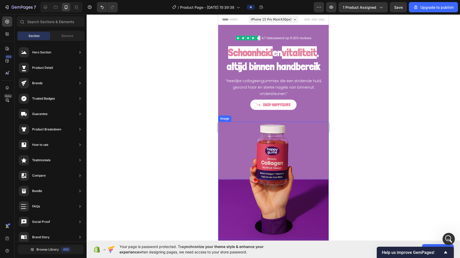
click at [264, 164] on img at bounding box center [273, 182] width 110 height 120
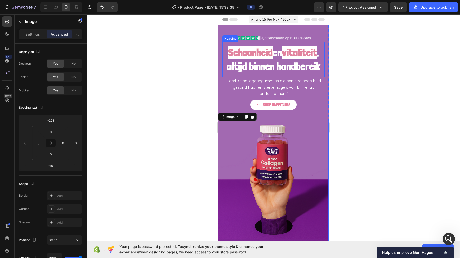
click at [282, 59] on strong "vitaliteit" at bounding box center [299, 52] width 35 height 13
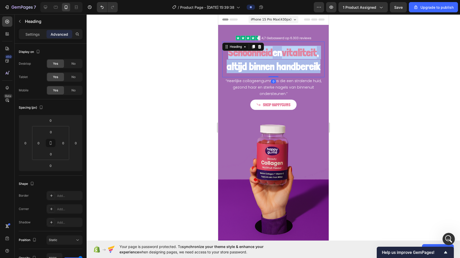
click at [282, 59] on strong "vitaliteit" at bounding box center [299, 52] width 35 height 13
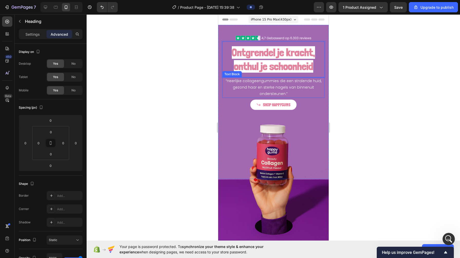
click at [232, 79] on p "“Heerlijke collageengummies die een stralende huid, gezond haar en sterke nagel…" at bounding box center [272, 88] width 101 height 20
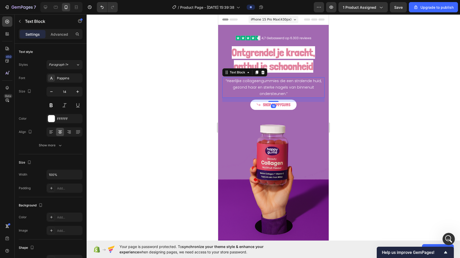
click at [219, 110] on div "⁠⁠⁠⁠⁠⁠⁠ Ontgrendel je kracht, onthul je schoonheid Heading “Heerlijke collageen…" at bounding box center [273, 69] width 110 height 89
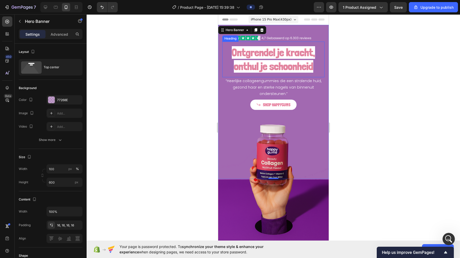
click at [266, 52] on strong "Ontgrendel je kracht, onthul je schoonheid" at bounding box center [272, 59] width 83 height 26
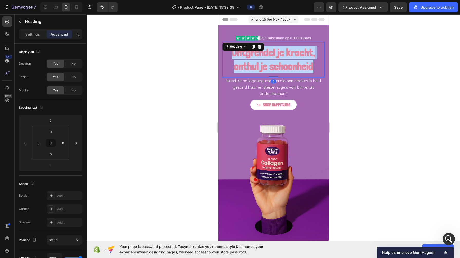
click at [266, 52] on strong "Ontgrendel je kracht, onthul je schoonheid" at bounding box center [272, 59] width 83 height 26
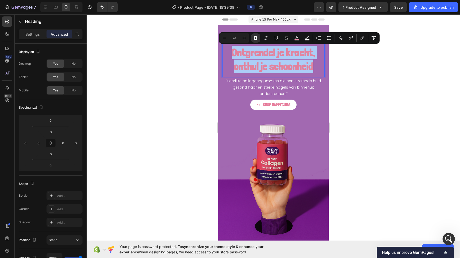
click at [309, 40] on rect "Editor contextual toolbar" at bounding box center [307, 39] width 5 height 1
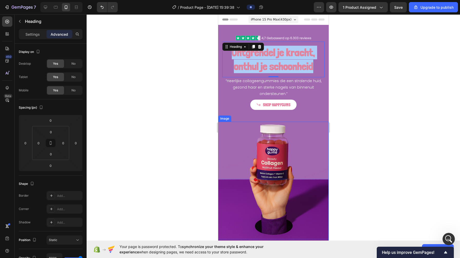
drag, startPoint x: 488, startPoint y: 150, endPoint x: 267, endPoint y: 136, distance: 220.8
drag, startPoint x: 267, startPoint y: 136, endPoint x: 267, endPoint y: 122, distance: 14.1
click at [267, 122] on img at bounding box center [273, 182] width 110 height 120
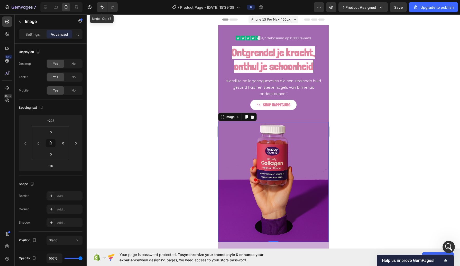
click at [102, 6] on icon "Undo/Redo" at bounding box center [101, 7] width 5 height 5
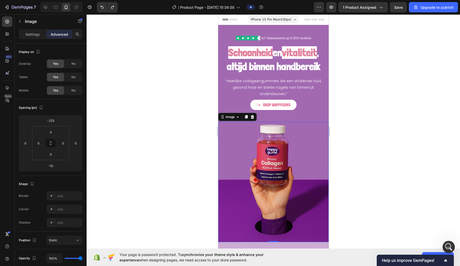
click at [153, 63] on div at bounding box center [273, 139] width 373 height 251
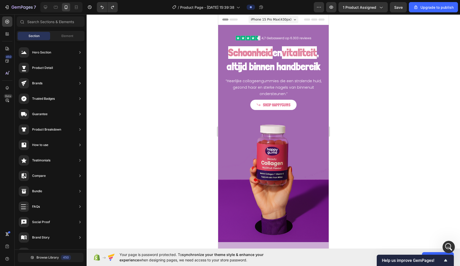
click at [277, 21] on span "iPhone 15 Pro Max ( 430 px)" at bounding box center [270, 19] width 41 height 5
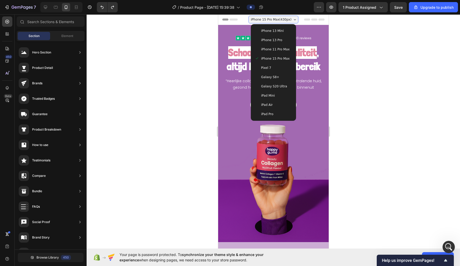
click at [272, 49] on span "iPhone 11 Pro Max" at bounding box center [275, 49] width 29 height 5
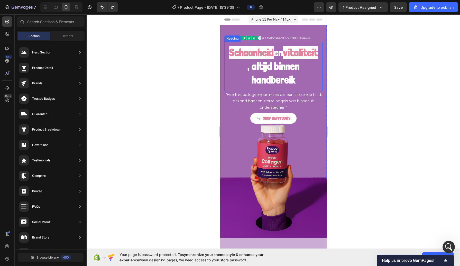
click at [179, 106] on div at bounding box center [273, 139] width 373 height 251
click at [359, 69] on div at bounding box center [273, 139] width 373 height 251
click at [268, 94] on p "“Heerlijke collageengummies die een stralende huid, gezond haar en sterke nagel…" at bounding box center [273, 101] width 97 height 20
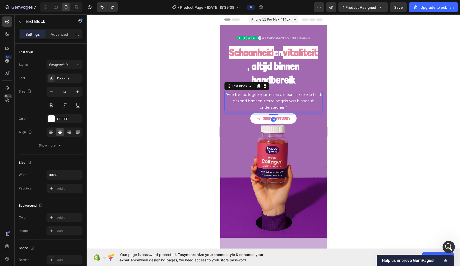
click at [55, 32] on p "Advanced" at bounding box center [59, 34] width 17 height 5
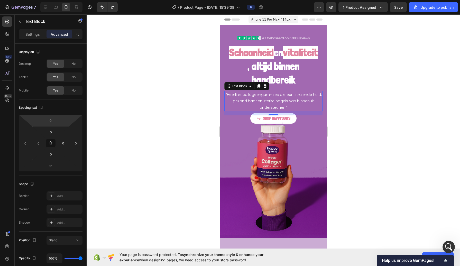
click at [50, 119] on input "0" at bounding box center [50, 121] width 10 height 8
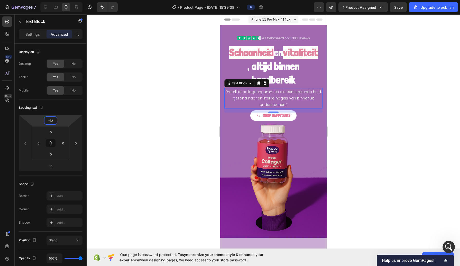
type input "-13"
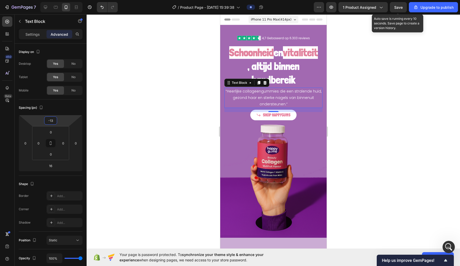
click at [398, 8] on span "Save" at bounding box center [398, 7] width 8 height 4
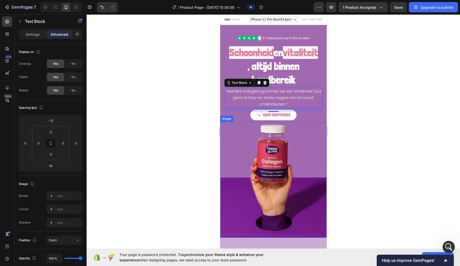
click at [235, 156] on img at bounding box center [273, 180] width 106 height 116
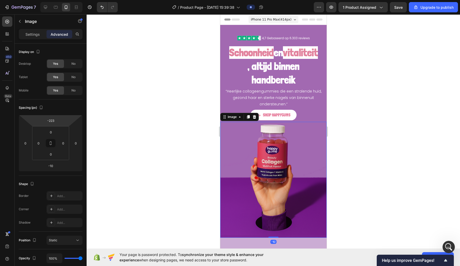
click at [27, 33] on p "Settings" at bounding box center [32, 34] width 14 height 5
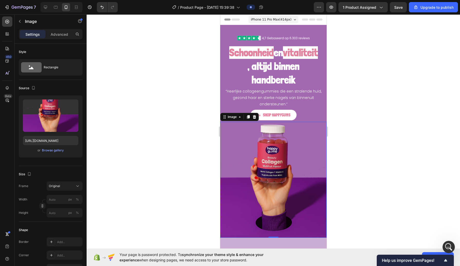
click at [58, 149] on div "Browse gallery" at bounding box center [53, 150] width 22 height 5
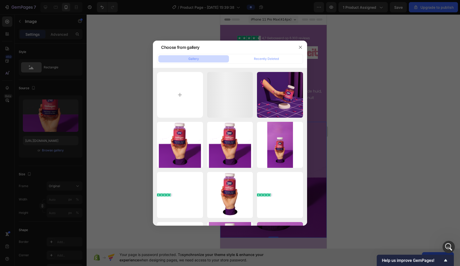
click at [178, 105] on input "file" at bounding box center [180, 95] width 46 height 46
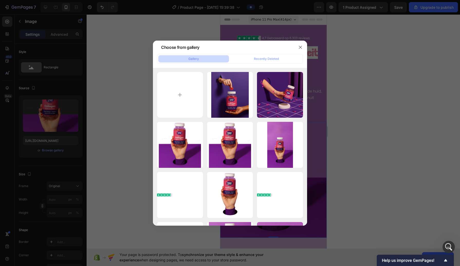
type input "C:\fakepath\58e87f1b-f8c9-4ab6-82a7-e8631ae9f542 (1).png"
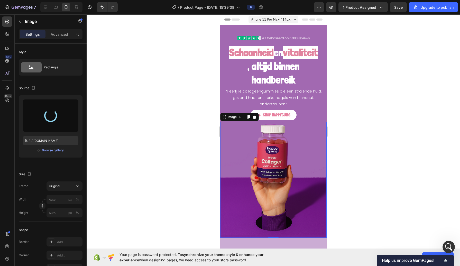
type input "[URL][DOMAIN_NAME]"
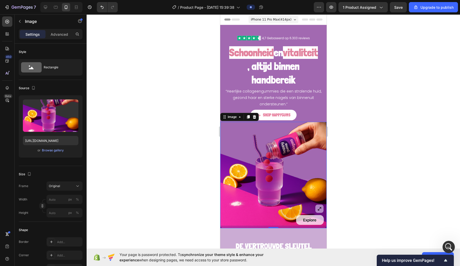
click at [208, 171] on div at bounding box center [273, 139] width 373 height 251
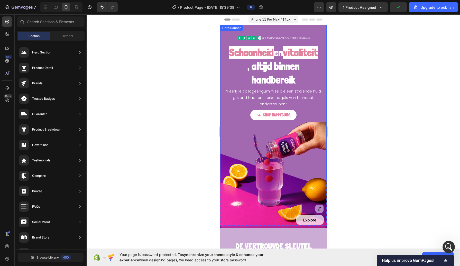
click at [223, 33] on div "Schoonheid en vitaliteit , altijd binnen handbereik Heading “Heerlijke collagee…" at bounding box center [273, 102] width 106 height 154
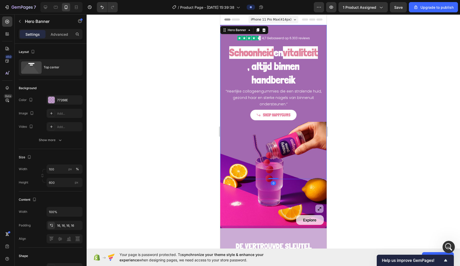
click at [68, 100] on div "77268E" at bounding box center [69, 100] width 24 height 5
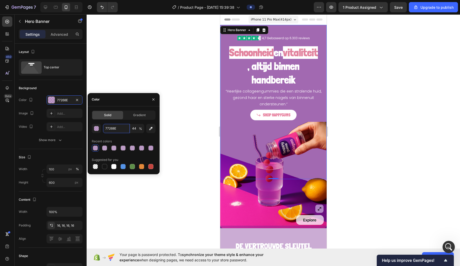
click at [109, 130] on input "77268E" at bounding box center [116, 128] width 27 height 9
paste input "3F"
type input "3F268E"
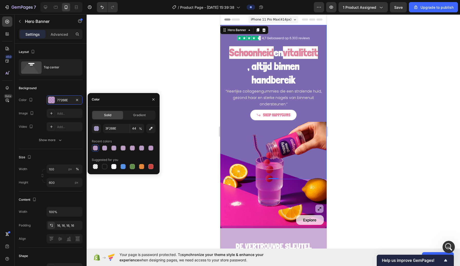
click at [169, 100] on div at bounding box center [273, 139] width 373 height 251
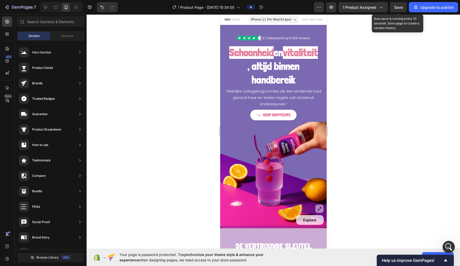
click at [395, 9] on div "Save" at bounding box center [398, 7] width 8 height 5
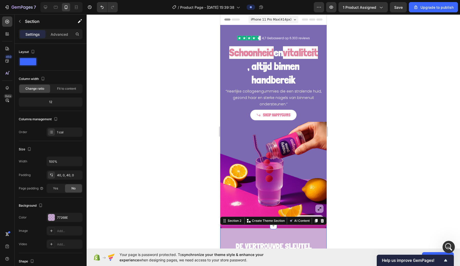
click at [166, 161] on div at bounding box center [273, 139] width 373 height 251
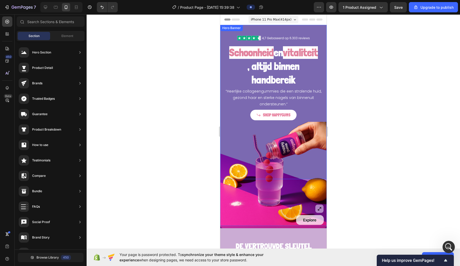
click at [222, 30] on div "Hero Banner" at bounding box center [231, 28] width 21 height 5
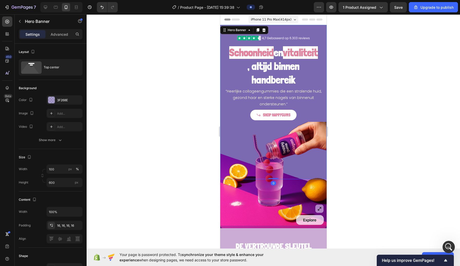
click at [63, 99] on div "3F268E" at bounding box center [69, 100] width 24 height 5
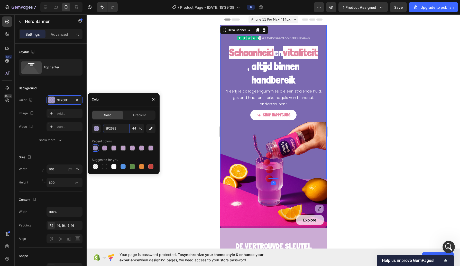
click at [113, 127] on input "3F268E" at bounding box center [116, 128] width 27 height 9
paste input "77"
type input "77268E"
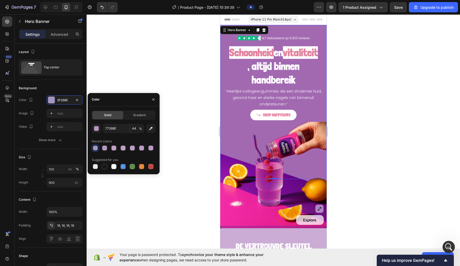
click at [170, 64] on div at bounding box center [273, 139] width 373 height 251
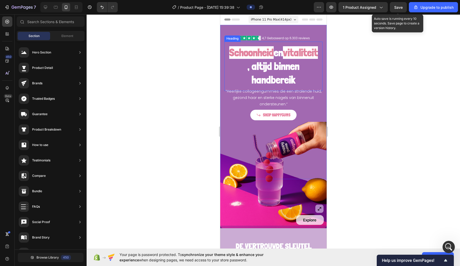
click at [400, 9] on span "Save" at bounding box center [398, 7] width 8 height 4
click at [395, 7] on span "Save" at bounding box center [398, 7] width 8 height 4
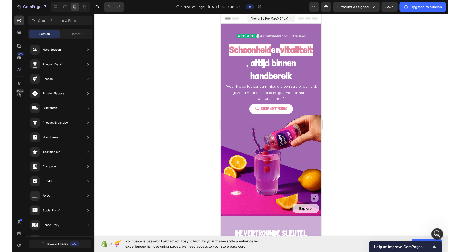
scroll to position [1645, 0]
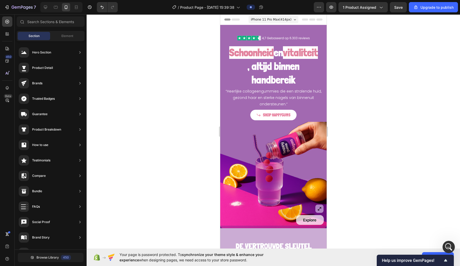
click at [235, 142] on img at bounding box center [273, 175] width 106 height 106
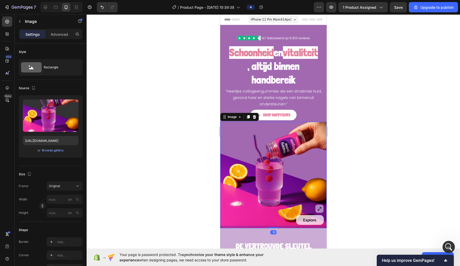
click at [54, 149] on div "Browse gallery" at bounding box center [53, 150] width 22 height 5
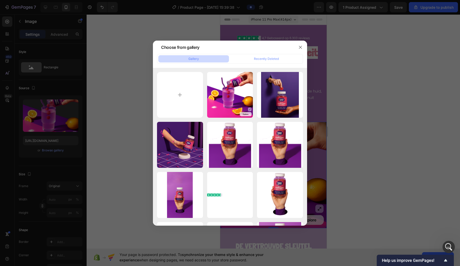
click at [172, 94] on input "file" at bounding box center [180, 95] width 46 height 46
type input "C:\fakepath\b368782e-1fa7-4cc7-8ffc-dab1f33a9ec9 (1).png"
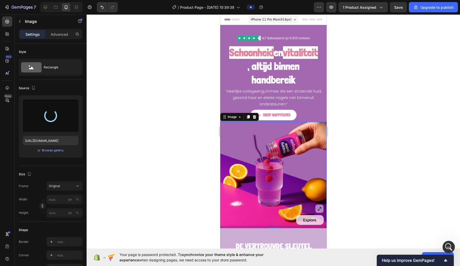
type input "[URL][DOMAIN_NAME]"
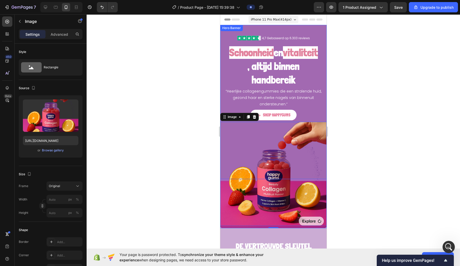
click at [224, 41] on div "Schoonheid en vitaliteit , altijd binnen handbereik Heading “Heerlijke collagee…" at bounding box center [273, 74] width 106 height 99
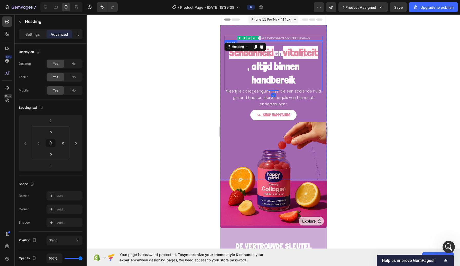
click at [226, 32] on div "Schoonheid en vitaliteit , altijd binnen handbereik Heading 0 “Heerlijke collag…" at bounding box center [273, 102] width 106 height 154
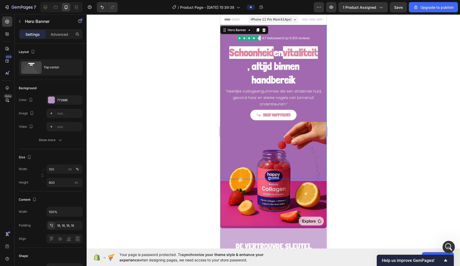
click at [175, 107] on div at bounding box center [273, 139] width 373 height 251
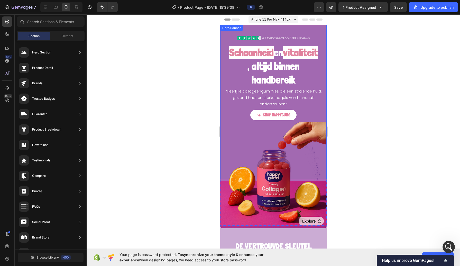
click at [223, 32] on div "Schoonheid en vitaliteit , altijd binnen handbereik Heading “Heerlijke collagee…" at bounding box center [273, 102] width 106 height 154
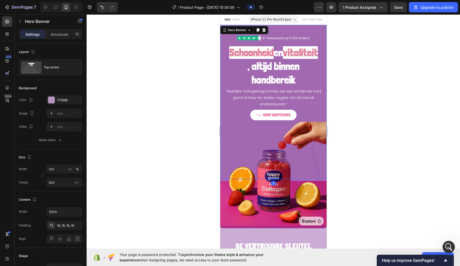
click at [59, 100] on div "77268E" at bounding box center [69, 100] width 24 height 5
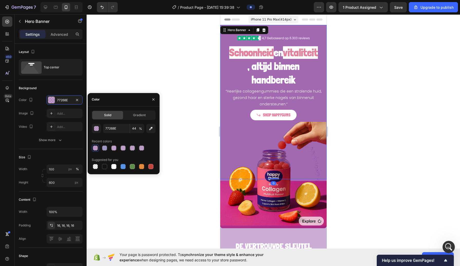
click at [107, 149] on div at bounding box center [104, 147] width 5 height 5
type input "3F268E"
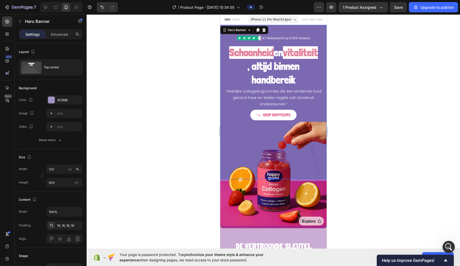
click at [179, 49] on div at bounding box center [273, 139] width 373 height 251
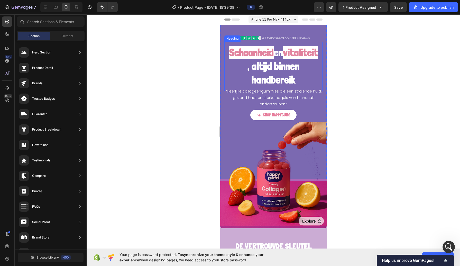
click at [248, 53] on strong "Schoonheid" at bounding box center [251, 52] width 44 height 13
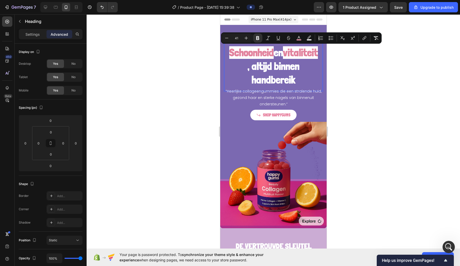
click at [252, 53] on strong "Schoonheid" at bounding box center [251, 52] width 44 height 13
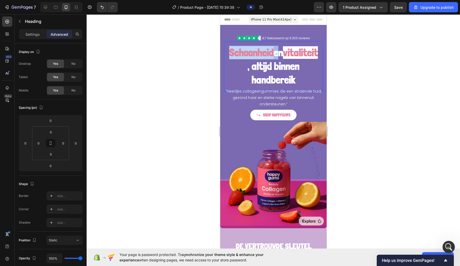
click at [252, 53] on strong "Schoonheid" at bounding box center [251, 52] width 44 height 13
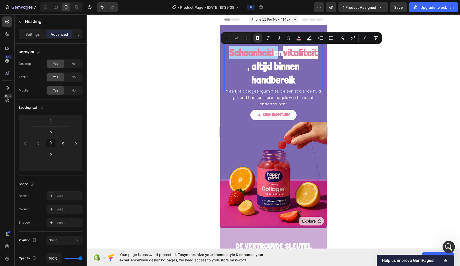
click at [301, 40] on rect "Editor contextual toolbar" at bounding box center [298, 39] width 5 height 1
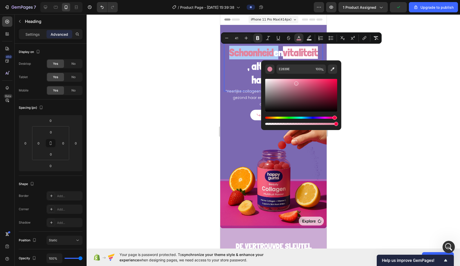
click at [331, 68] on icon "Editor contextual toolbar" at bounding box center [332, 69] width 5 height 5
type input "CD3B84"
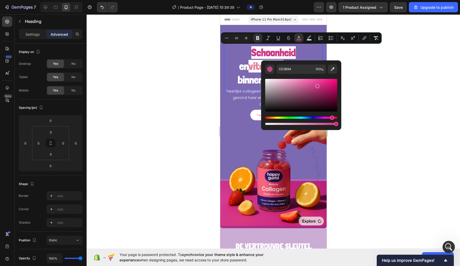
click at [252, 67] on strong "vitaliteit" at bounding box center [265, 66] width 35 height 13
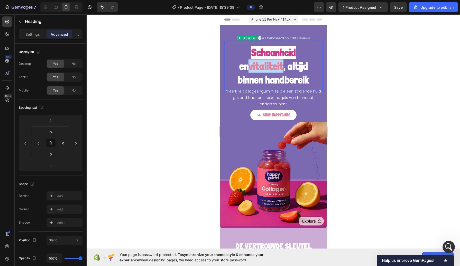
click at [252, 67] on strong "vitaliteit" at bounding box center [265, 66] width 35 height 13
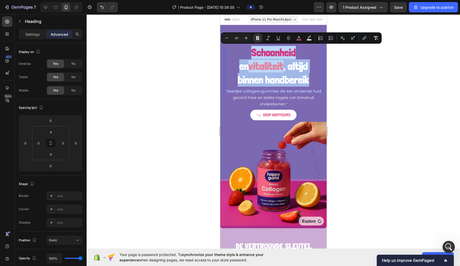
click at [252, 67] on strong "vitaliteit" at bounding box center [265, 66] width 35 height 13
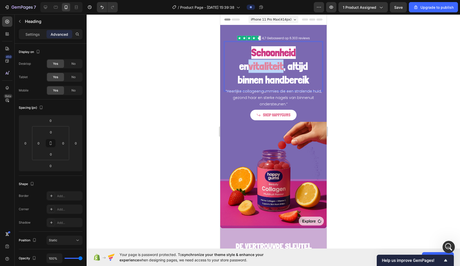
click at [252, 67] on strong "vitaliteit" at bounding box center [265, 66] width 35 height 13
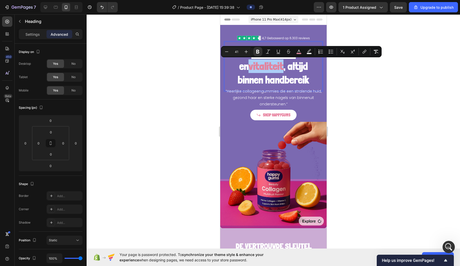
click at [300, 53] on rect "Editor contextual toolbar" at bounding box center [298, 53] width 5 height 1
type input "E2839E"
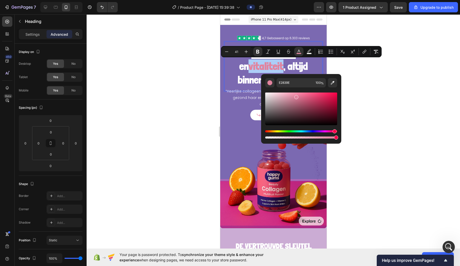
click at [334, 82] on icon "Editor contextual toolbar" at bounding box center [332, 82] width 5 height 5
type input "CE3E88"
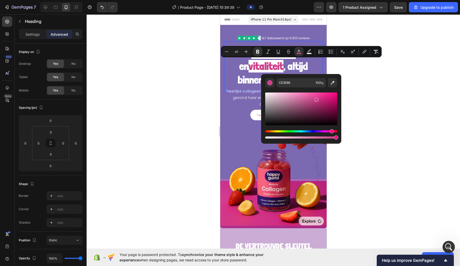
click at [199, 95] on div at bounding box center [273, 139] width 373 height 251
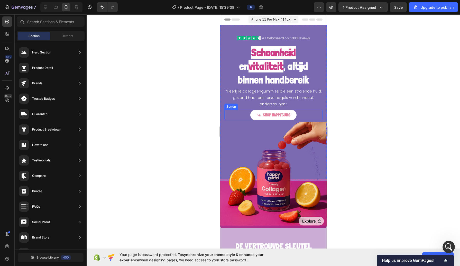
click at [269, 113] on p "SHOP HAPPYGUMS" at bounding box center [276, 115] width 27 height 8
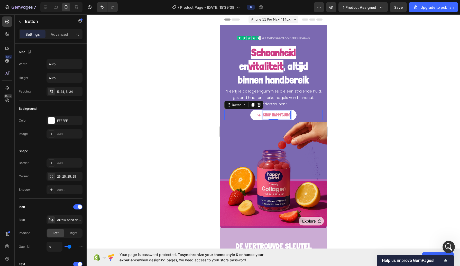
click at [269, 113] on p "SHOP HAPPYGUMS" at bounding box center [276, 115] width 27 height 8
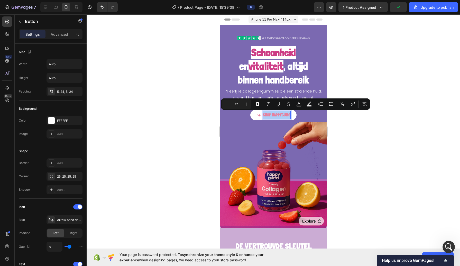
click at [297, 104] on icon "Editor contextual toolbar" at bounding box center [298, 103] width 5 height 5
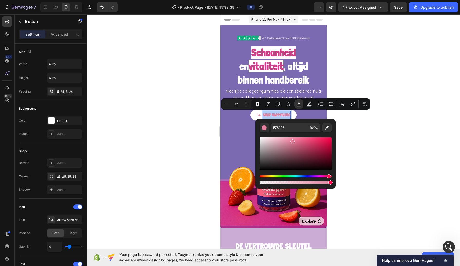
click at [327, 129] on icon "Editor contextual toolbar" at bounding box center [326, 127] width 5 height 5
type input "CB3B84"
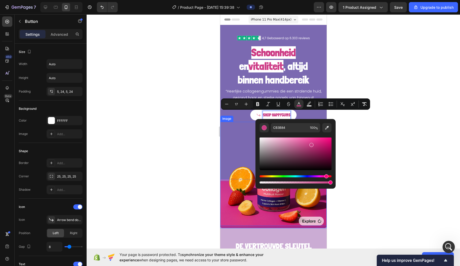
click at [180, 134] on div at bounding box center [273, 139] width 373 height 251
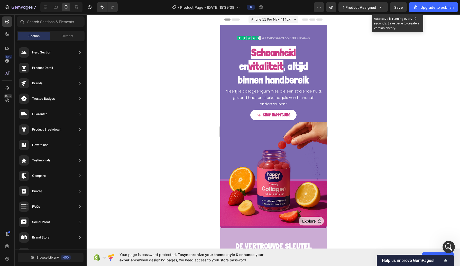
click at [398, 7] on span "Save" at bounding box center [398, 7] width 8 height 4
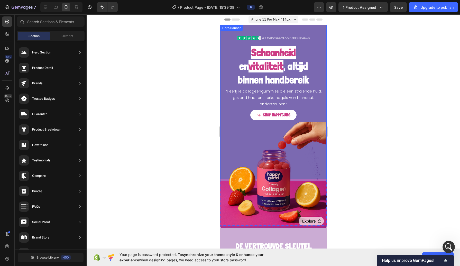
click at [228, 29] on div "Hero Banner" at bounding box center [231, 28] width 21 height 5
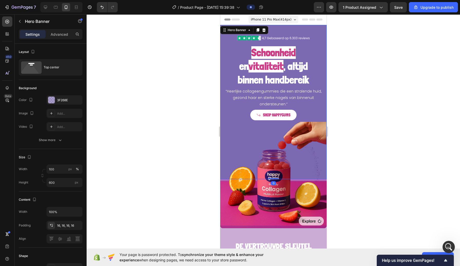
click at [59, 99] on div "3F268E" at bounding box center [69, 100] width 24 height 5
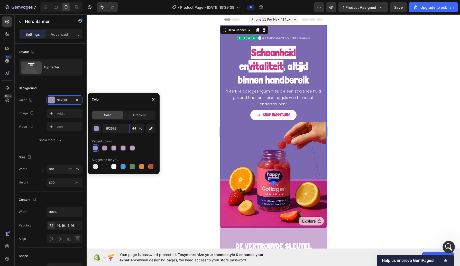
click at [121, 129] on input "3F268E" at bounding box center [116, 128] width 27 height 9
paste input "77"
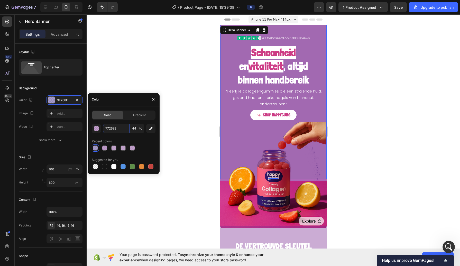
type input "77268E"
click at [137, 128] on input "44" at bounding box center [137, 128] width 14 height 9
click at [156, 70] on div at bounding box center [273, 139] width 373 height 251
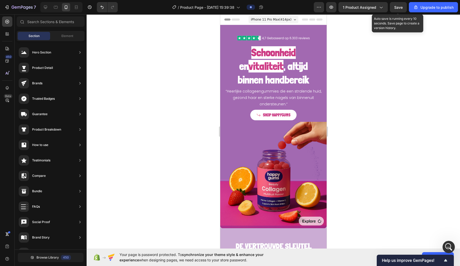
click at [395, 7] on span "Save" at bounding box center [398, 7] width 8 height 4
click at [224, 36] on div at bounding box center [273, 38] width 98 height 5
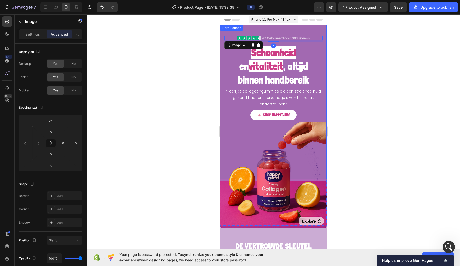
click at [224, 33] on div "⁠⁠⁠⁠⁠⁠⁠ Schoonheid en vitaliteit , altijd binnen handbereik Heading “Heerlijke …" at bounding box center [273, 102] width 106 height 154
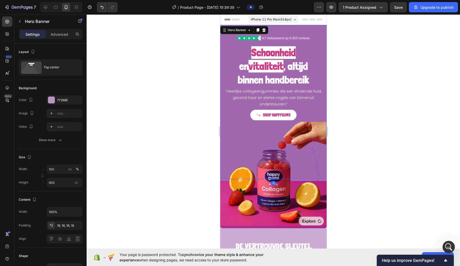
click at [62, 100] on div "77268E" at bounding box center [69, 100] width 24 height 5
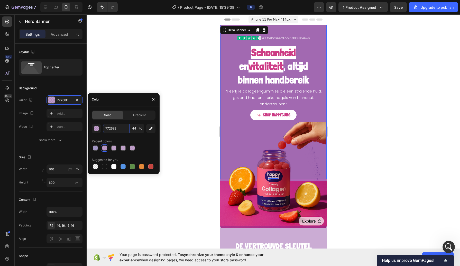
click at [109, 127] on input "77268E" at bounding box center [116, 128] width 27 height 9
paste input "5C"
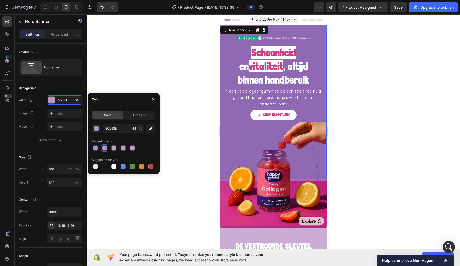
type input "5C268E"
click at [137, 126] on input "44" at bounding box center [137, 128] width 14 height 9
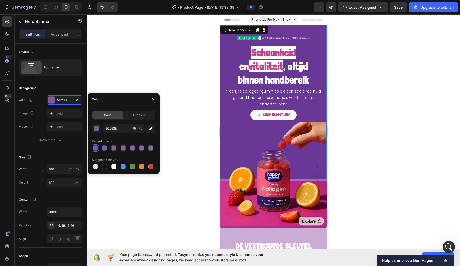
type input "76"
click at [193, 71] on div at bounding box center [273, 139] width 373 height 251
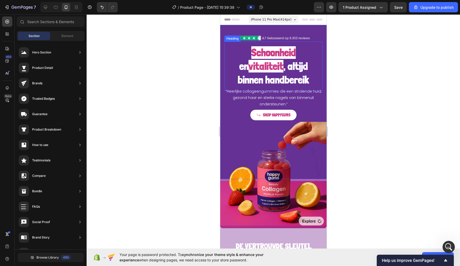
click at [254, 55] on strong "Schoonheid" at bounding box center [273, 52] width 44 height 13
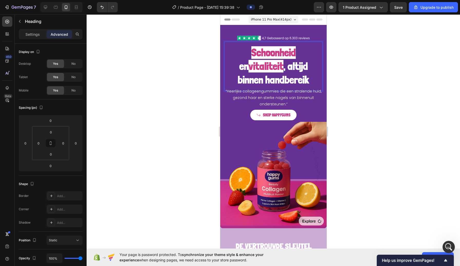
click at [254, 55] on strong "Schoonheid" at bounding box center [273, 52] width 44 height 13
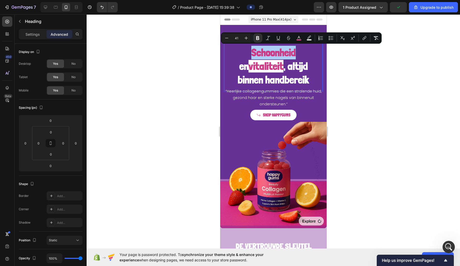
click at [299, 36] on icon "Editor contextual toolbar" at bounding box center [298, 37] width 3 height 3
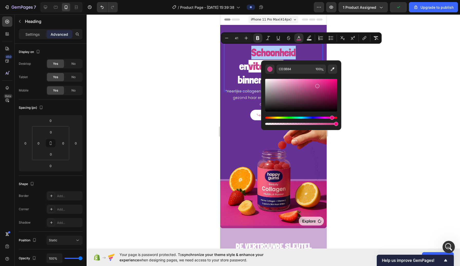
click at [333, 71] on icon "Editor contextual toolbar" at bounding box center [332, 69] width 5 height 5
type input "C73F8B"
click at [251, 68] on strong "vitaliteit" at bounding box center [265, 66] width 35 height 13
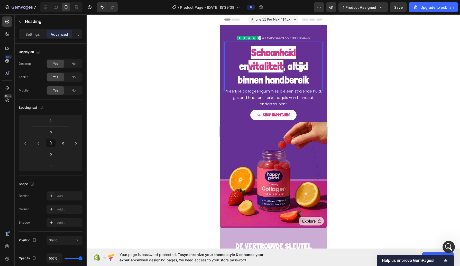
click at [251, 68] on strong "vitaliteit" at bounding box center [265, 66] width 35 height 13
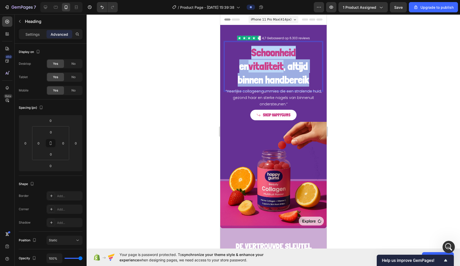
click at [251, 68] on strong "vitaliteit" at bounding box center [265, 66] width 35 height 13
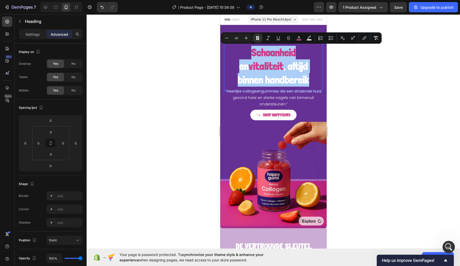
click at [208, 88] on div at bounding box center [273, 139] width 373 height 251
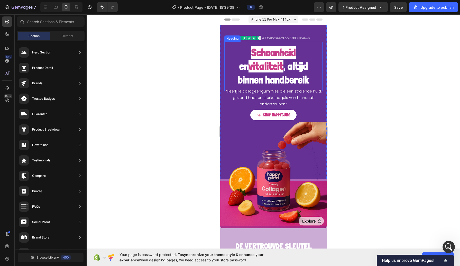
click at [260, 49] on strong "Schoonheid" at bounding box center [273, 52] width 44 height 13
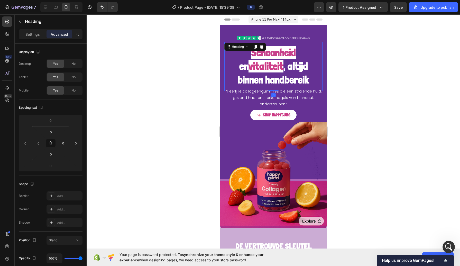
click at [260, 49] on div at bounding box center [261, 47] width 6 height 6
click at [260, 88] on p "“Heerlijke collageengummies die een stralende huid, gezond haar en sterke nagel…" at bounding box center [273, 98] width 97 height 20
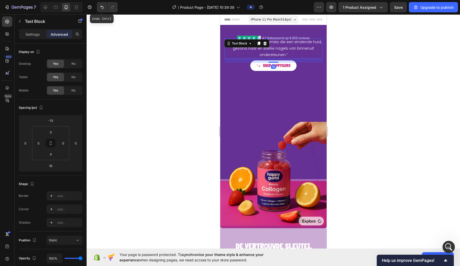
click at [101, 5] on icon "Undo/Redo" at bounding box center [101, 7] width 5 height 5
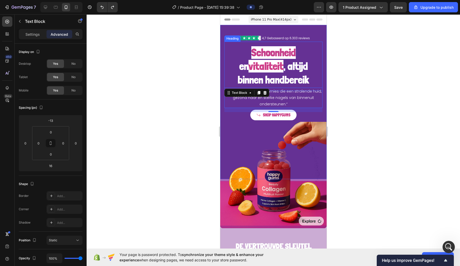
click at [257, 53] on strong "Schoonheid" at bounding box center [273, 52] width 44 height 13
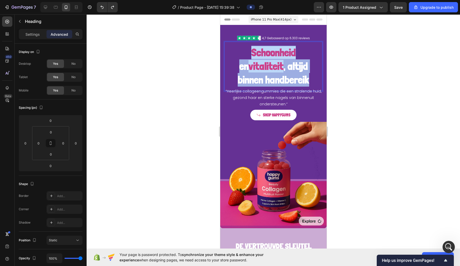
click at [257, 53] on strong "Schoonheid" at bounding box center [273, 52] width 44 height 13
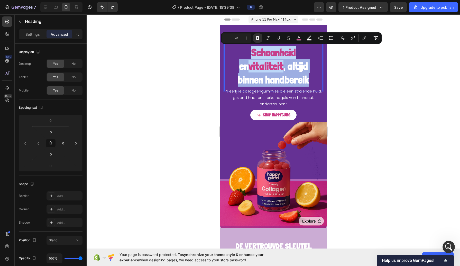
click at [257, 53] on strong "Schoonheid" at bounding box center [273, 52] width 44 height 13
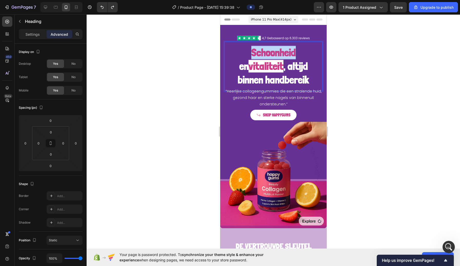
click at [257, 53] on strong "Schoonheid" at bounding box center [273, 52] width 44 height 13
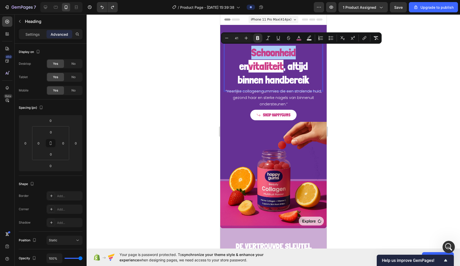
click at [301, 39] on icon "Editor contextual toolbar" at bounding box center [298, 37] width 5 height 5
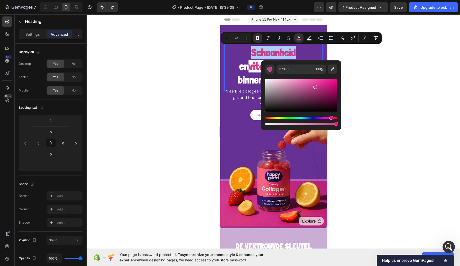
click at [334, 70] on icon "Editor contextual toolbar" at bounding box center [332, 69] width 5 height 5
type input "F16B83"
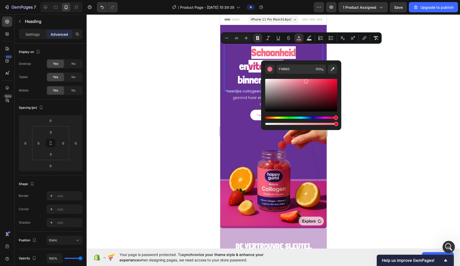
click at [248, 69] on strong "vitaliteit" at bounding box center [265, 66] width 35 height 13
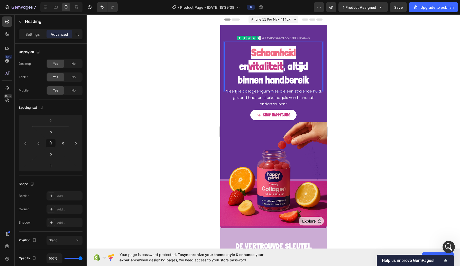
click at [248, 64] on strong "vitaliteit" at bounding box center [265, 66] width 35 height 13
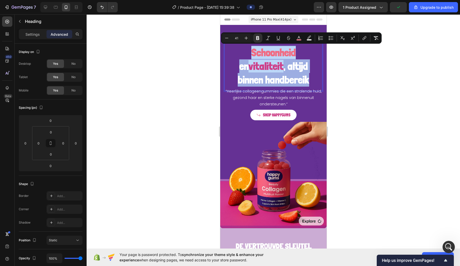
click at [248, 64] on strong "vitaliteit" at bounding box center [265, 66] width 35 height 13
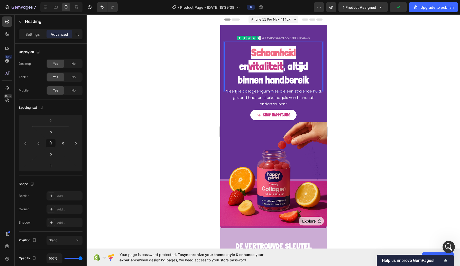
click at [248, 69] on strong "vitaliteit" at bounding box center [265, 66] width 35 height 13
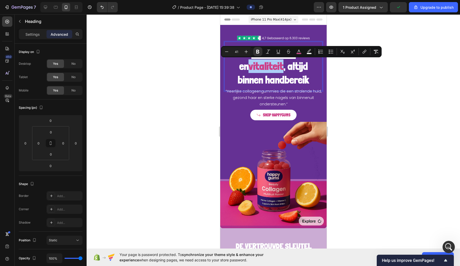
click at [298, 50] on icon "Editor contextual toolbar" at bounding box center [298, 51] width 5 height 5
type input "CE3E88"
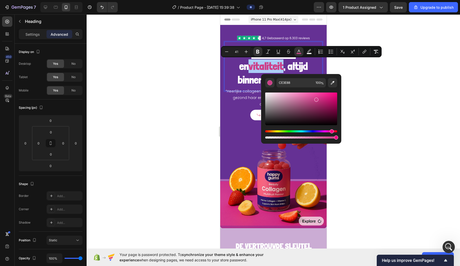
click at [331, 86] on button "Editor contextual toolbar" at bounding box center [332, 82] width 9 height 9
type input "F16980"
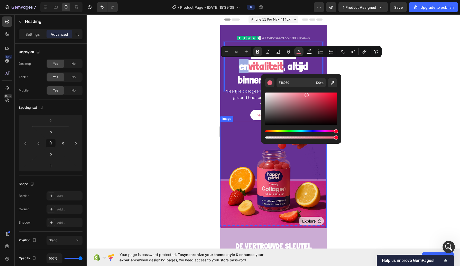
click at [231, 116] on div "SHOP HAPPYGUMS Button" at bounding box center [273, 115] width 98 height 11
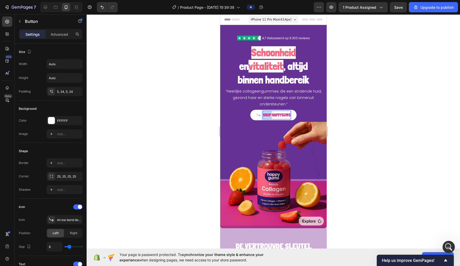
click at [267, 113] on span "SHOP HAPPYGUMS" at bounding box center [276, 114] width 27 height 5
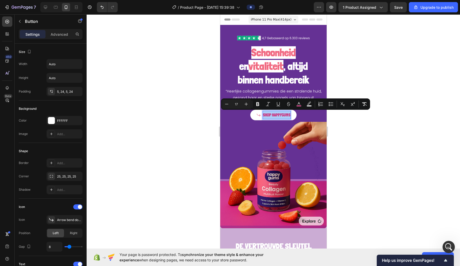
click at [299, 106] on rect "Editor contextual toolbar" at bounding box center [298, 105] width 5 height 1
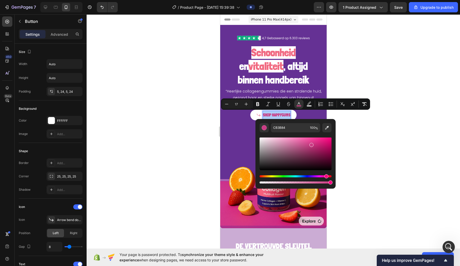
click at [324, 126] on icon "Editor contextual toolbar" at bounding box center [326, 127] width 5 height 5
type input "F1667D"
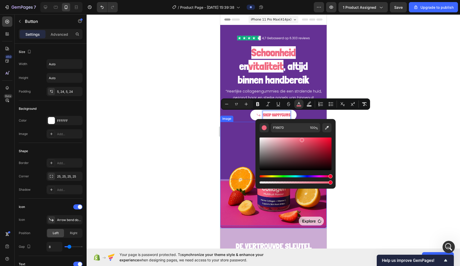
click at [194, 141] on div at bounding box center [273, 139] width 373 height 251
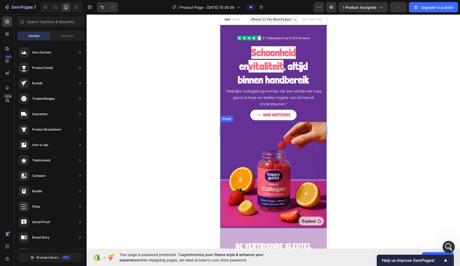
click at [190, 89] on div at bounding box center [273, 139] width 373 height 251
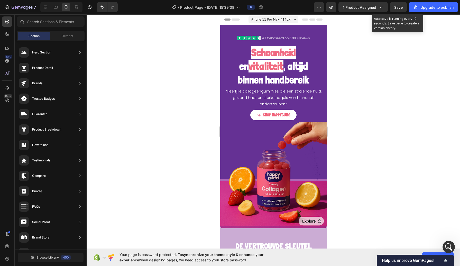
click at [395, 7] on span "Save" at bounding box center [398, 7] width 8 height 4
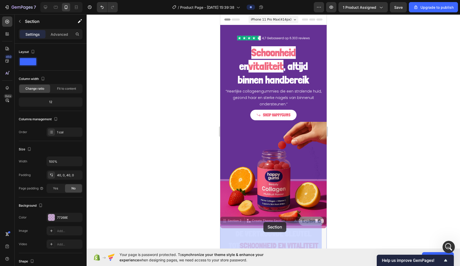
drag, startPoint x: 226, startPoint y: 220, endPoint x: 268, endPoint y: 222, distance: 41.7
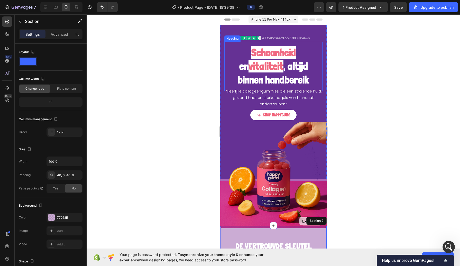
click at [254, 54] on strong "Schoonheid" at bounding box center [273, 52] width 44 height 13
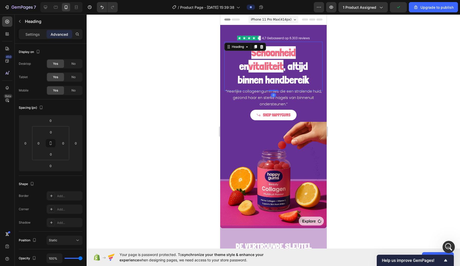
click at [38, 34] on p "Settings" at bounding box center [32, 34] width 14 height 5
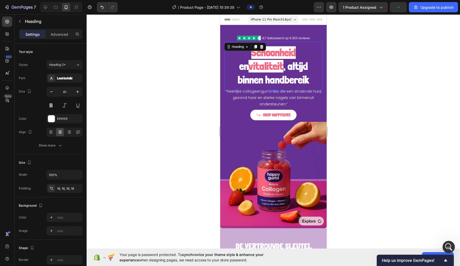
click at [76, 95] on button "button" at bounding box center [77, 91] width 9 height 9
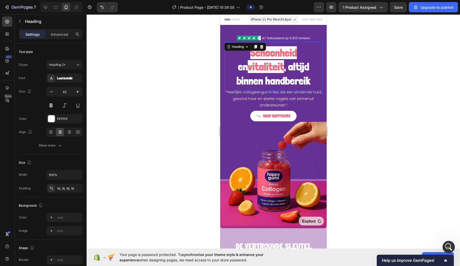
click at [76, 95] on button "button" at bounding box center [77, 91] width 9 height 9
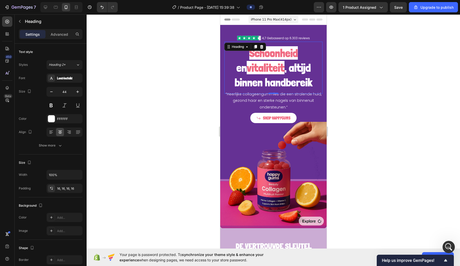
type input "45"
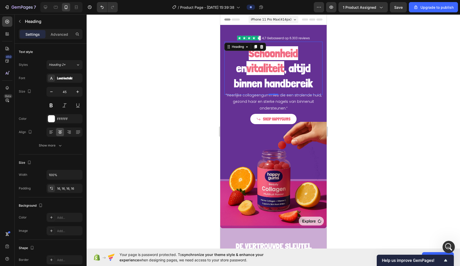
click at [155, 101] on div at bounding box center [273, 139] width 373 height 251
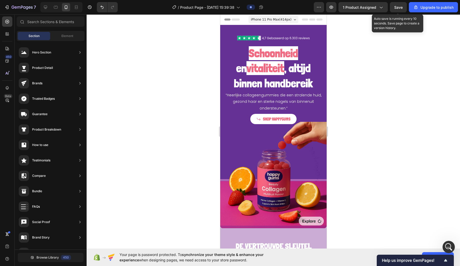
click at [405, 3] on button "Save" at bounding box center [398, 7] width 17 height 10
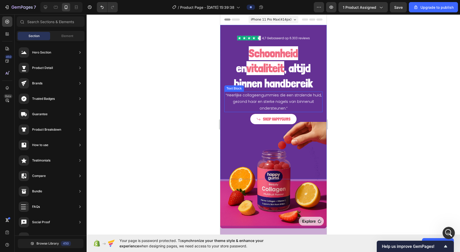
click at [347, 140] on div at bounding box center [273, 132] width 373 height 237
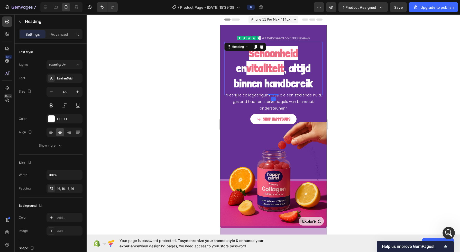
click at [406, 172] on div at bounding box center [273, 132] width 373 height 237
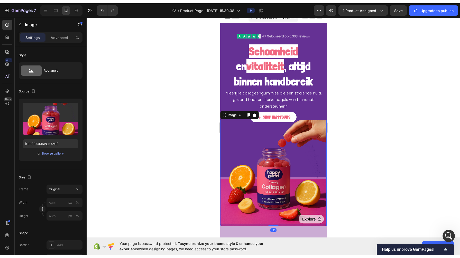
scroll to position [0, 0]
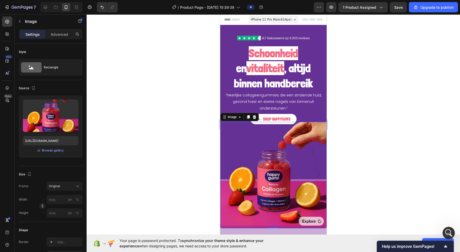
click at [362, 146] on div at bounding box center [273, 132] width 373 height 237
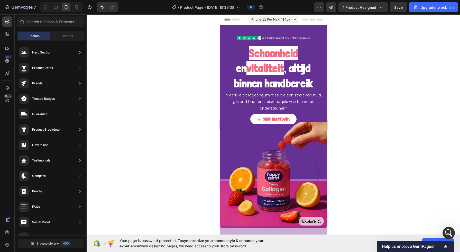
click at [235, 162] on img at bounding box center [273, 175] width 106 height 106
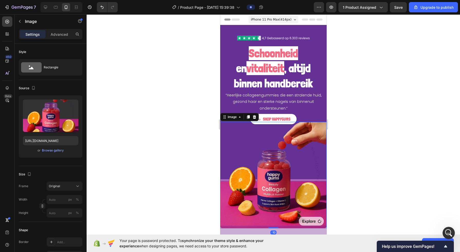
click at [49, 149] on div "Browse gallery" at bounding box center [53, 150] width 22 height 5
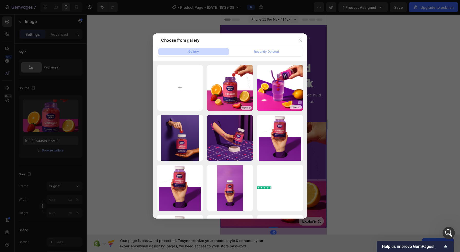
click at [180, 94] on input "file" at bounding box center [180, 88] width 46 height 46
type input "C:\fakepath\446d52d0-aee5-4e0f-9e69-68560dfc64f7 (1).png"
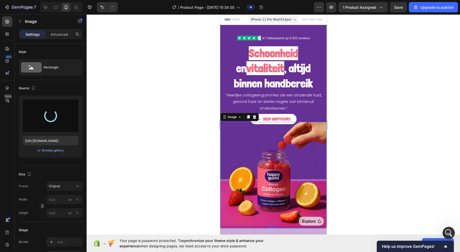
type input "[URL][DOMAIN_NAME]"
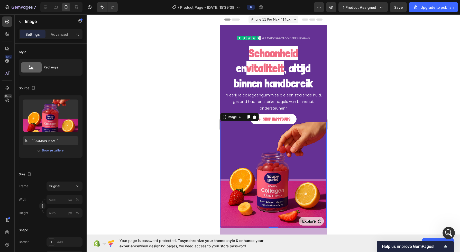
click at [354, 136] on div at bounding box center [273, 132] width 373 height 237
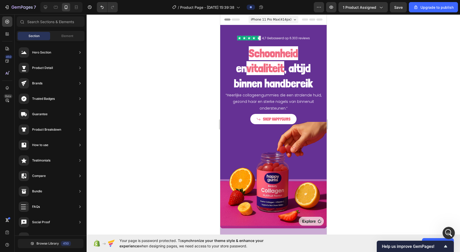
click at [346, 91] on div at bounding box center [273, 132] width 373 height 237
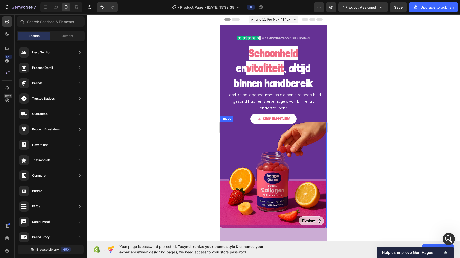
click at [288, 179] on img at bounding box center [273, 175] width 106 height 106
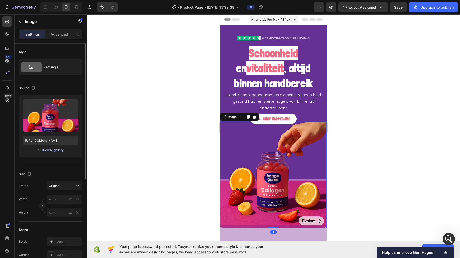
click at [51, 152] on button "Browse gallery" at bounding box center [53, 150] width 22 height 5
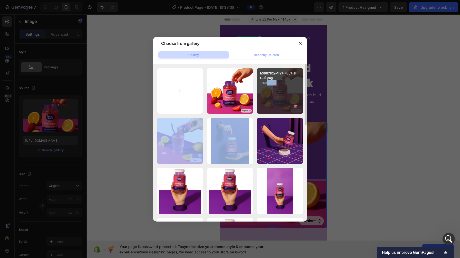
drag, startPoint x: 180, startPoint y: 142, endPoint x: 267, endPoint y: 100, distance: 96.6
click at [269, 101] on div "b368782e-1fa7-4cc7-8f...1).png 1369.94 kb" at bounding box center [280, 91] width 46 height 46
type input "[URL][DOMAIN_NAME]"
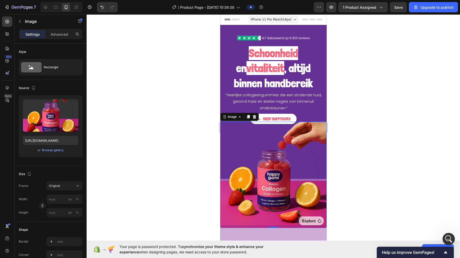
click at [344, 125] on div at bounding box center [273, 136] width 373 height 244
